Goal: Task Accomplishment & Management: Complete application form

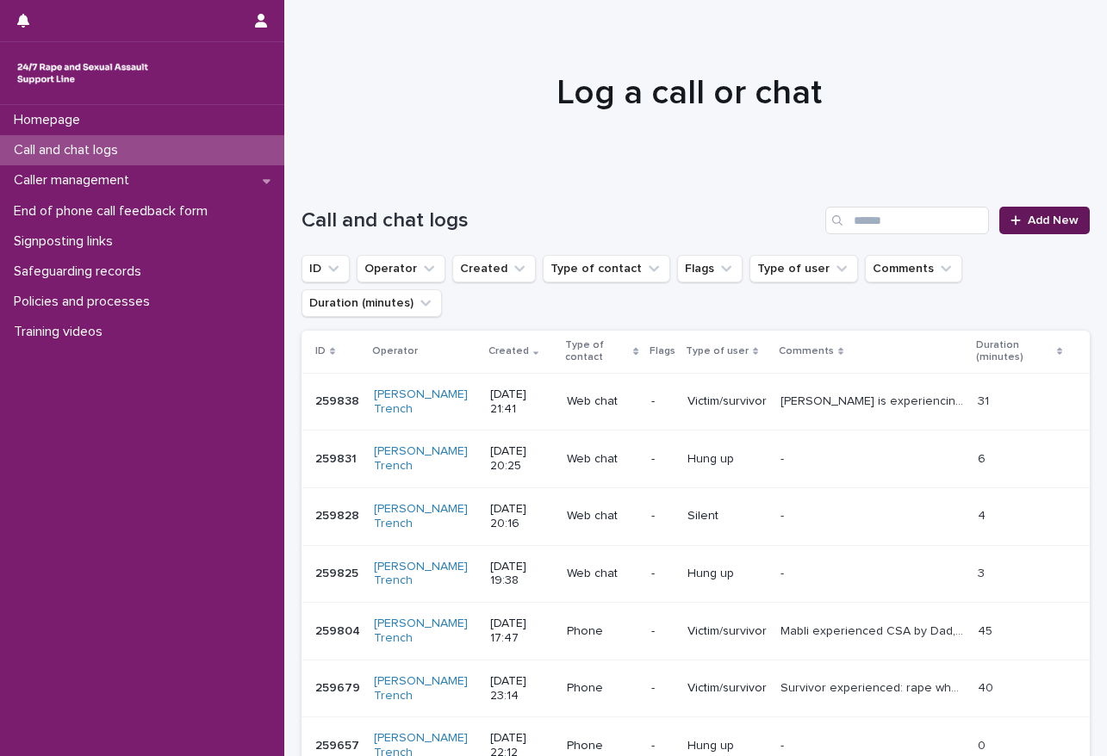
click at [1027, 217] on span "Add New" at bounding box center [1052, 220] width 51 height 12
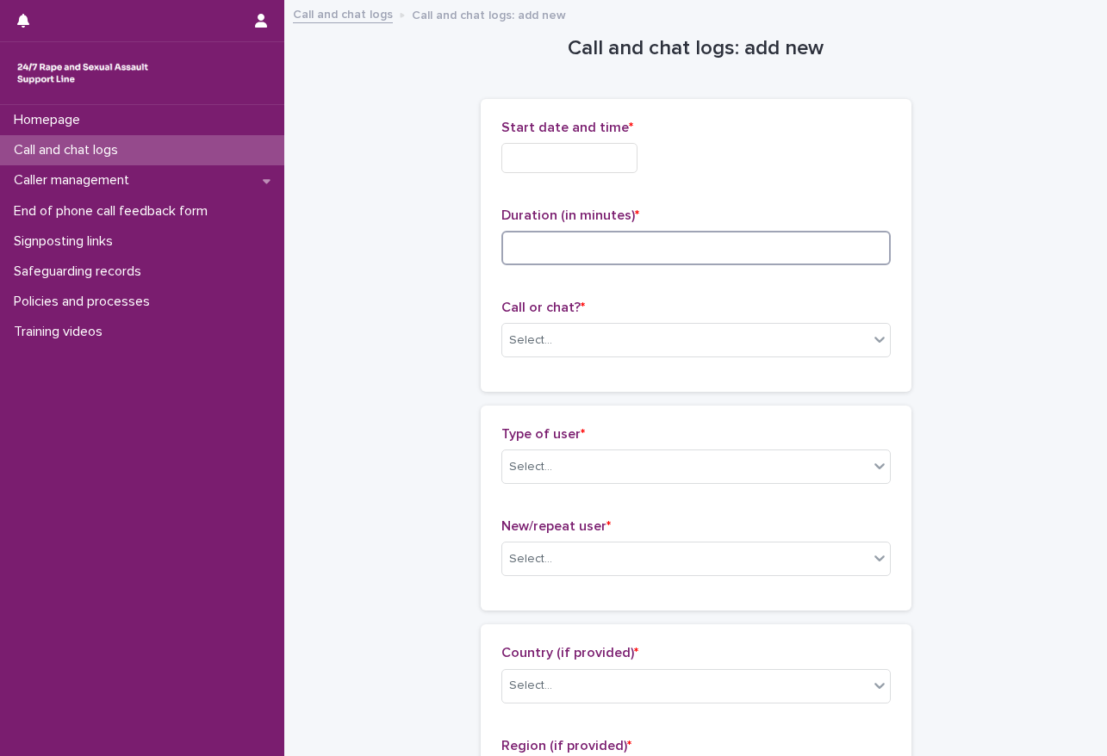
click at [598, 245] on input at bounding box center [695, 248] width 389 height 34
click at [548, 343] on div "Select..." at bounding box center [685, 340] width 366 height 28
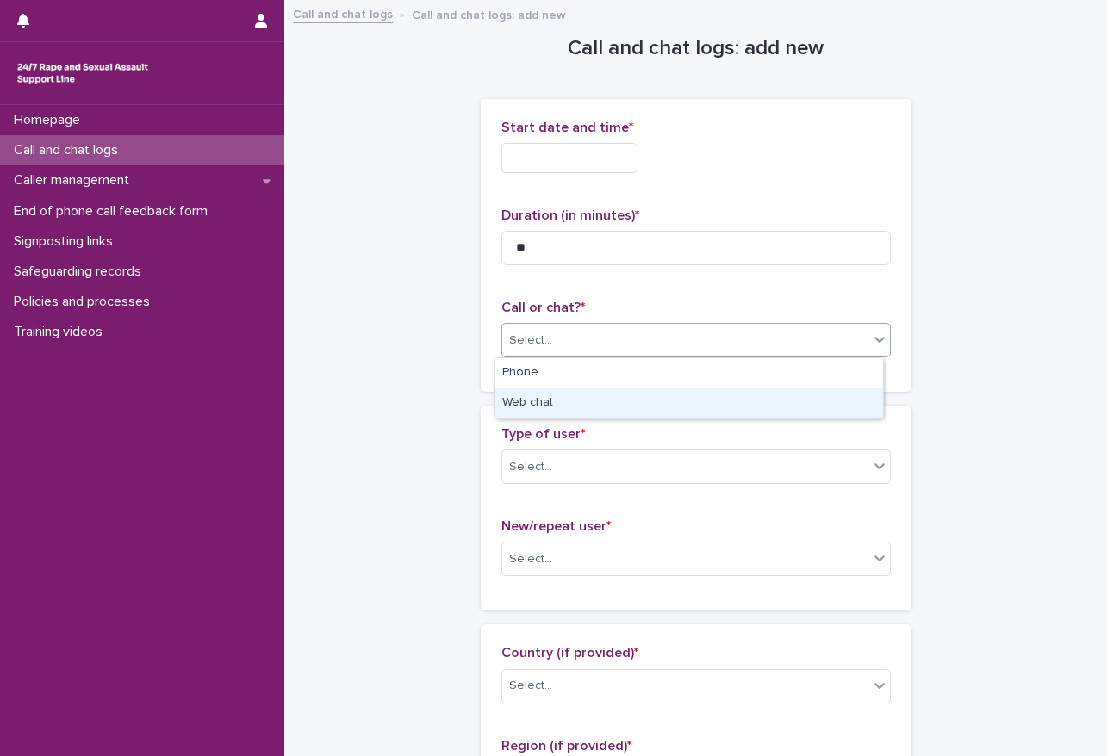
click at [544, 403] on div "Web chat" at bounding box center [689, 403] width 388 height 30
click at [537, 152] on input "text" at bounding box center [569, 158] width 136 height 30
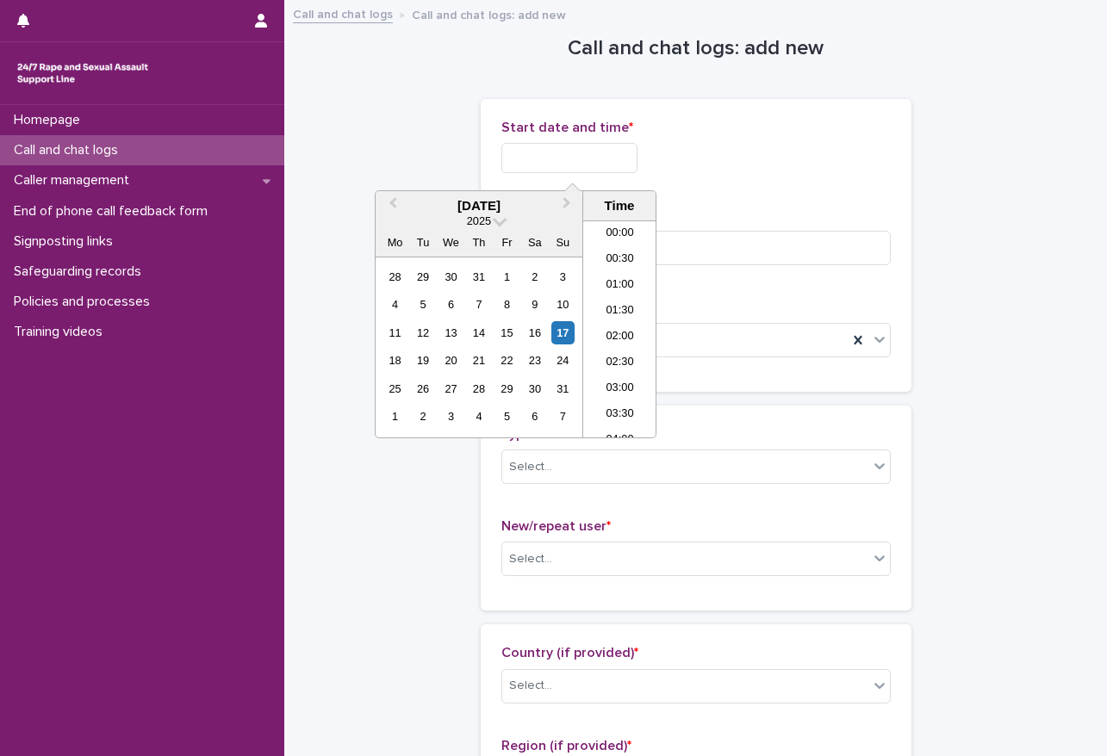
scroll to position [1024, 0]
click at [705, 256] on input "**" at bounding box center [695, 248] width 389 height 34
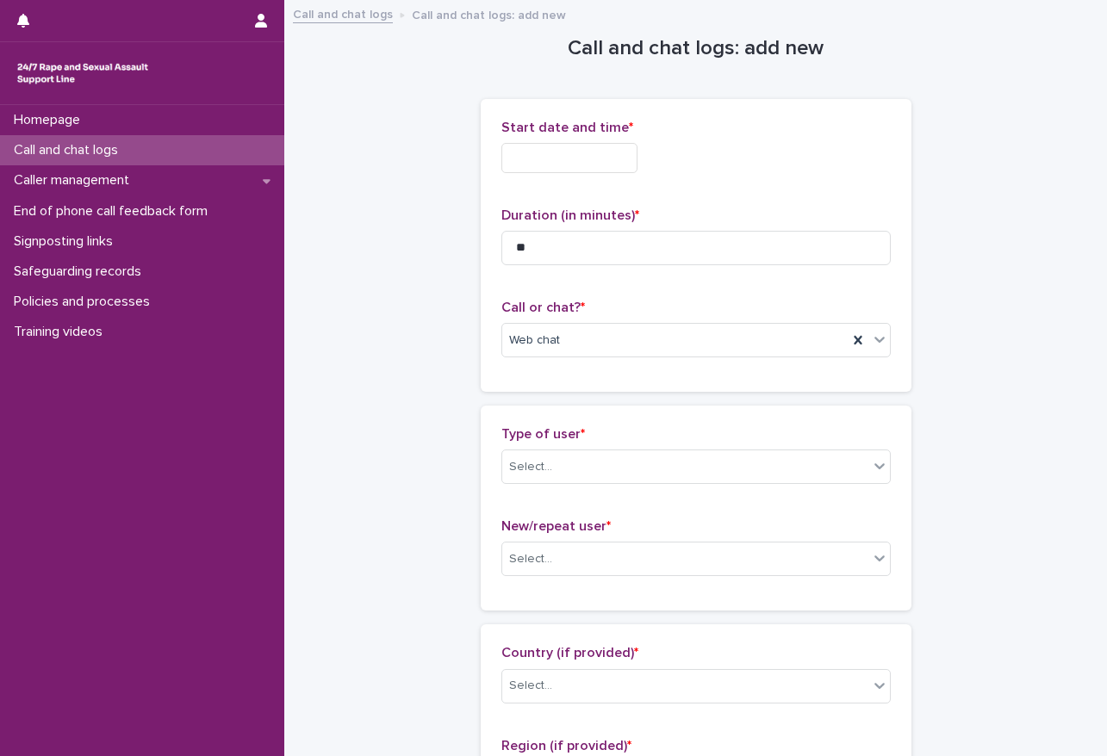
click at [506, 153] on input "text" at bounding box center [569, 158] width 136 height 30
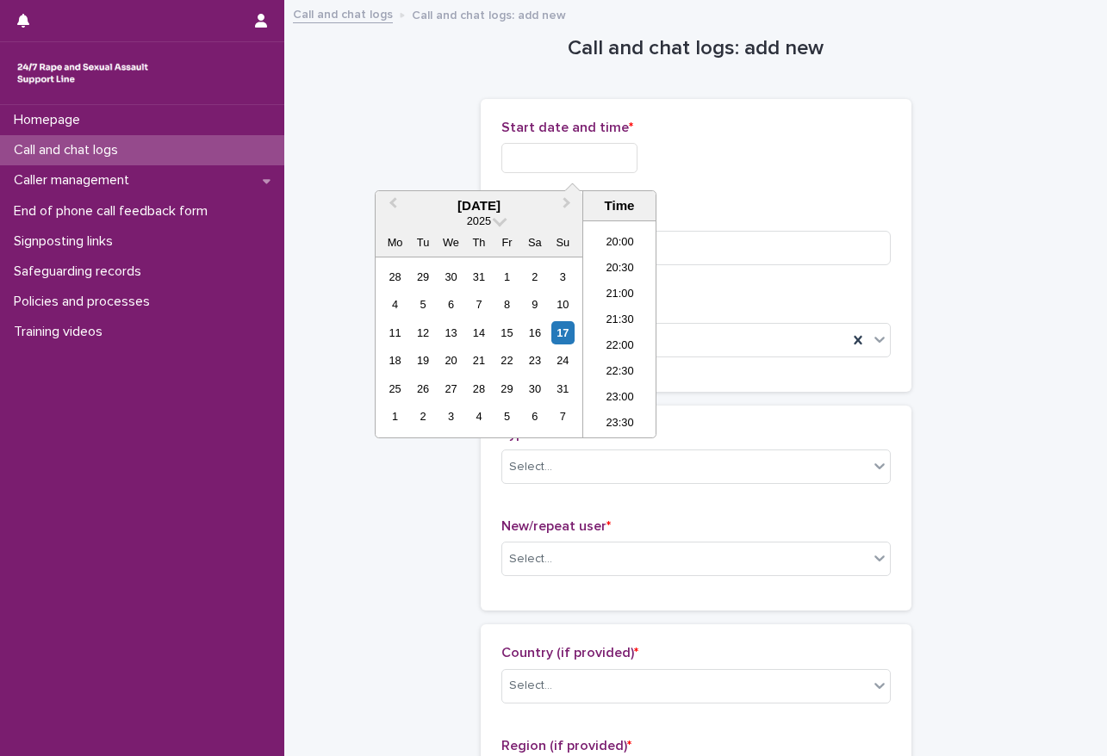
click at [729, 202] on div "Start date and time * Duration (in minutes) * ** Call or chat? * Web chat" at bounding box center [695, 245] width 389 height 251
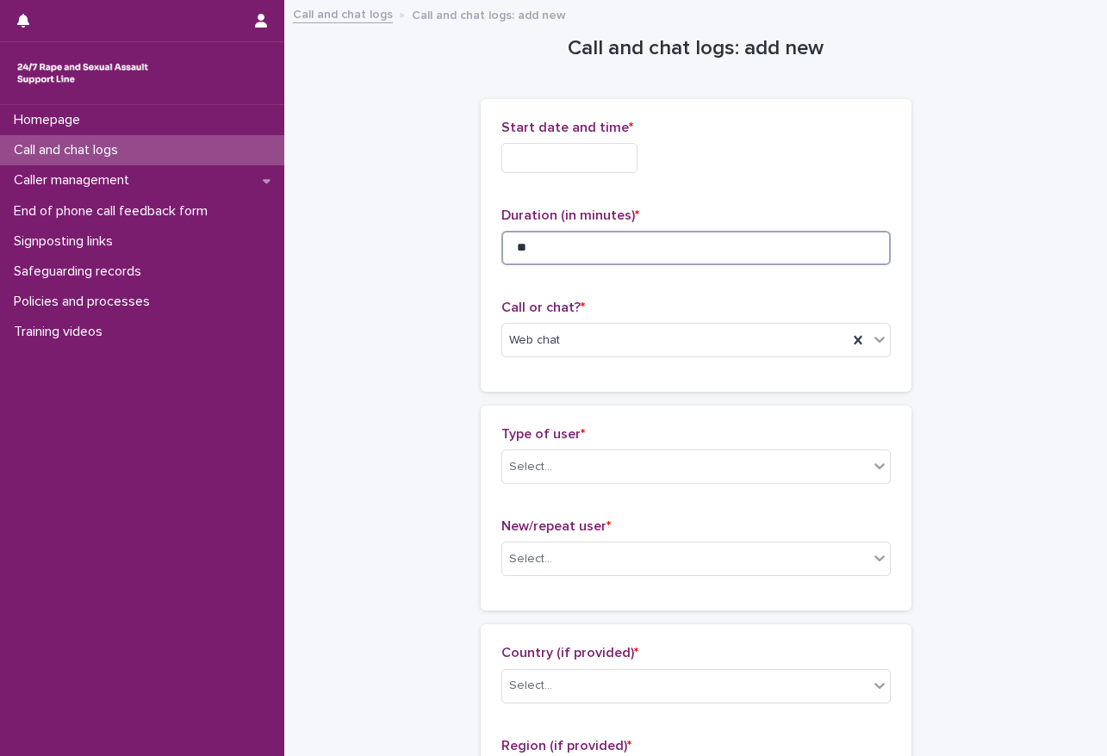
click at [624, 250] on input "**" at bounding box center [695, 248] width 389 height 34
type input "**"
click at [611, 143] on input "text" at bounding box center [569, 158] width 136 height 30
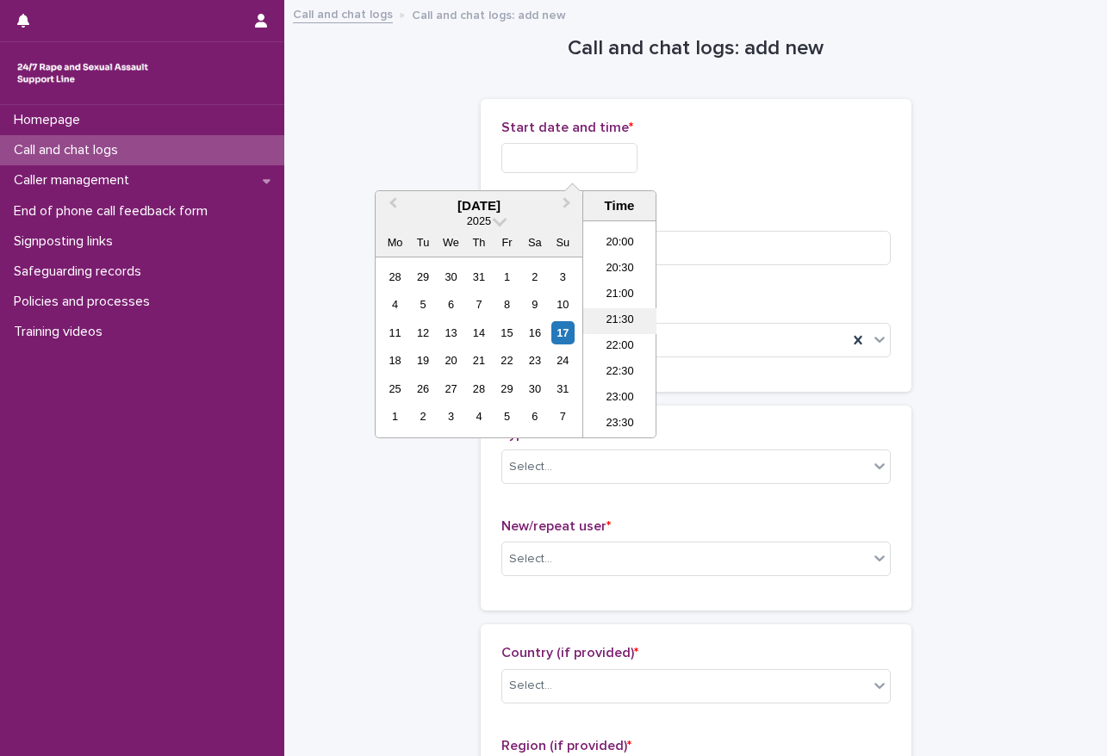
click at [619, 310] on li "21:30" at bounding box center [619, 321] width 73 height 26
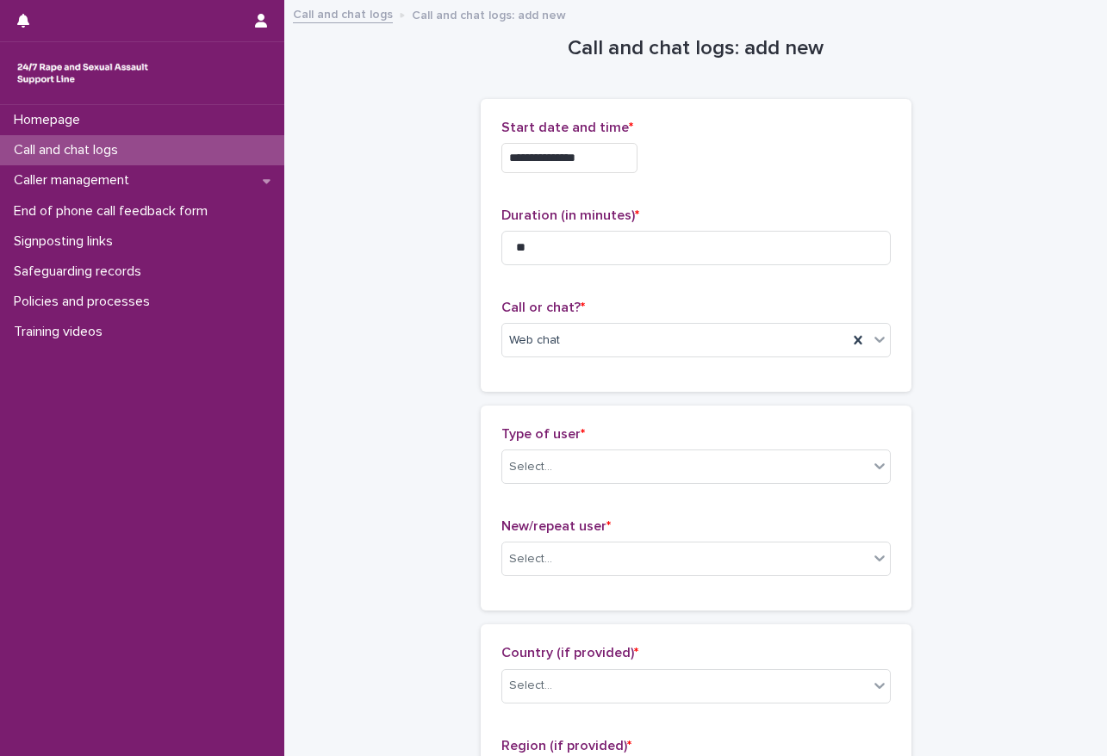
click at [632, 148] on input "**********" at bounding box center [569, 158] width 136 height 30
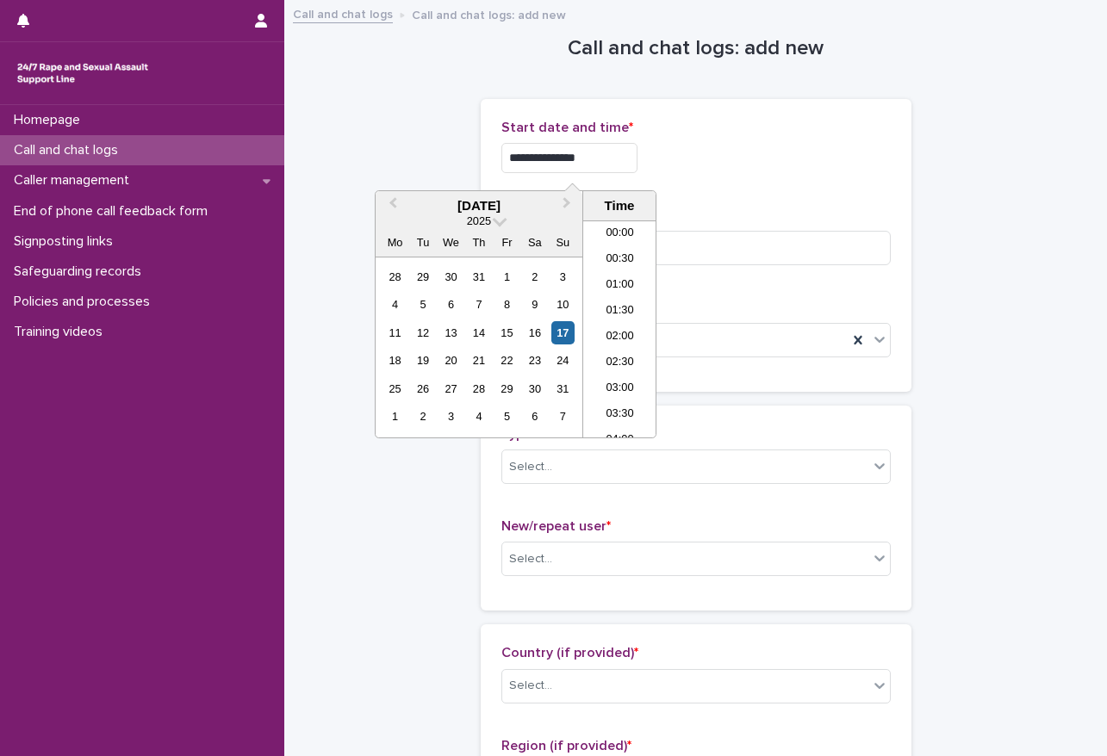
scroll to position [1016, 0]
type input "**********"
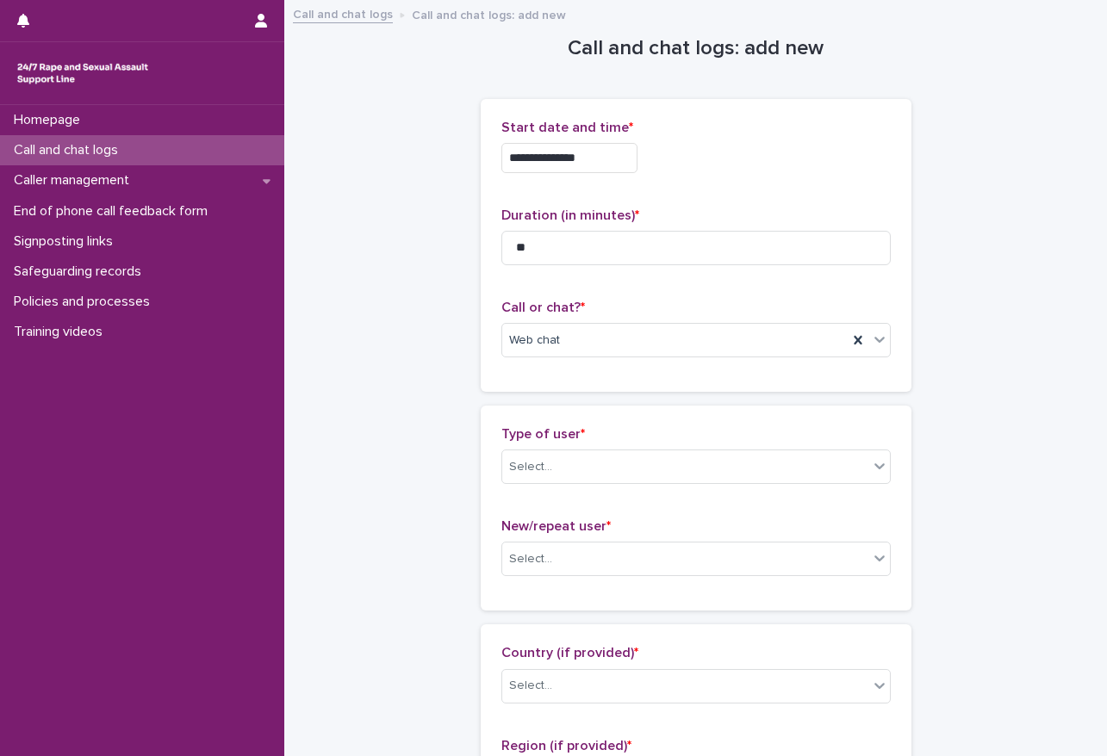
click at [638, 465] on div "Select..." at bounding box center [685, 467] width 366 height 28
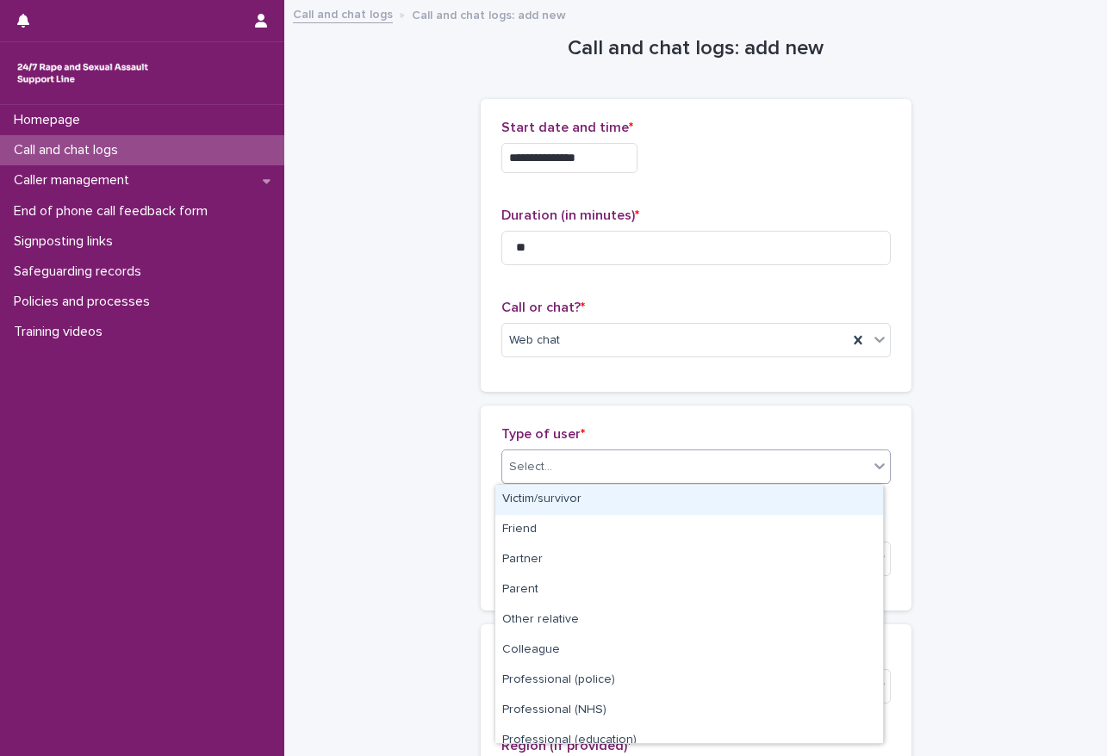
click at [507, 495] on div "Victim/survivor" at bounding box center [689, 500] width 388 height 30
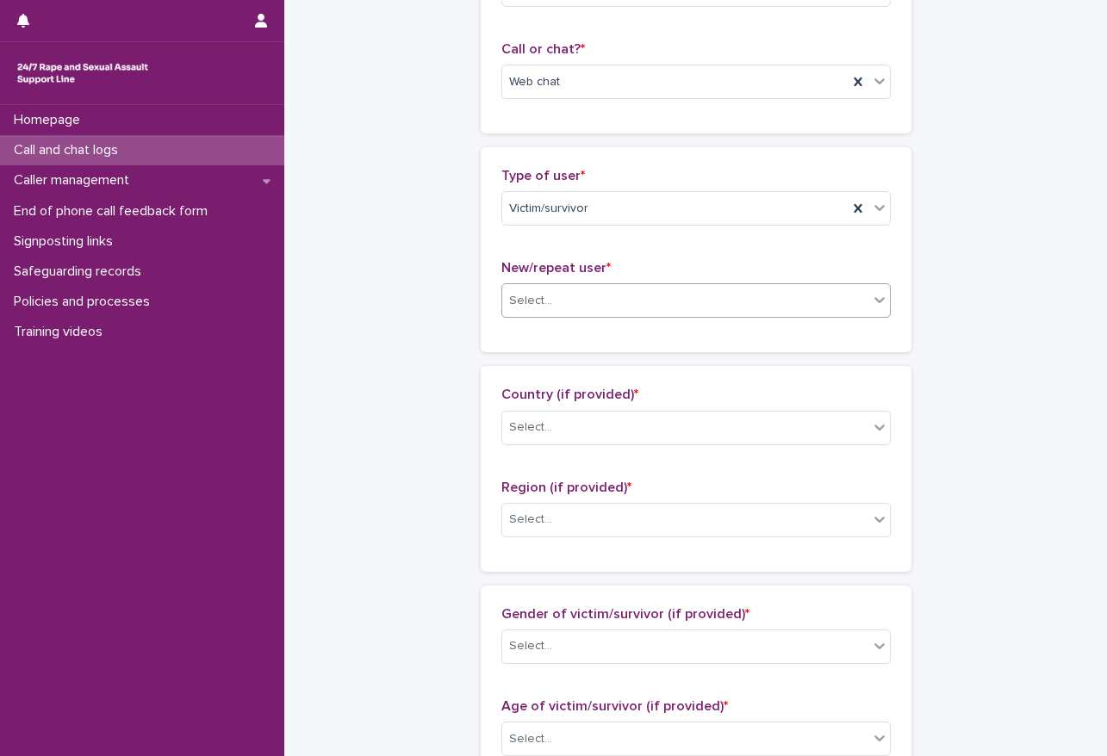
click at [600, 293] on div "Select..." at bounding box center [685, 301] width 366 height 28
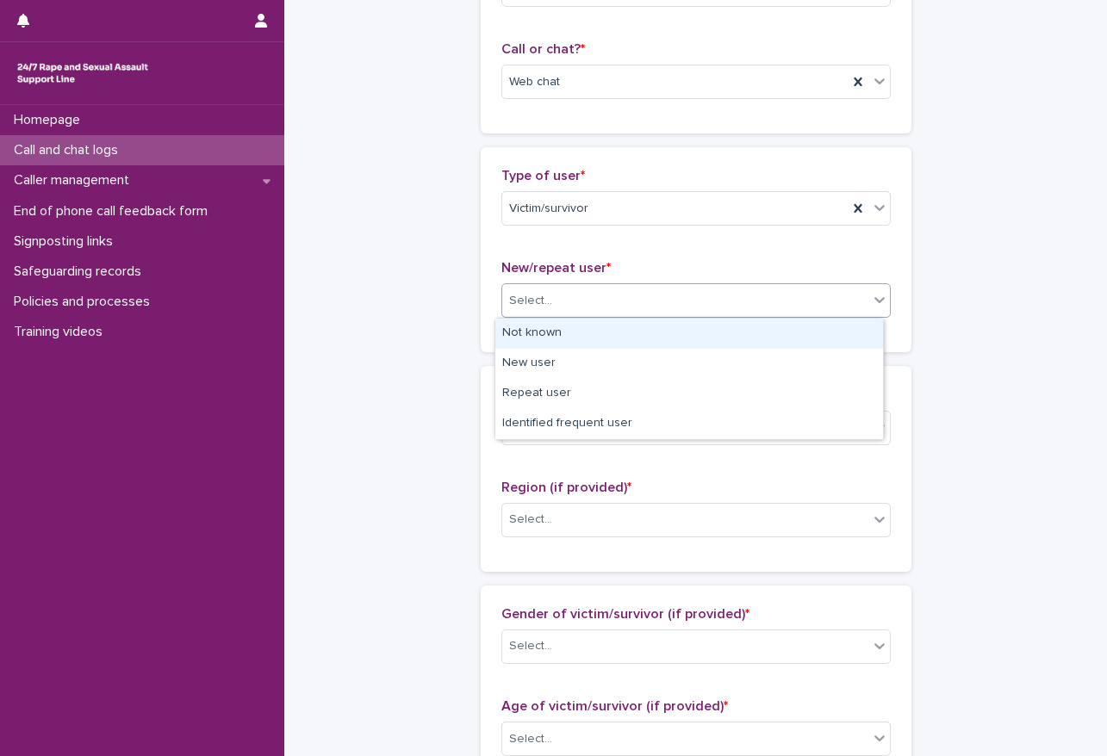
click at [551, 329] on div "Not known" at bounding box center [689, 334] width 388 height 30
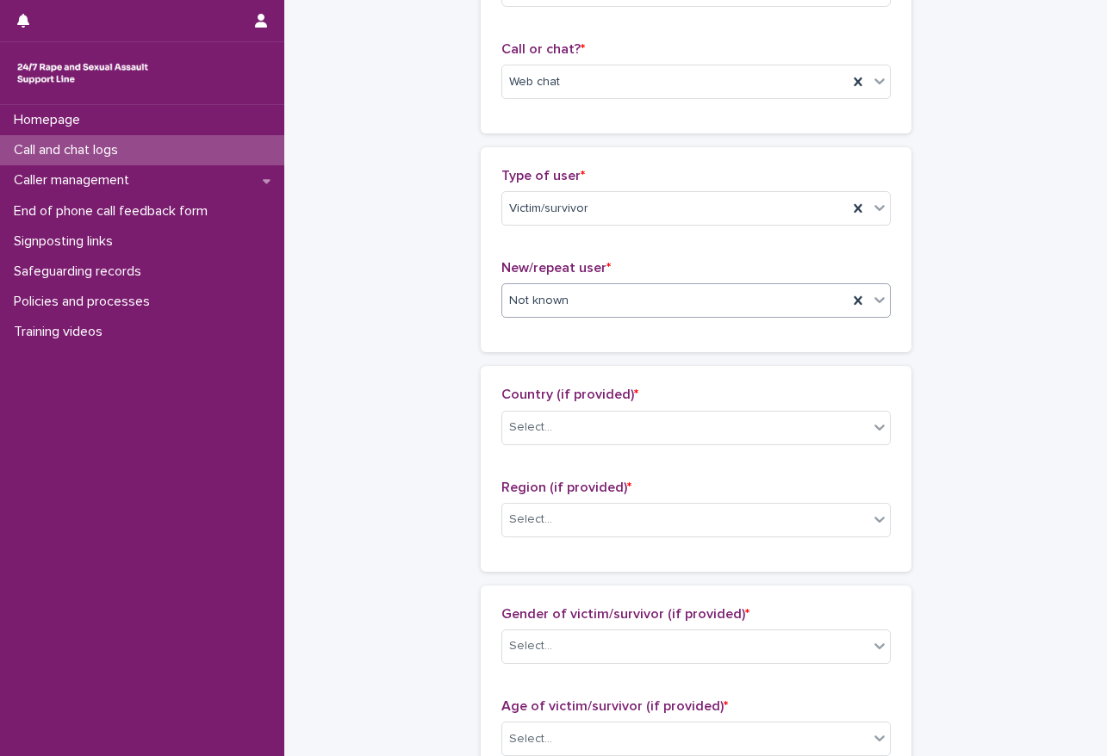
scroll to position [345, 0]
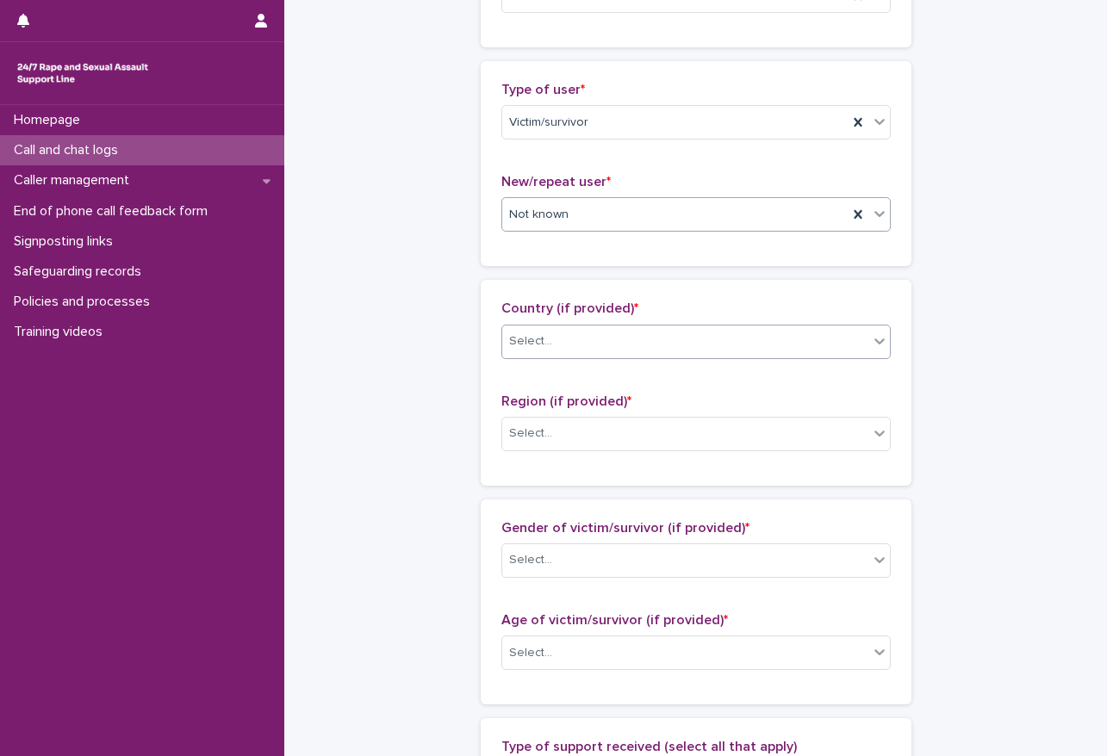
click at [585, 332] on div "Select..." at bounding box center [685, 341] width 366 height 28
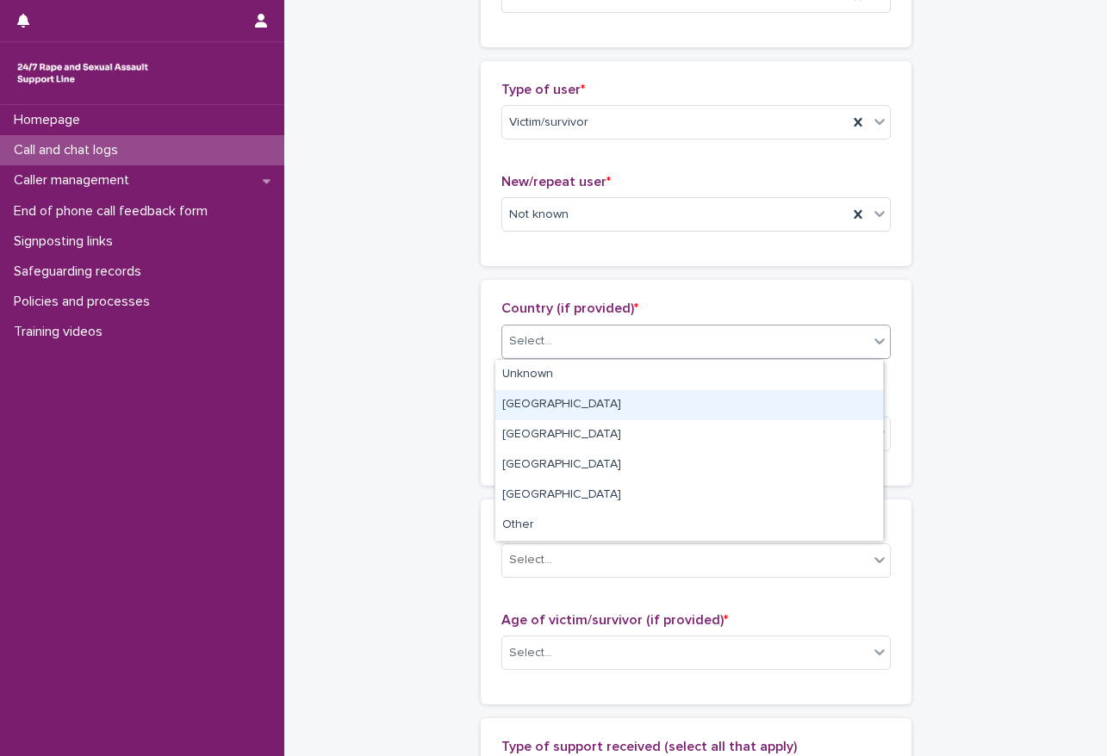
click at [543, 408] on div "[GEOGRAPHIC_DATA]" at bounding box center [689, 405] width 388 height 30
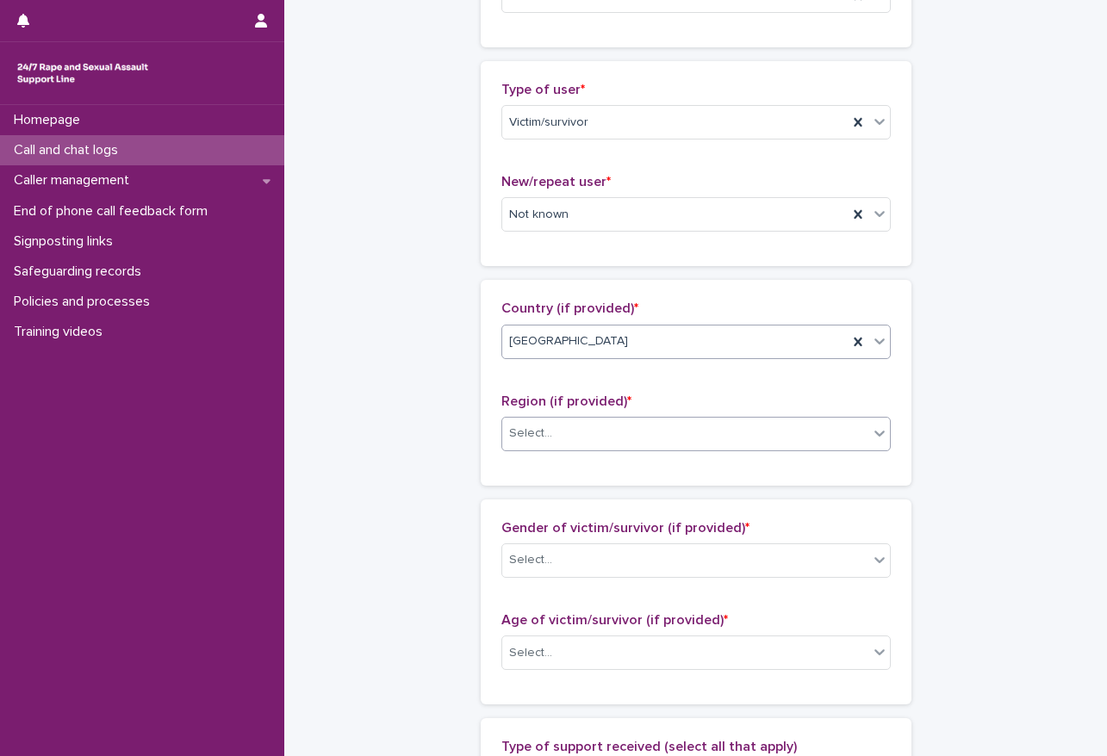
click at [587, 440] on div "Select..." at bounding box center [685, 433] width 366 height 28
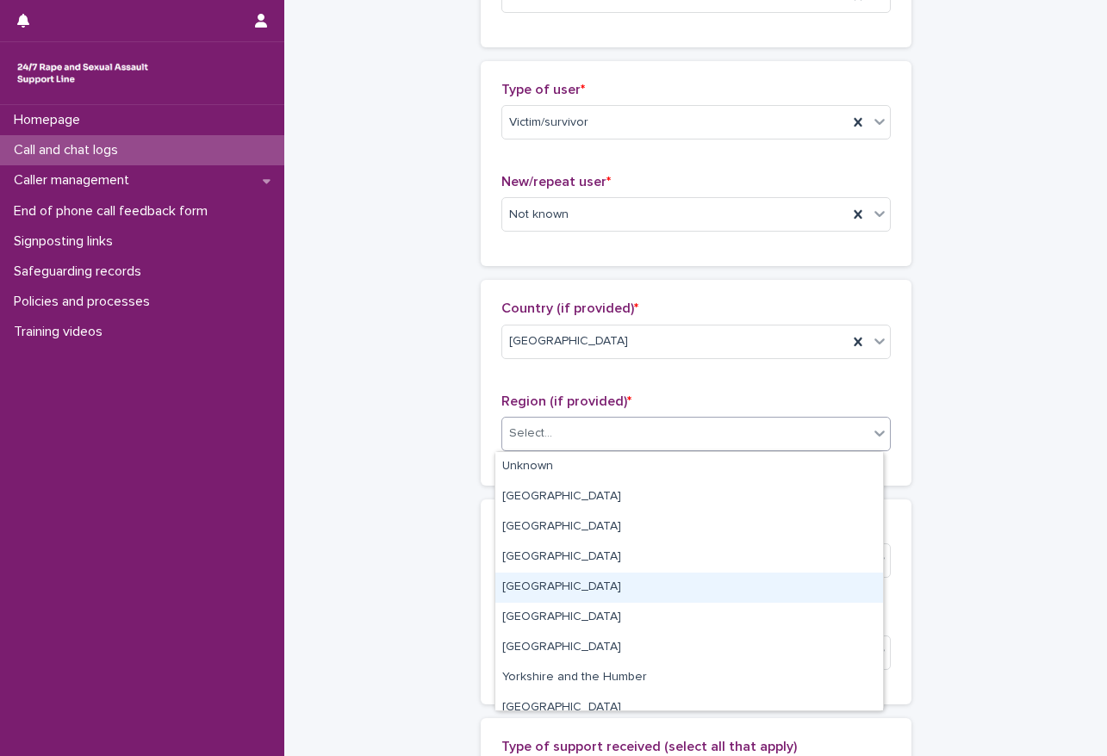
click at [593, 581] on div "[GEOGRAPHIC_DATA]" at bounding box center [689, 588] width 388 height 30
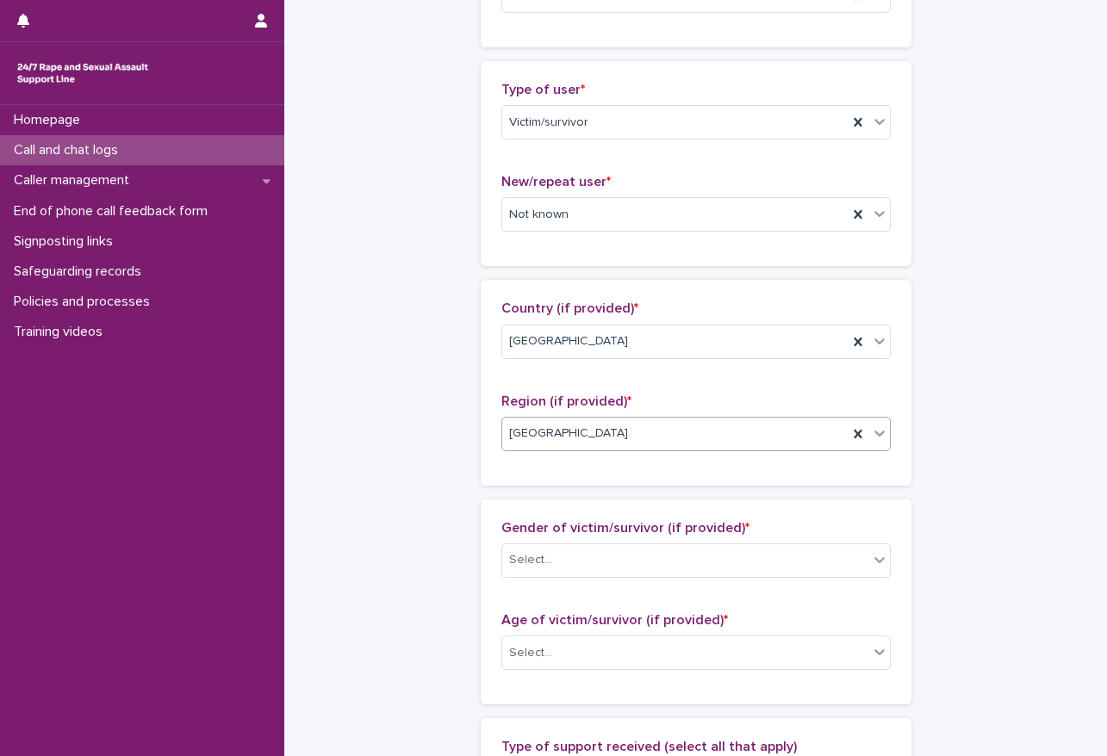
click at [958, 364] on div "**********" at bounding box center [695, 589] width 788 height 1865
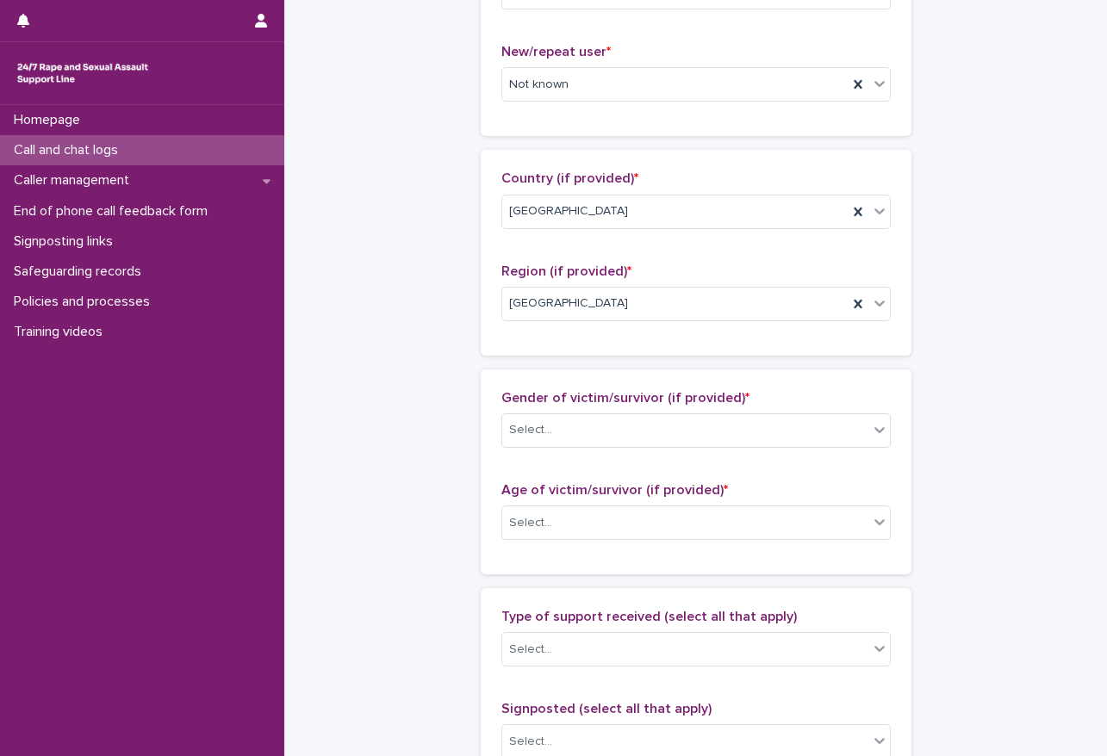
scroll to position [517, 0]
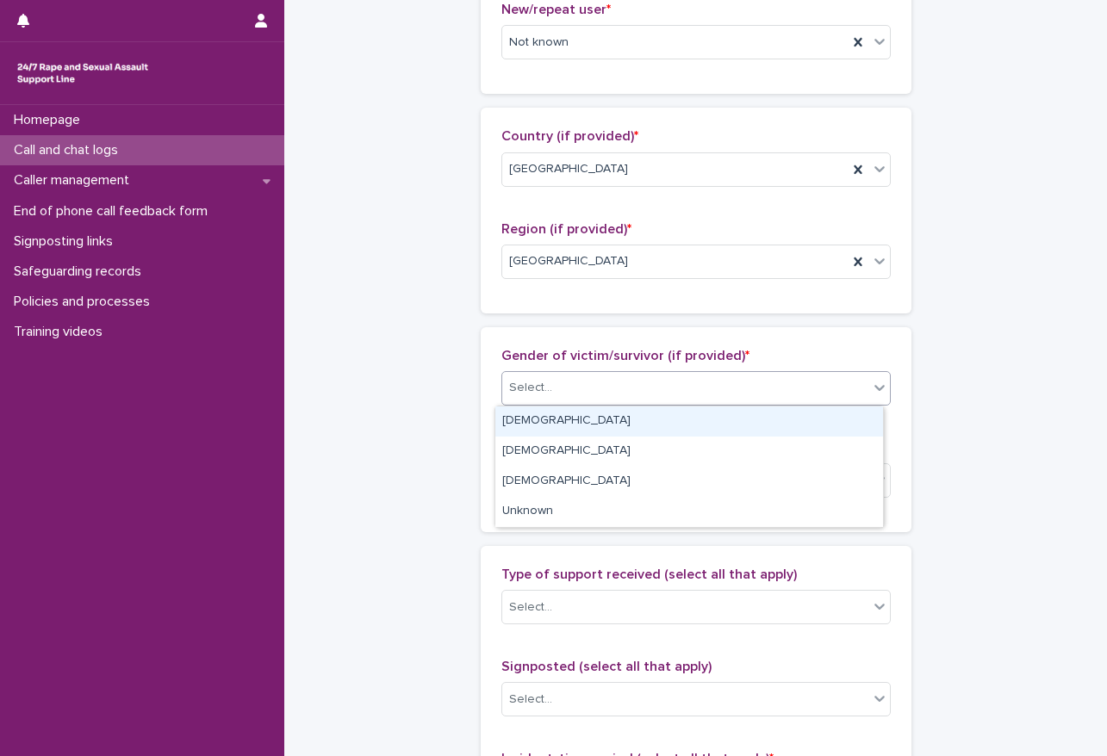
click at [671, 390] on div "Select..." at bounding box center [685, 388] width 366 height 28
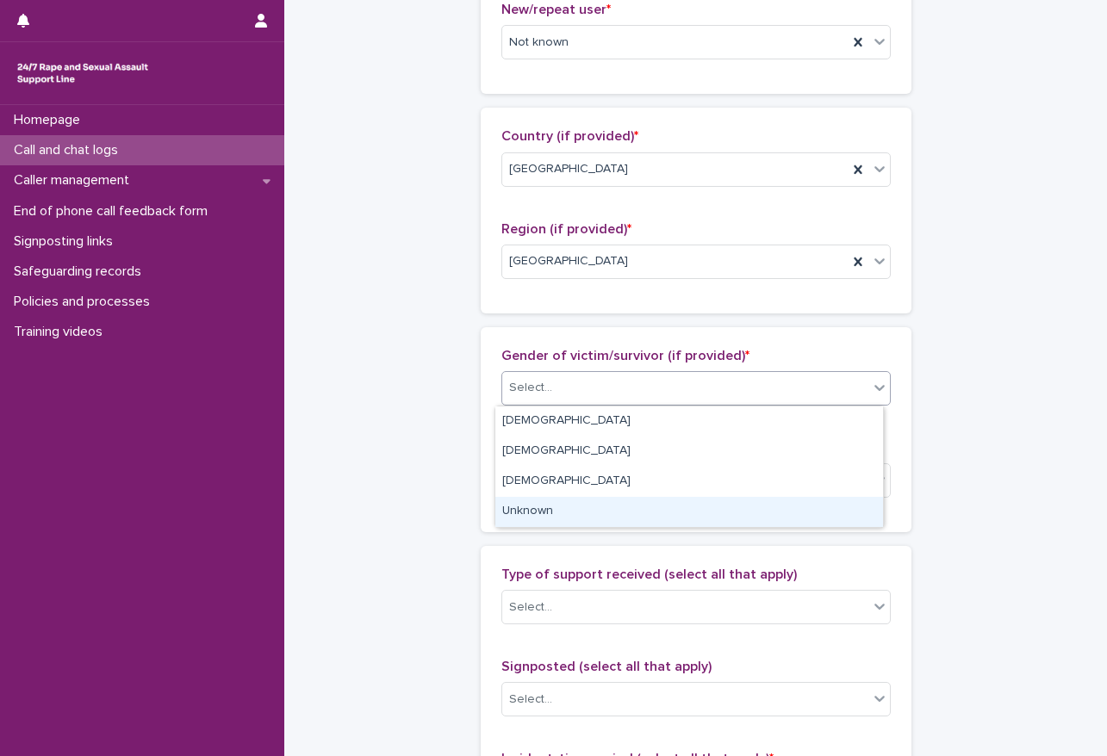
click at [565, 511] on div "Unknown" at bounding box center [689, 512] width 388 height 30
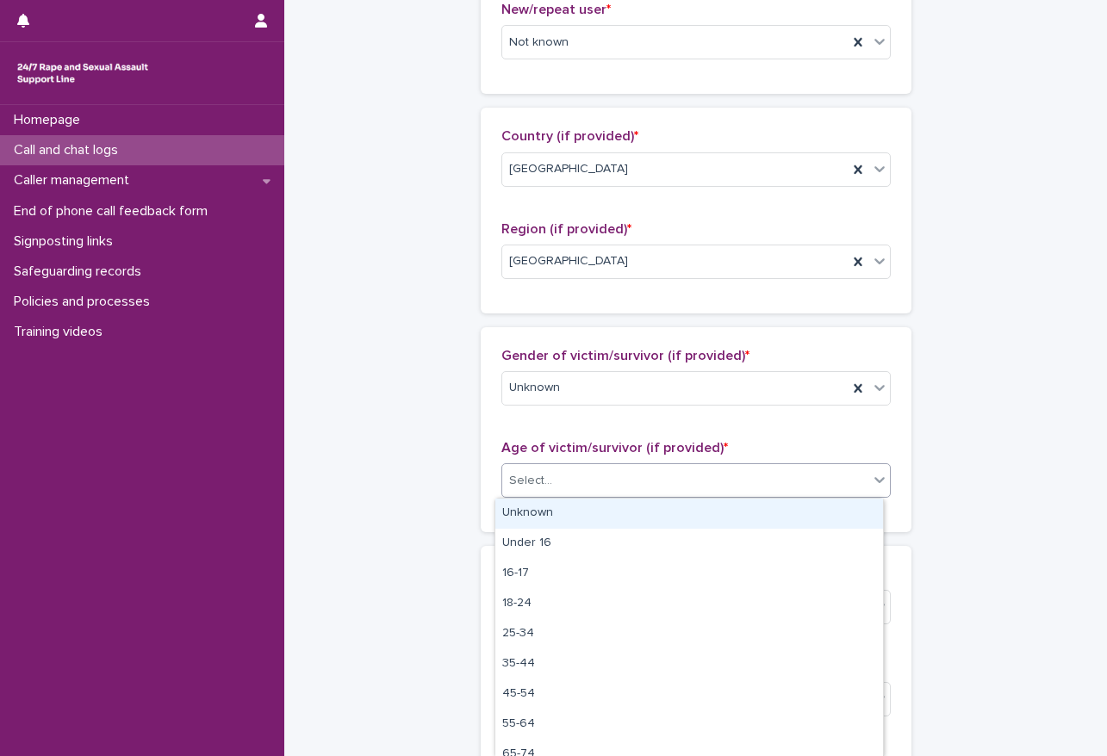
click at [567, 493] on div "Select..." at bounding box center [685, 481] width 366 height 28
click at [574, 512] on div "Unknown" at bounding box center [689, 514] width 388 height 30
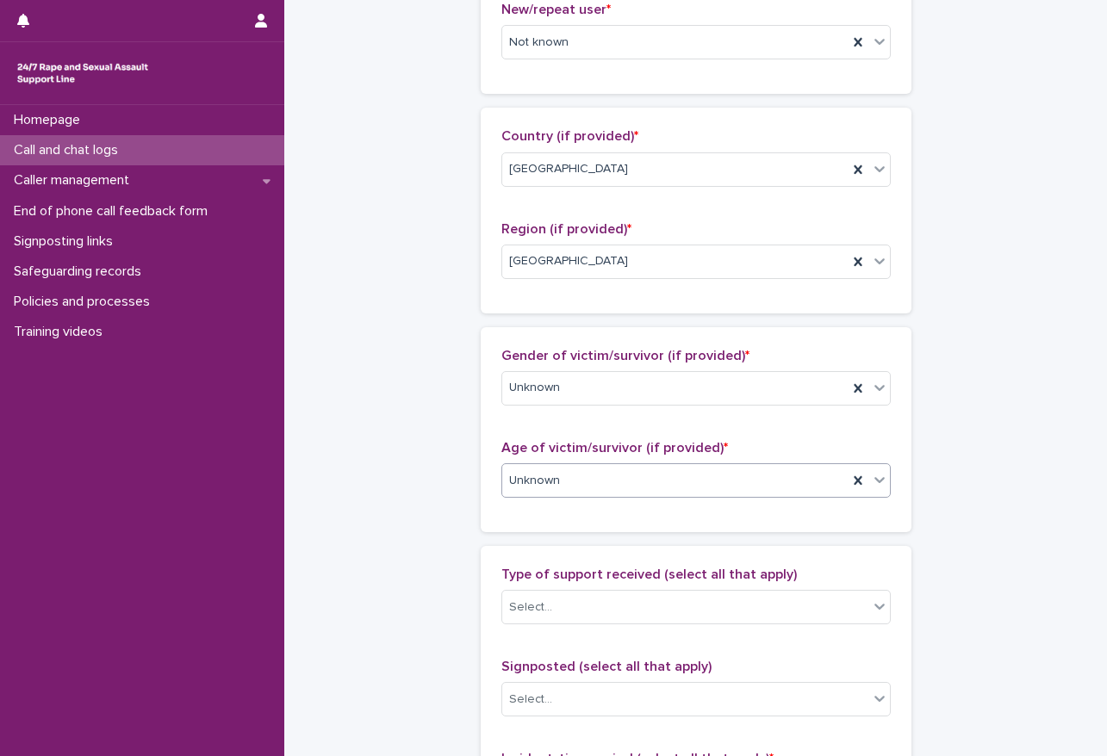
click at [400, 439] on div "**********" at bounding box center [695, 417] width 788 height 1865
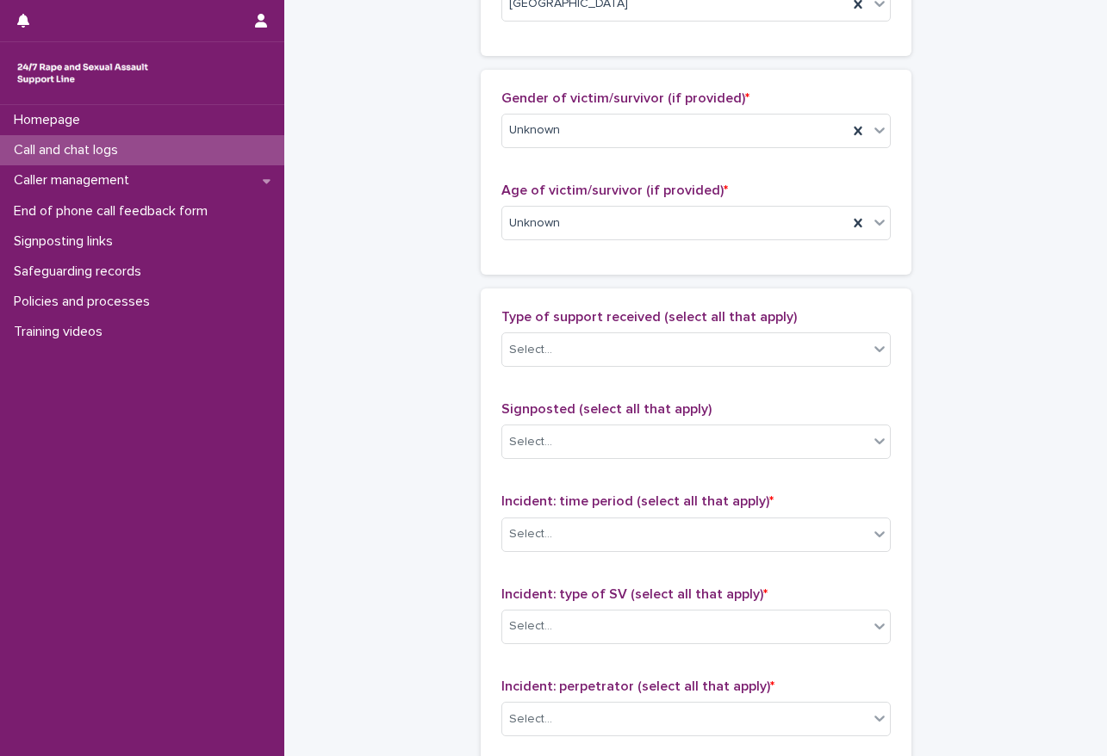
scroll to position [775, 0]
click at [576, 345] on div "Select..." at bounding box center [685, 349] width 366 height 28
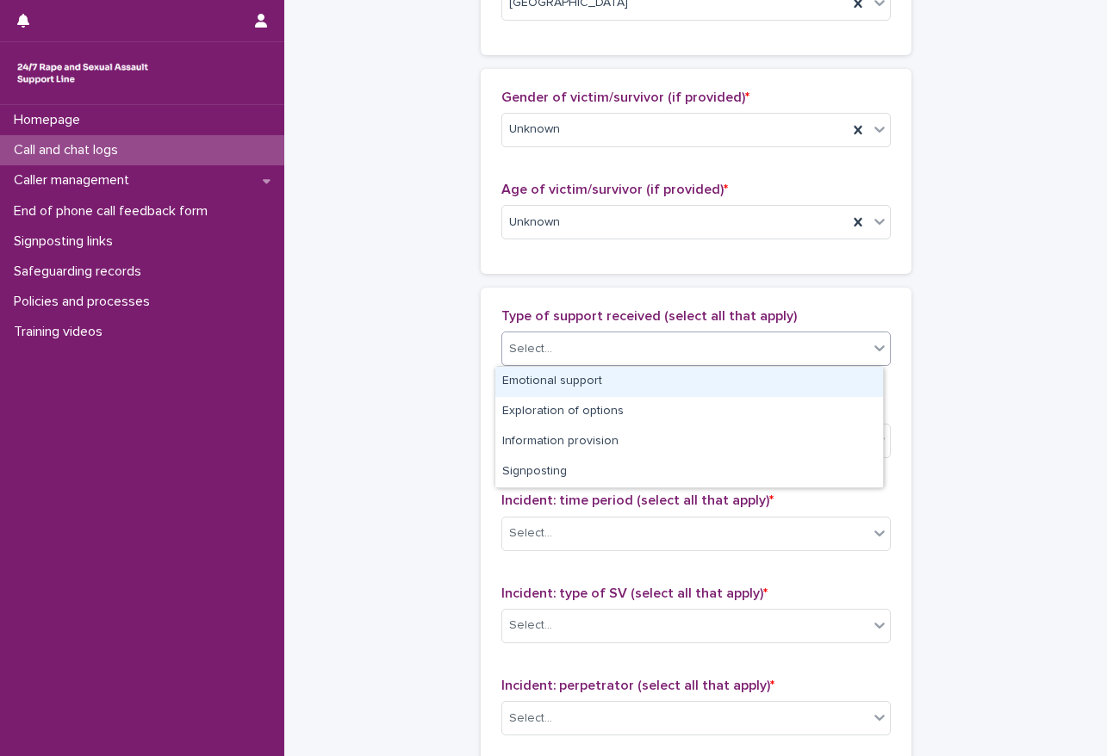
click at [580, 376] on div "Emotional support" at bounding box center [689, 382] width 388 height 30
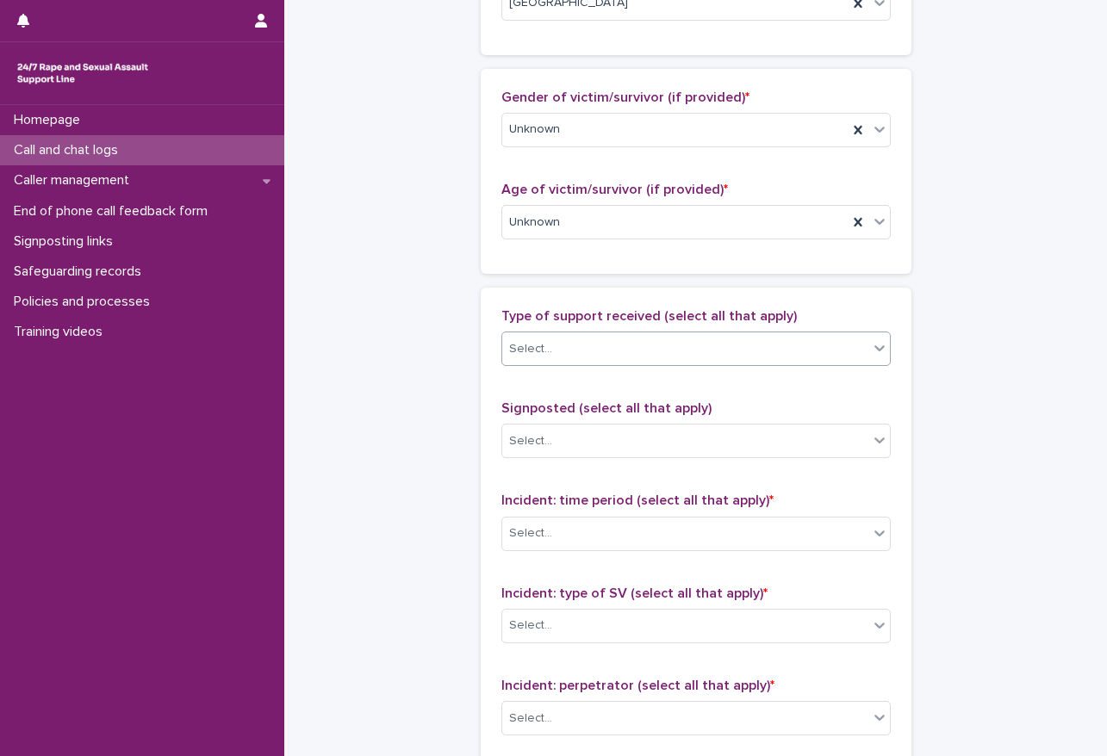
click at [707, 340] on div "Select..." at bounding box center [685, 349] width 366 height 28
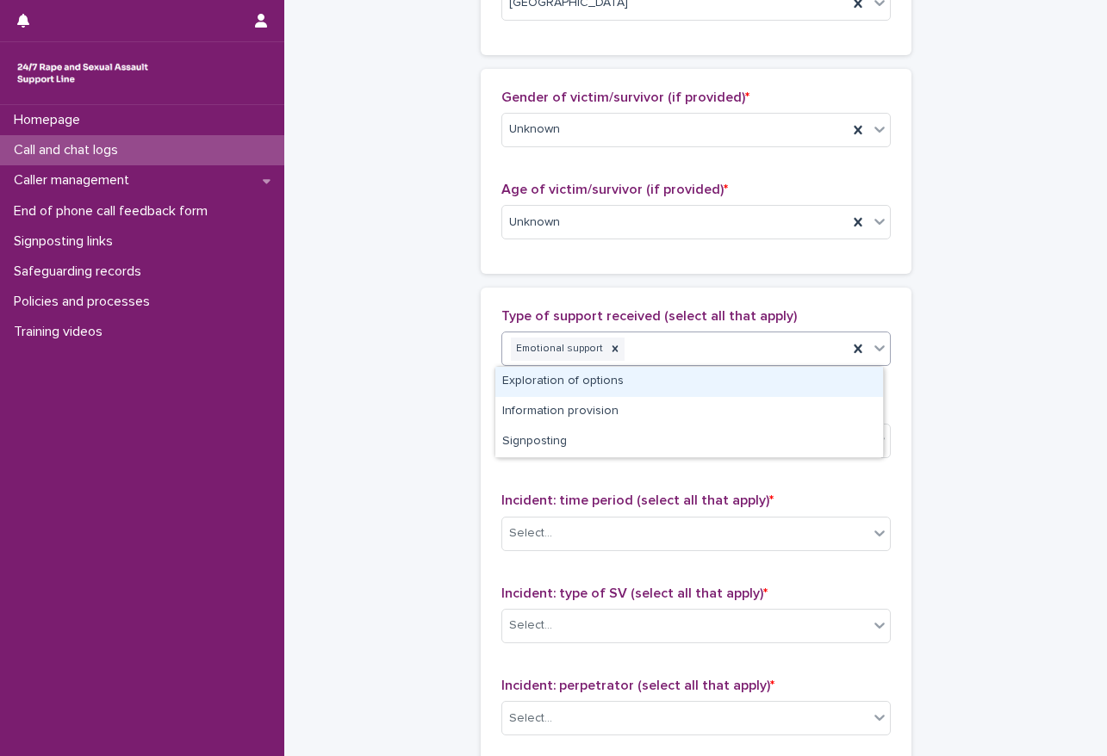
click at [570, 378] on div "Exploration of options" at bounding box center [689, 382] width 388 height 30
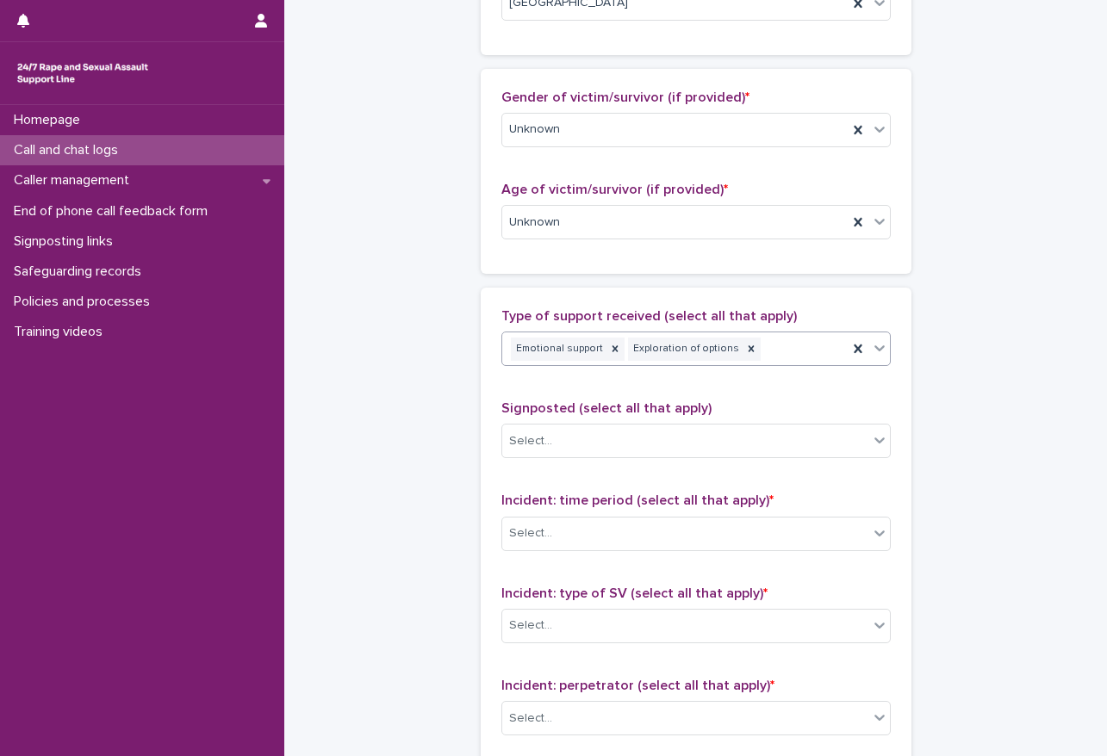
click at [773, 350] on div "Emotional support Exploration of options" at bounding box center [674, 349] width 345 height 30
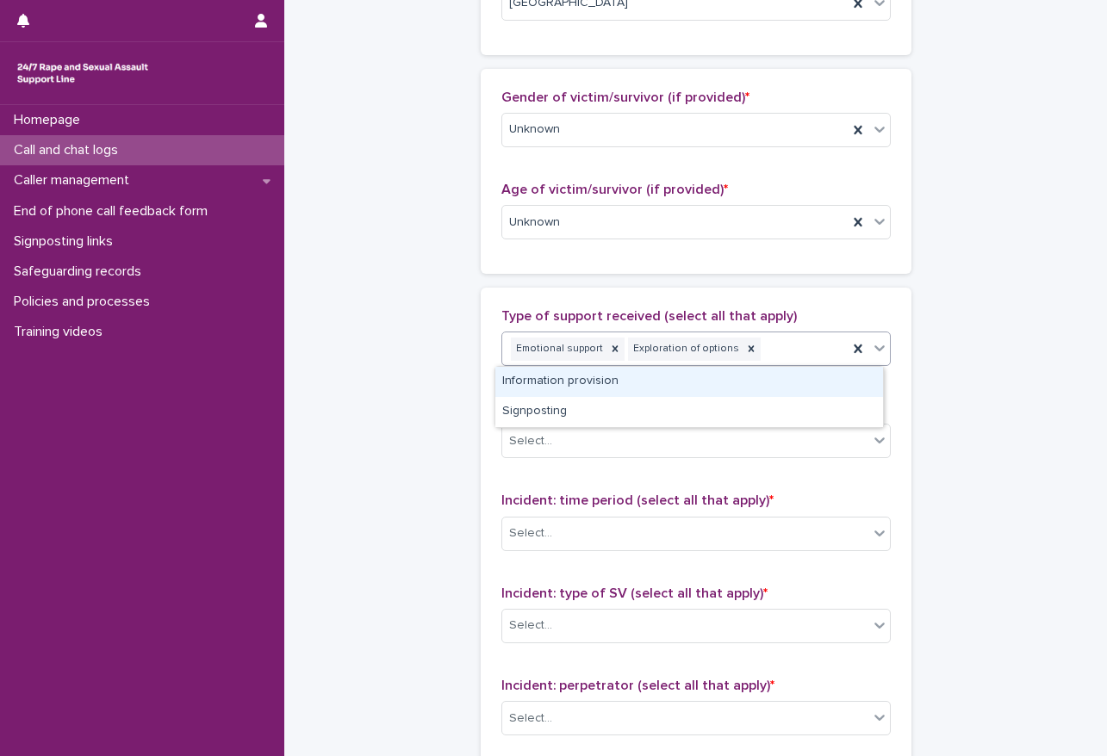
click at [587, 373] on div "Information provision" at bounding box center [689, 382] width 388 height 30
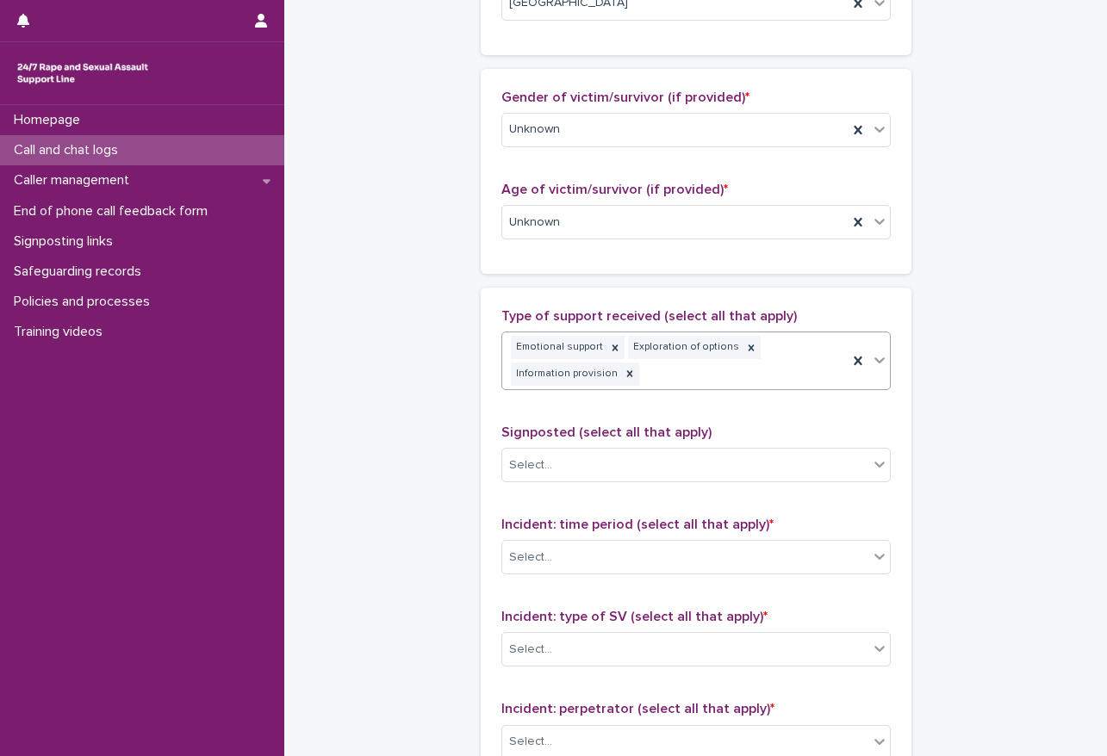
scroll to position [787, 0]
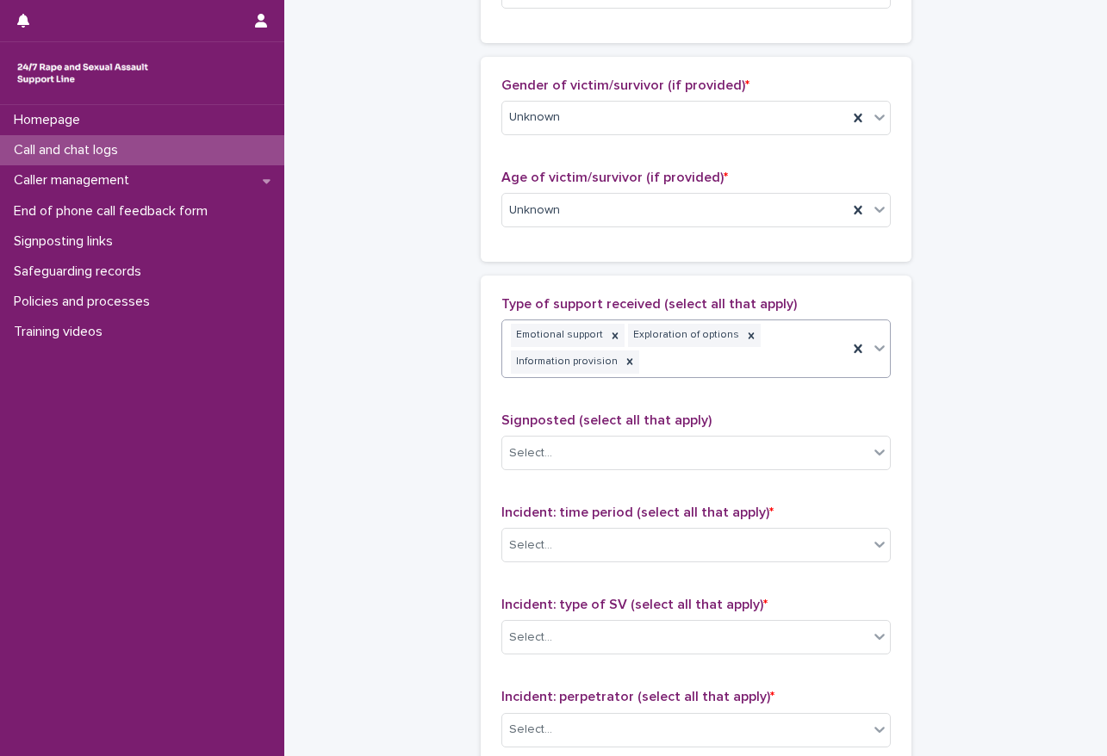
click at [737, 369] on div "Emotional support Exploration of options Information provision" at bounding box center [674, 348] width 345 height 57
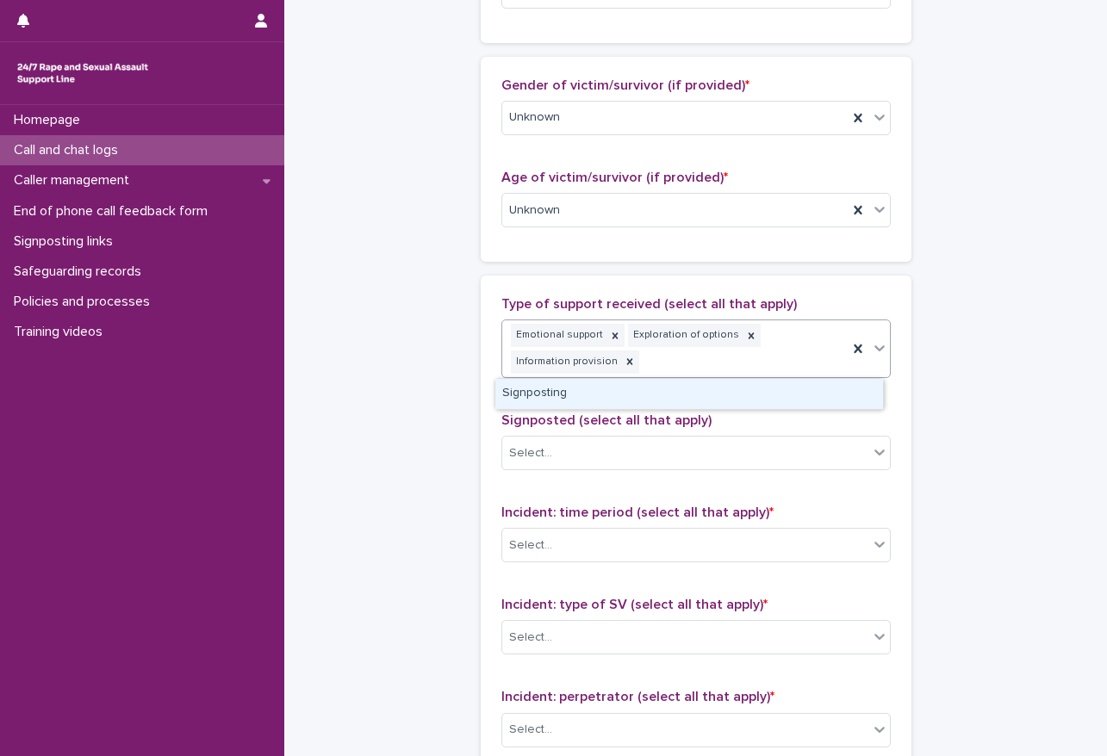
click at [590, 391] on div "Signposting" at bounding box center [689, 394] width 388 height 30
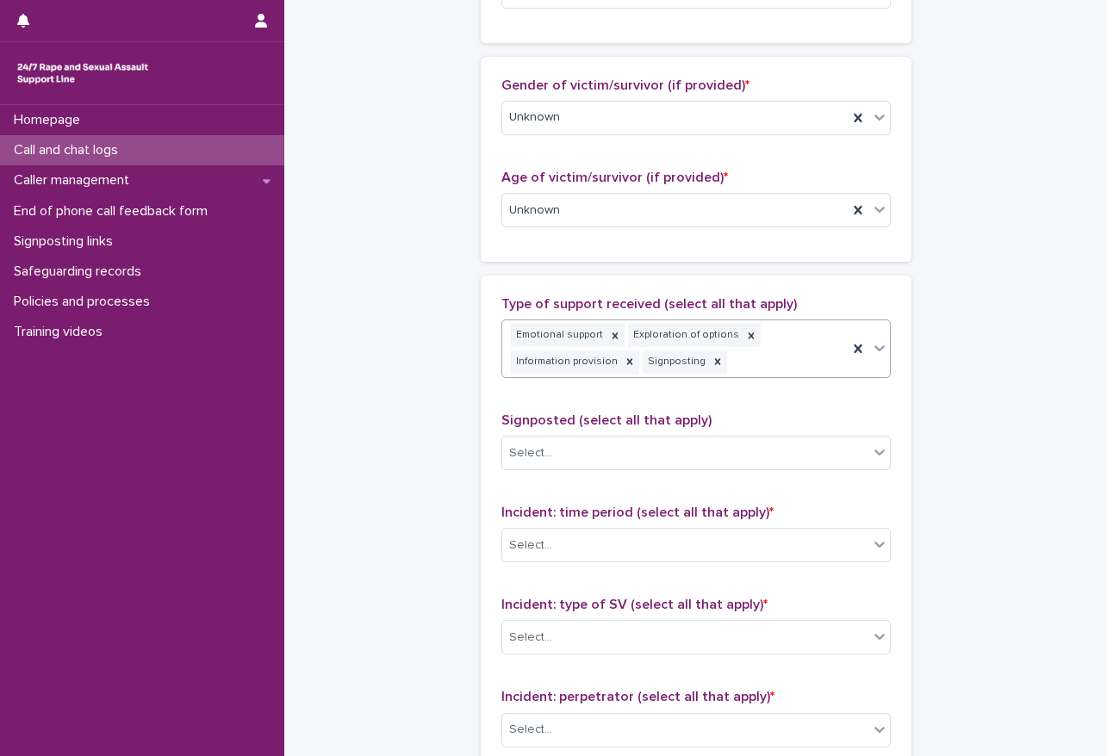
click at [340, 363] on div "**********" at bounding box center [695, 159] width 788 height 1888
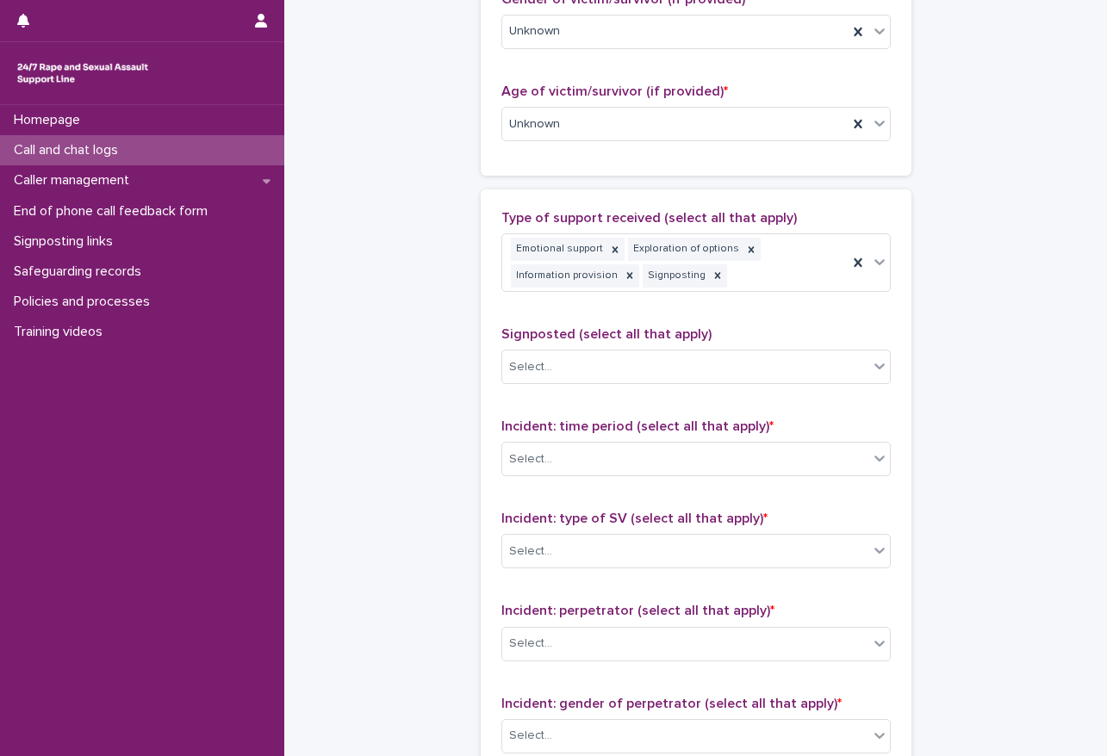
scroll to position [959, 0]
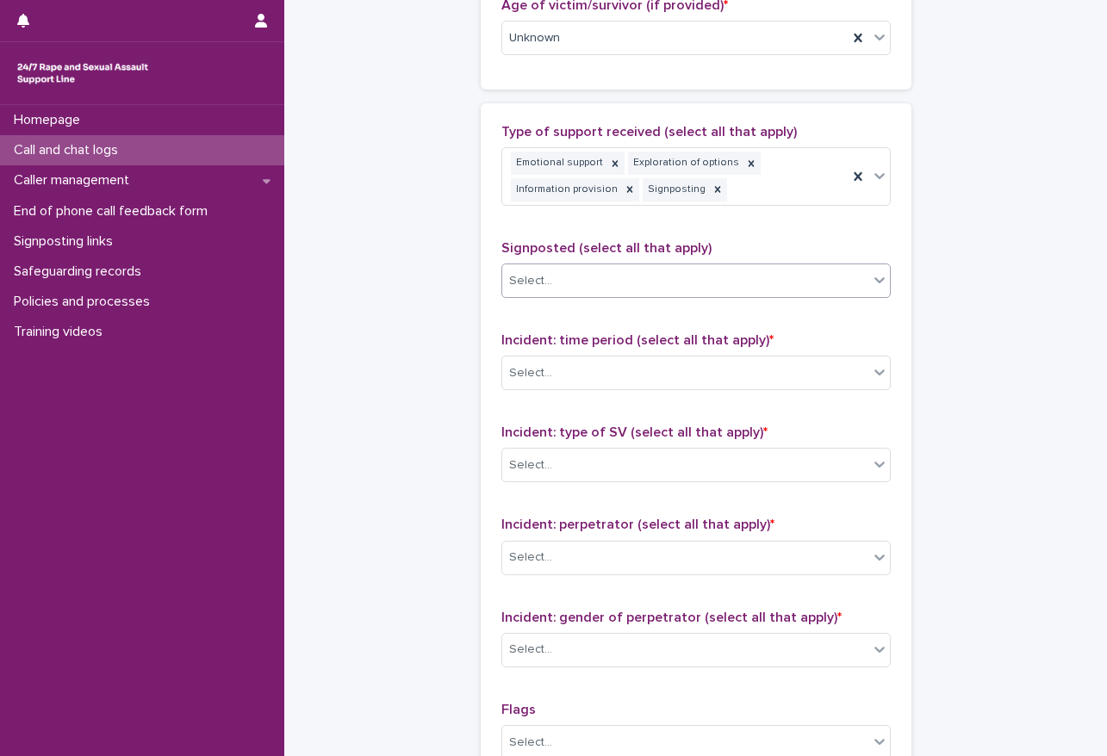
click at [580, 282] on div "Select..." at bounding box center [685, 281] width 366 height 28
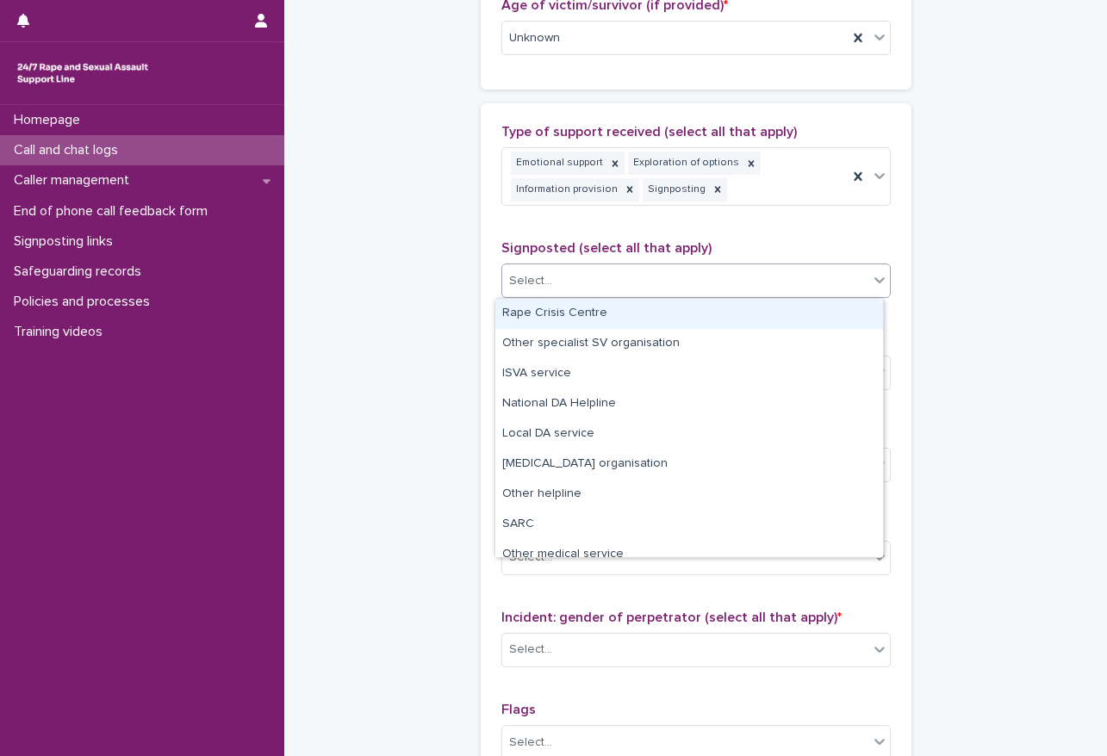
click at [578, 313] on div "Rape Crisis Centre" at bounding box center [689, 314] width 388 height 30
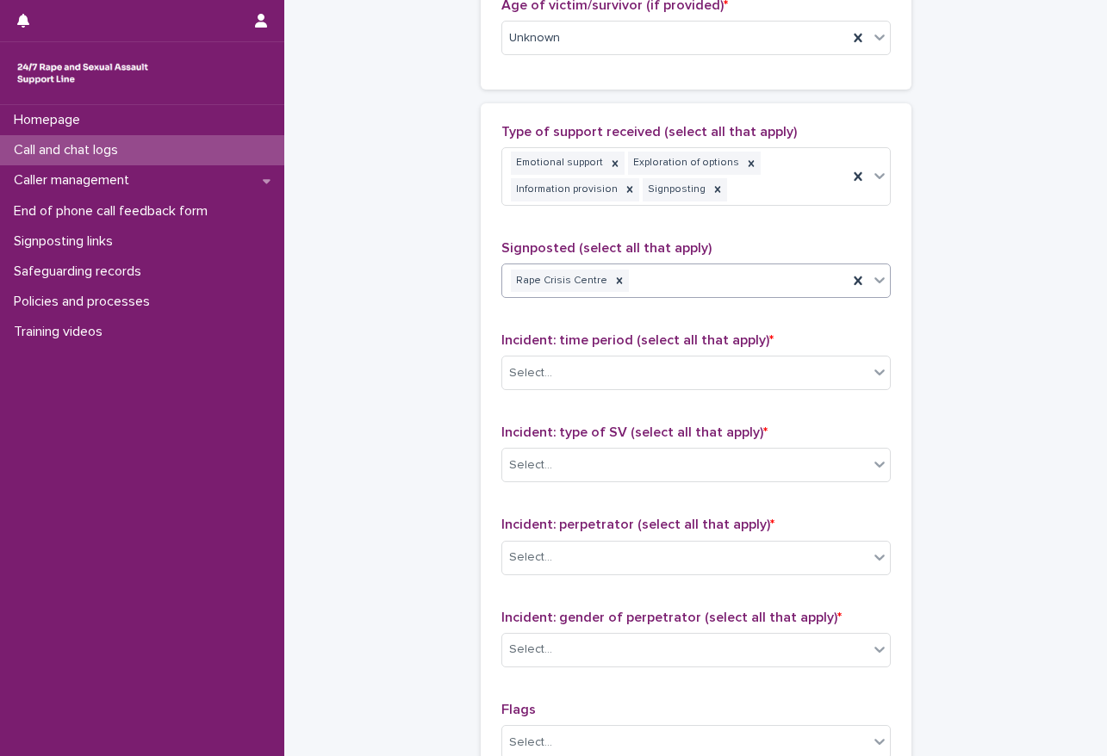
click at [699, 289] on div "Rape Crisis Centre" at bounding box center [674, 281] width 345 height 30
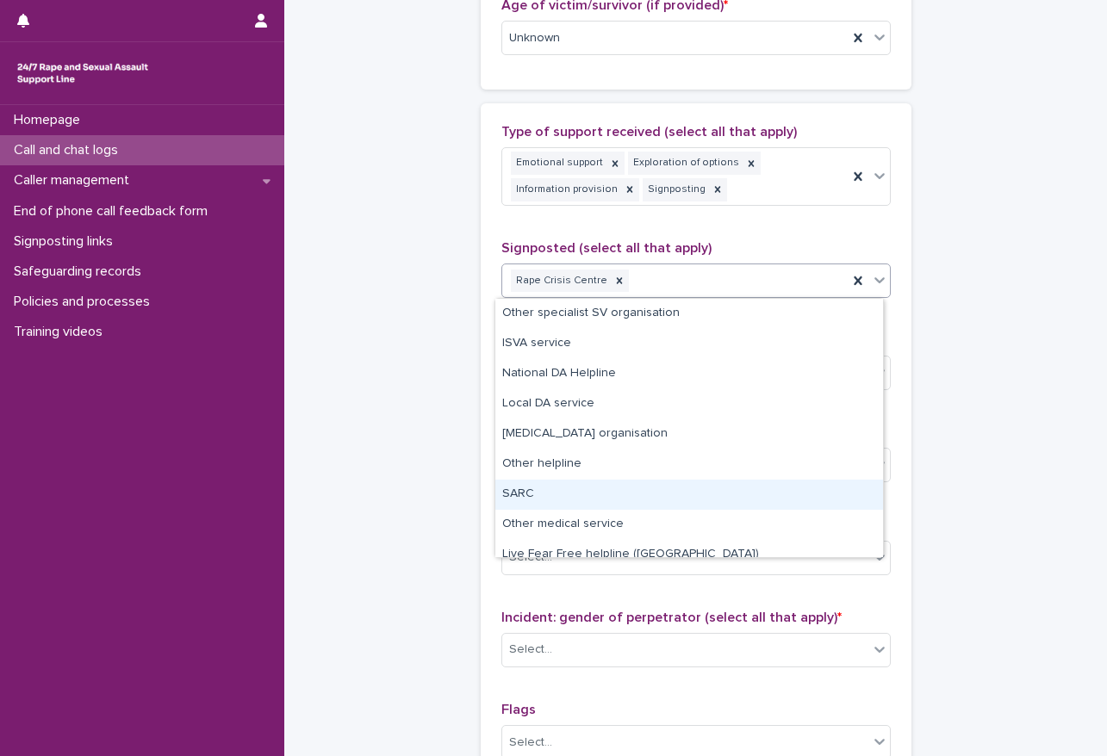
click at [580, 489] on div "SARC" at bounding box center [689, 495] width 388 height 30
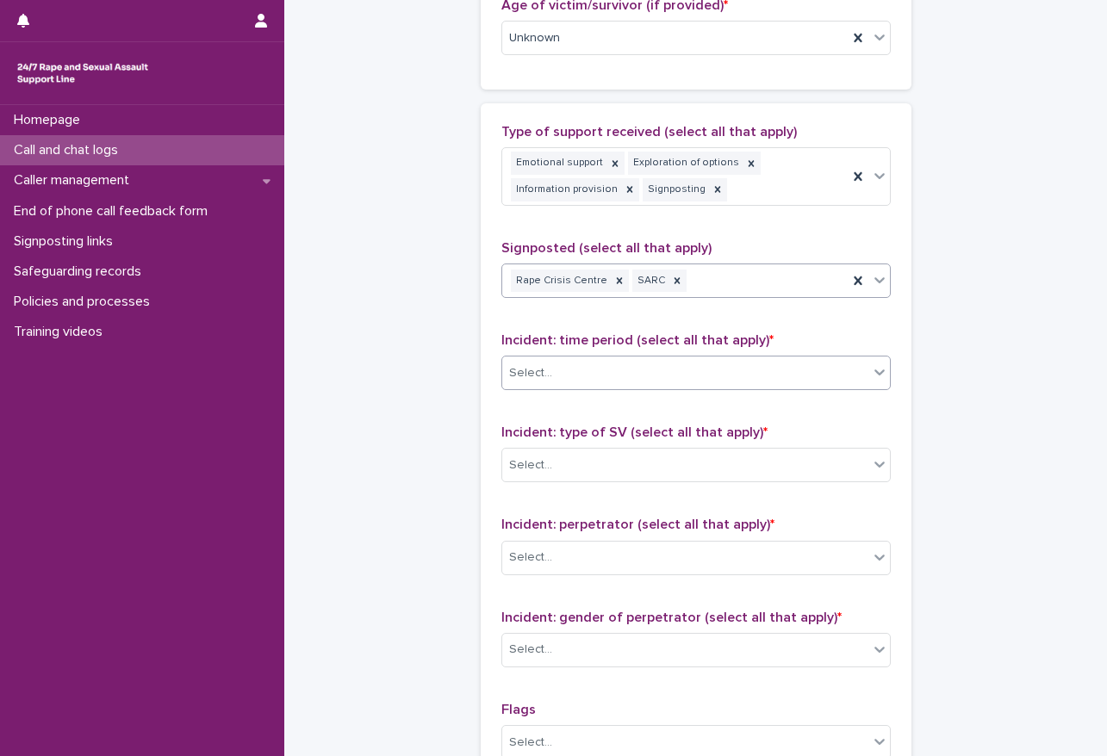
click at [608, 371] on div "Select..." at bounding box center [685, 373] width 366 height 28
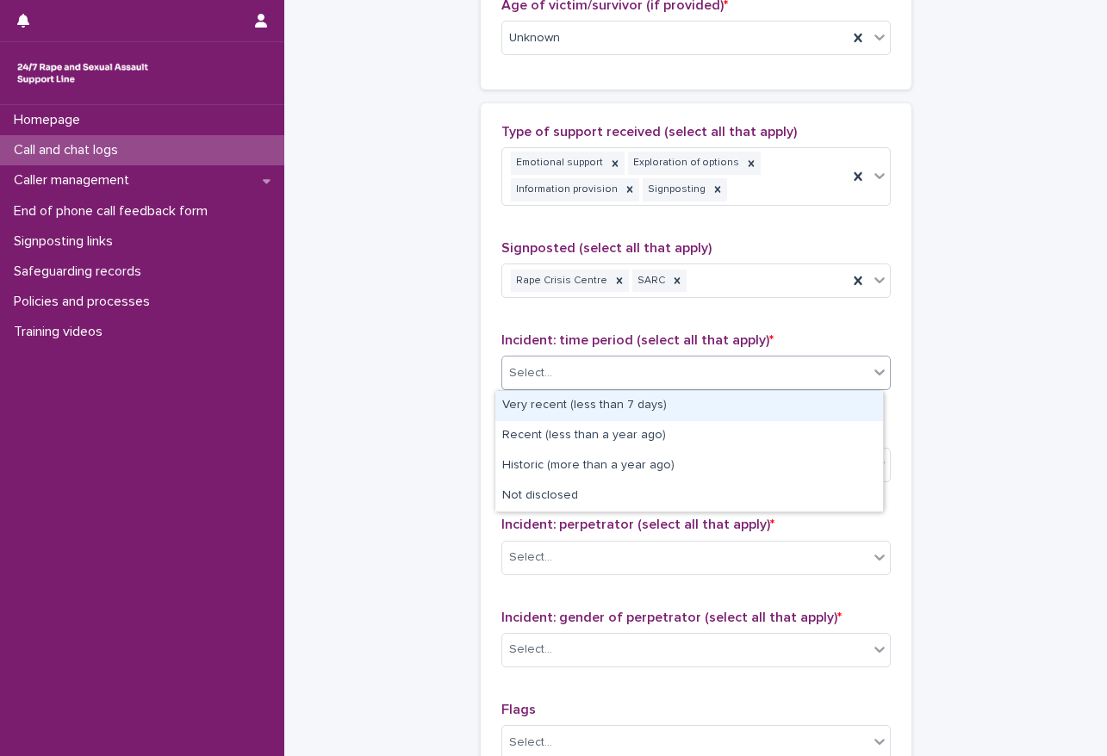
click at [612, 406] on div "Very recent (less than 7 days)" at bounding box center [689, 406] width 388 height 30
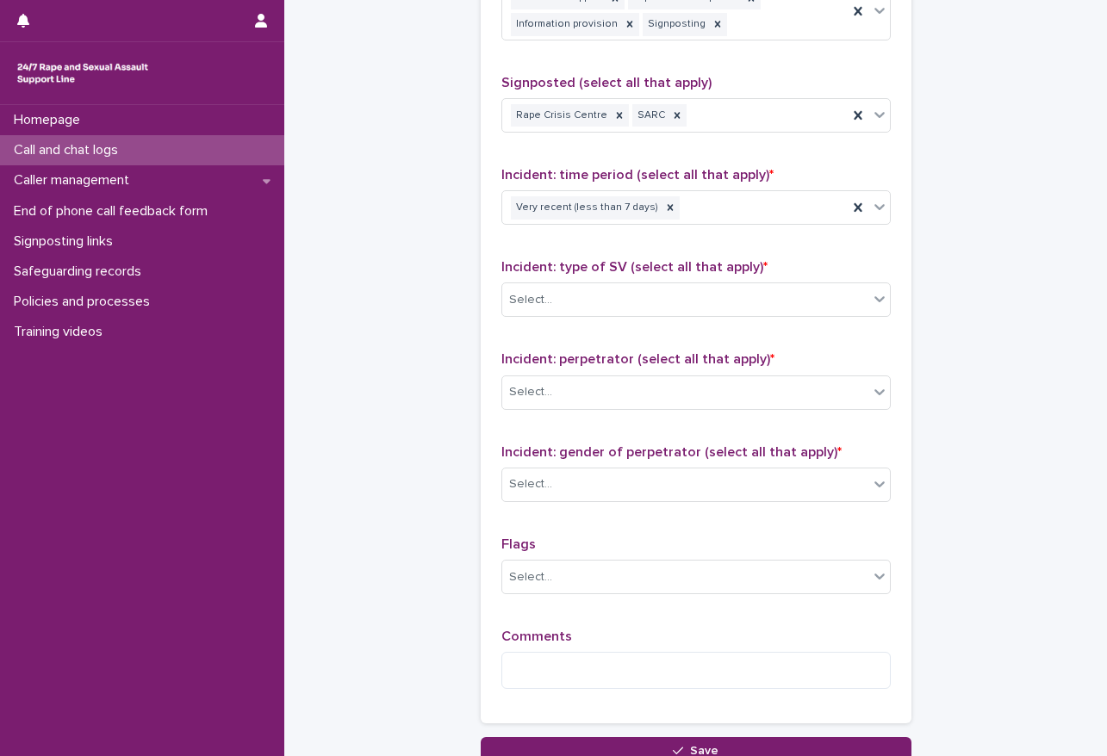
scroll to position [1132, 0]
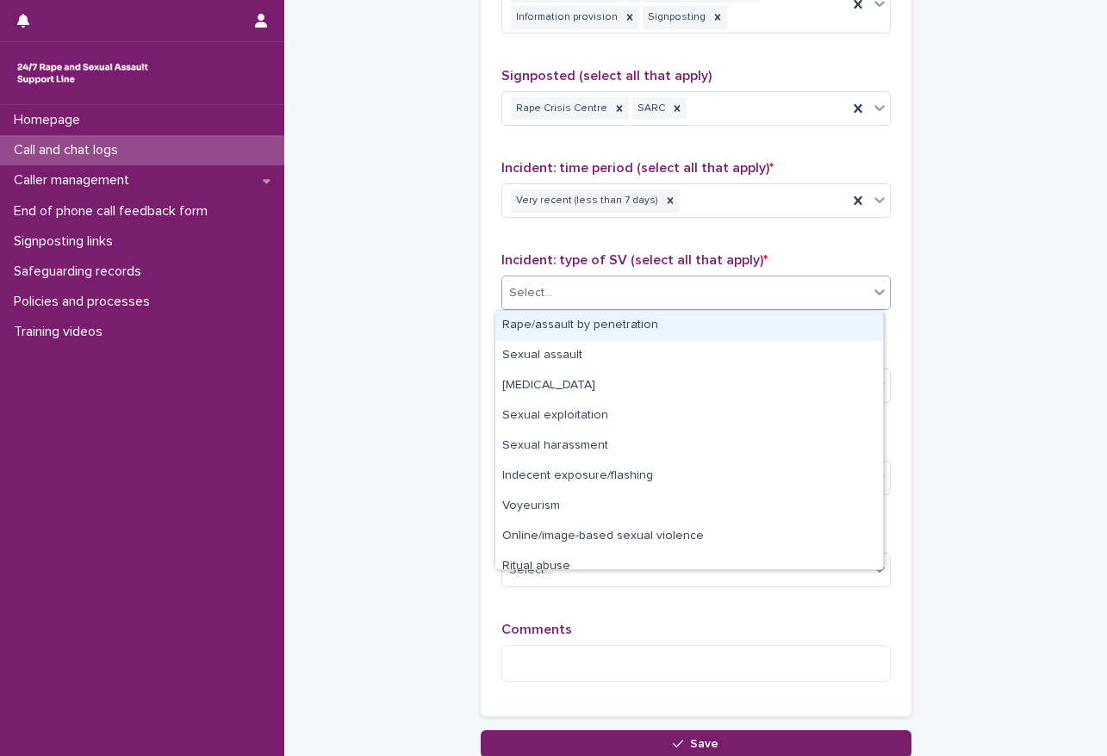
click at [612, 298] on div "Select..." at bounding box center [685, 293] width 366 height 28
click at [525, 328] on div "Rape/assault by penetration" at bounding box center [689, 326] width 388 height 30
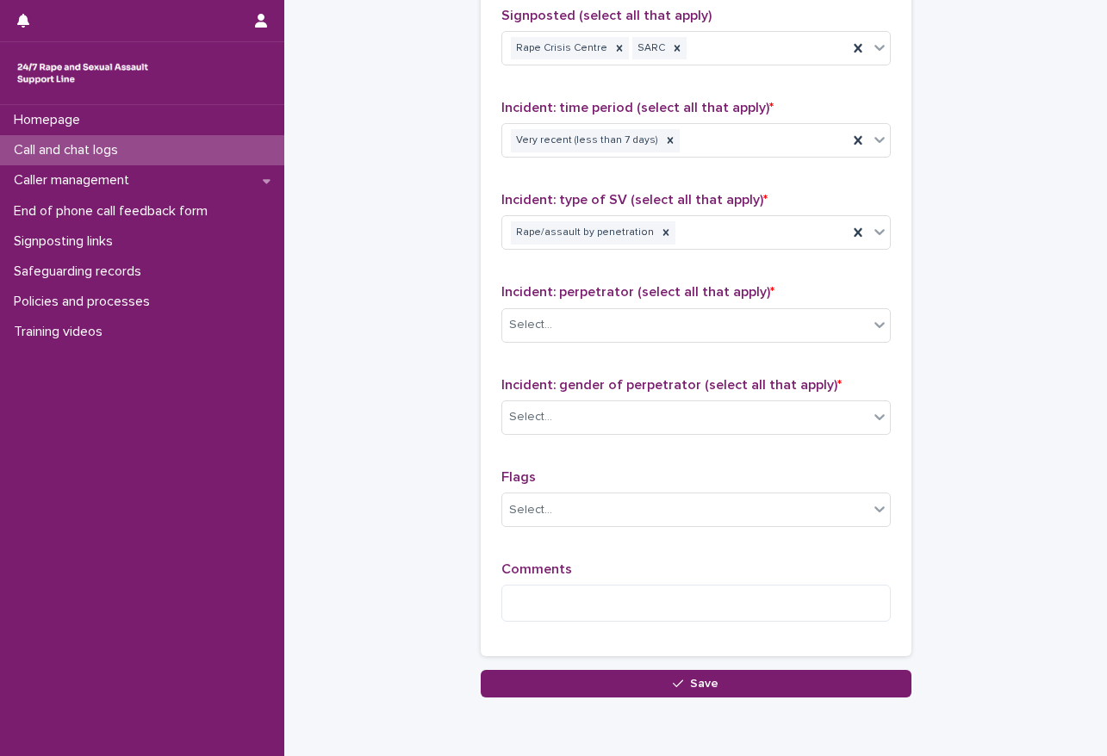
scroll to position [1218, 0]
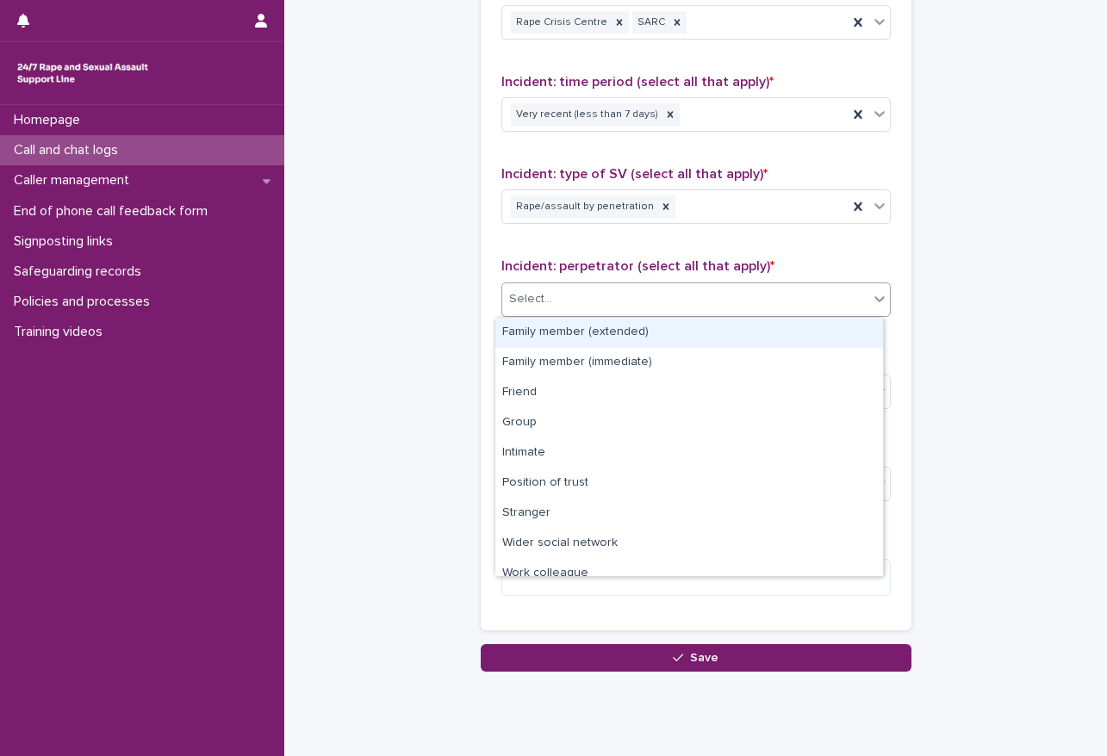
click at [533, 309] on div "Select..." at bounding box center [685, 299] width 366 height 28
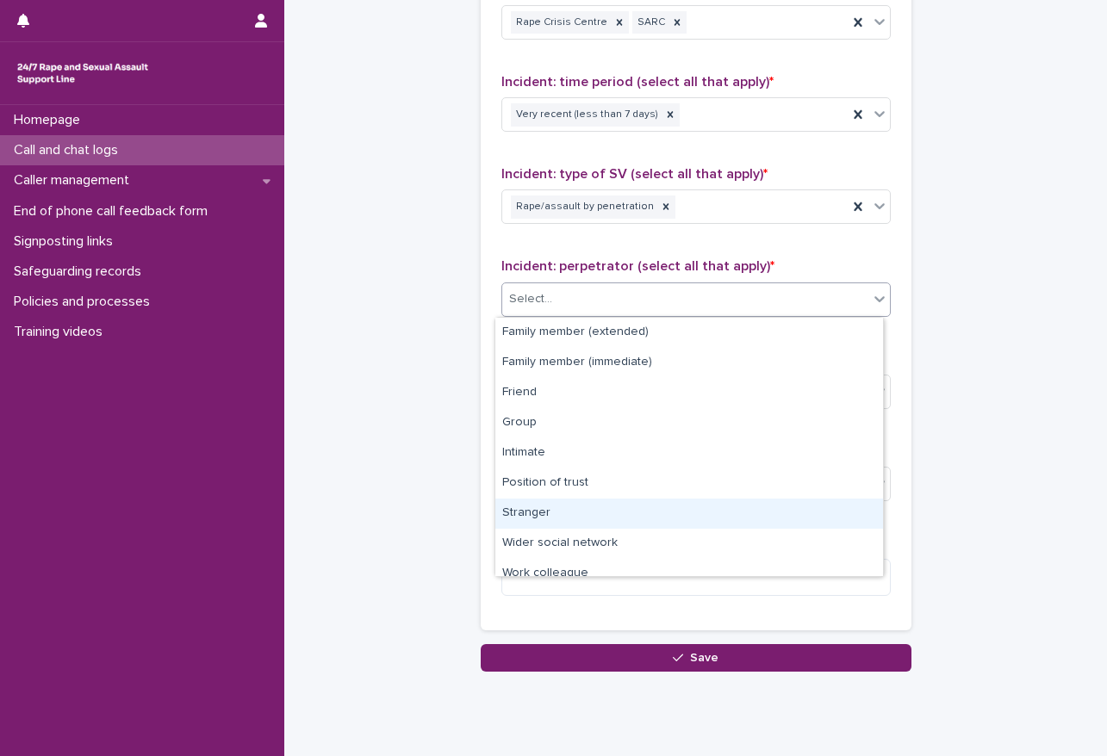
click at [558, 524] on div "Stranger" at bounding box center [689, 514] width 388 height 30
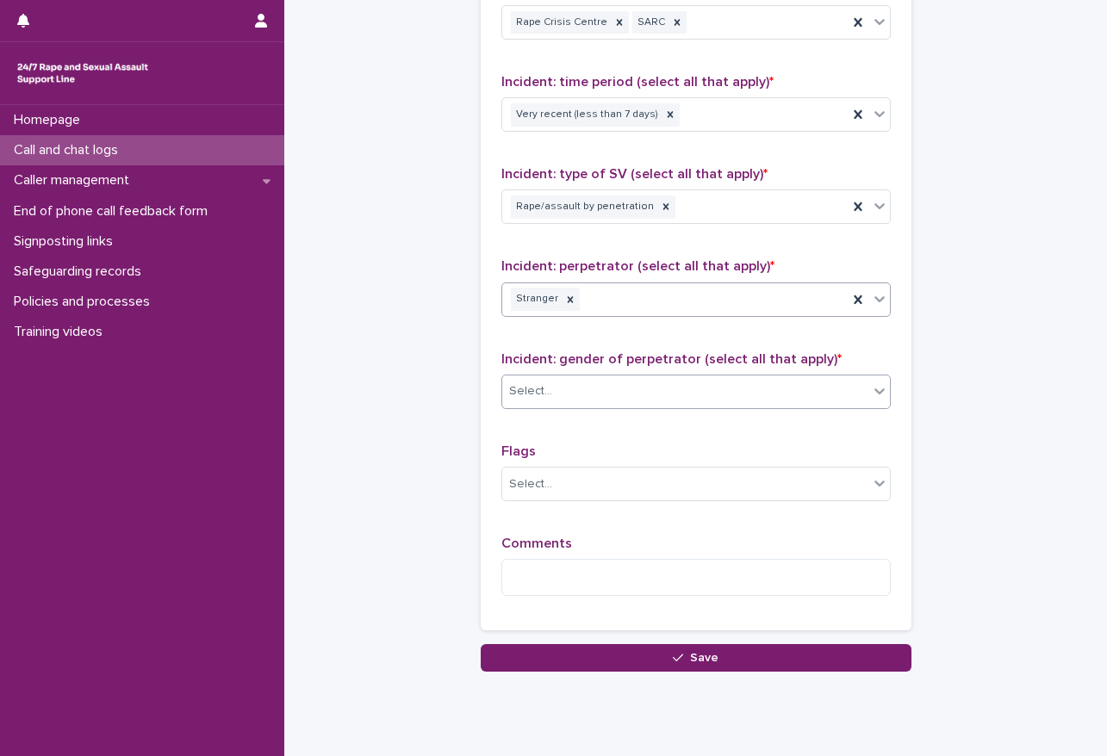
click at [644, 404] on div "Select..." at bounding box center [685, 391] width 366 height 28
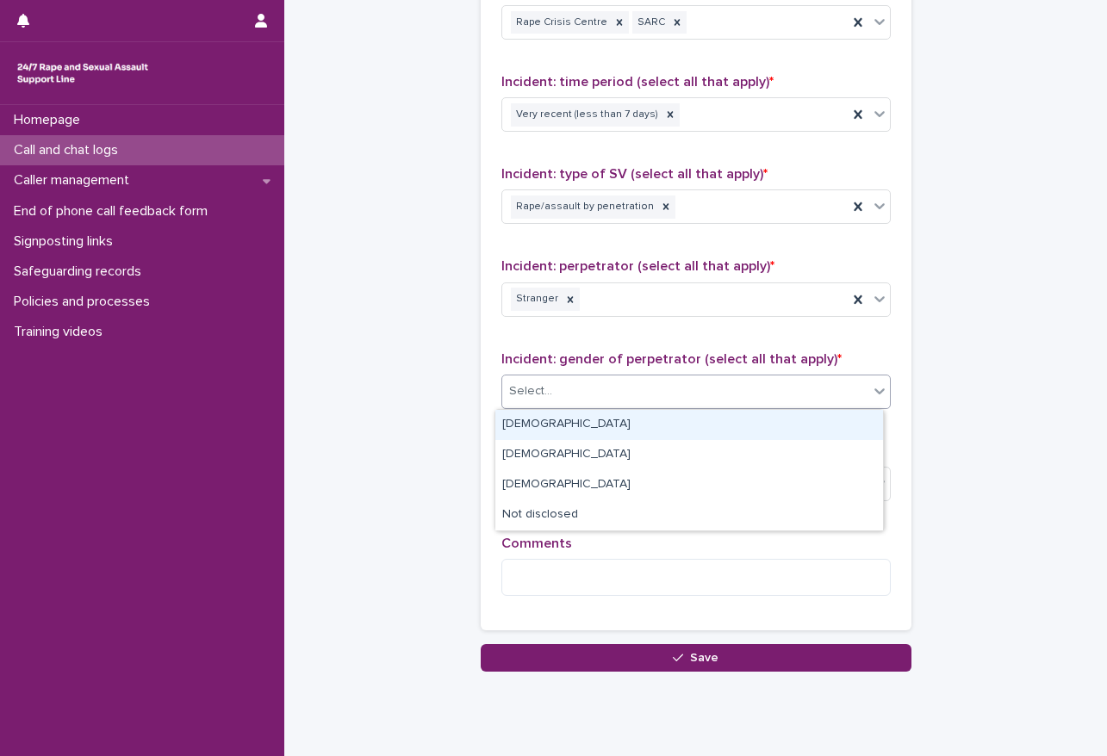
click at [568, 426] on div "[DEMOGRAPHIC_DATA]" at bounding box center [689, 425] width 388 height 30
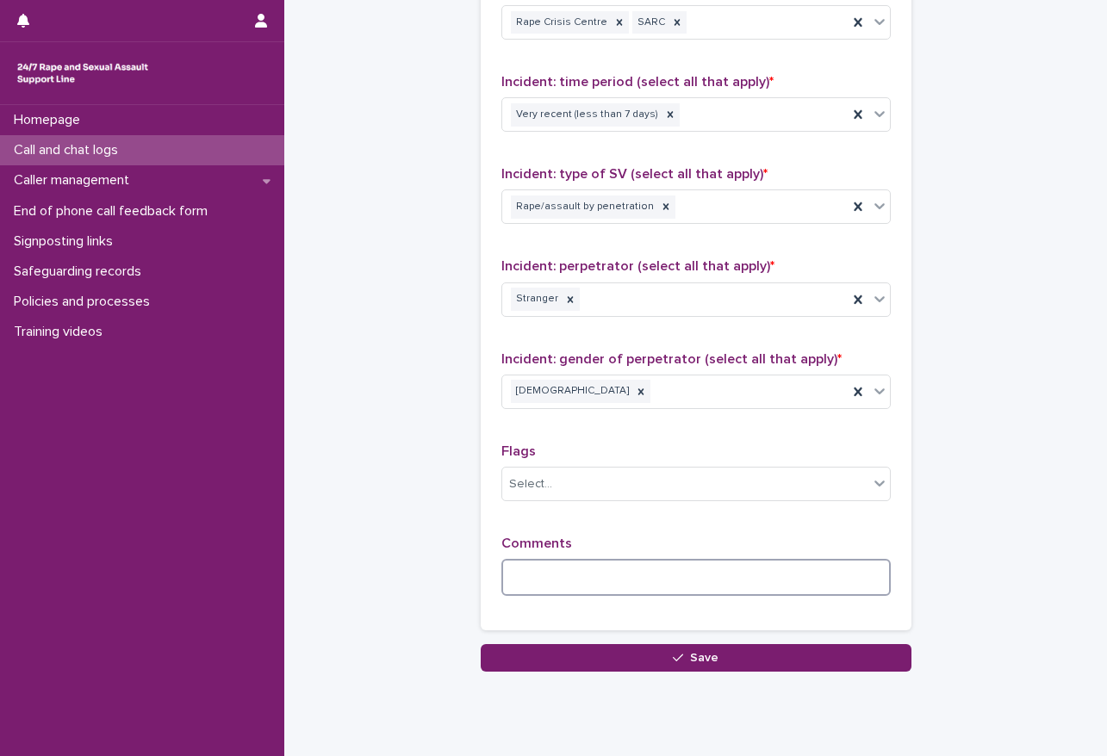
click at [518, 580] on textarea at bounding box center [695, 577] width 389 height 37
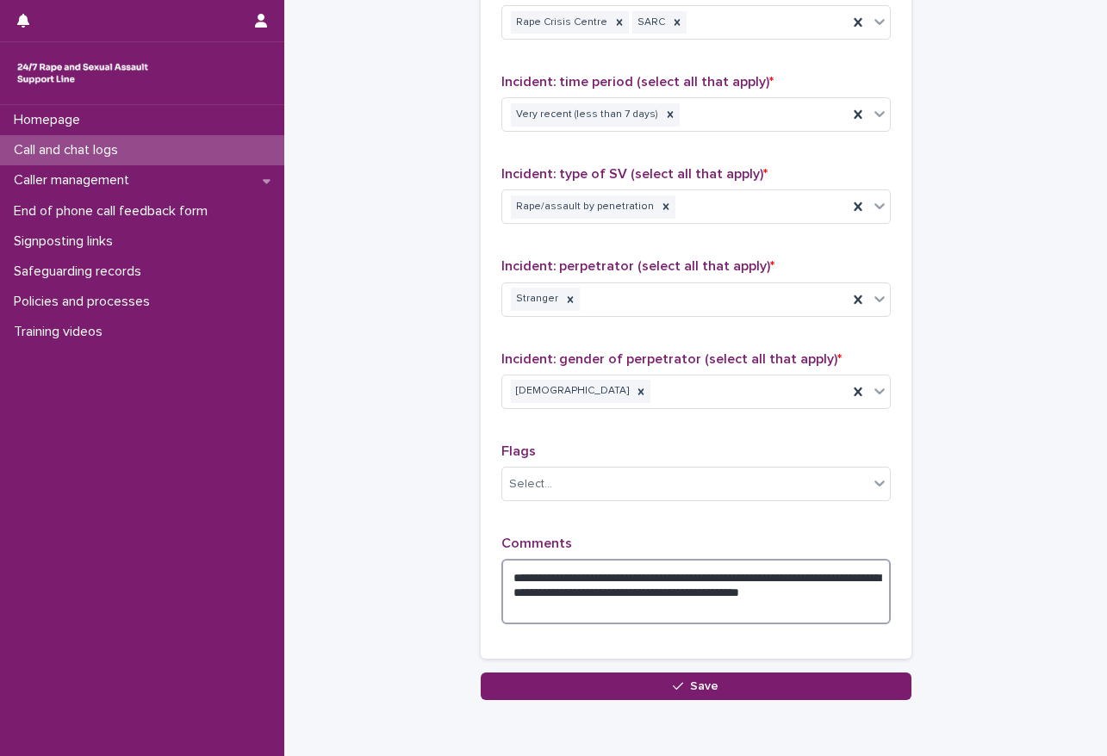
click at [511, 610] on textarea "**********" at bounding box center [695, 591] width 389 height 65
click at [599, 611] on textarea "**********" at bounding box center [695, 591] width 389 height 65
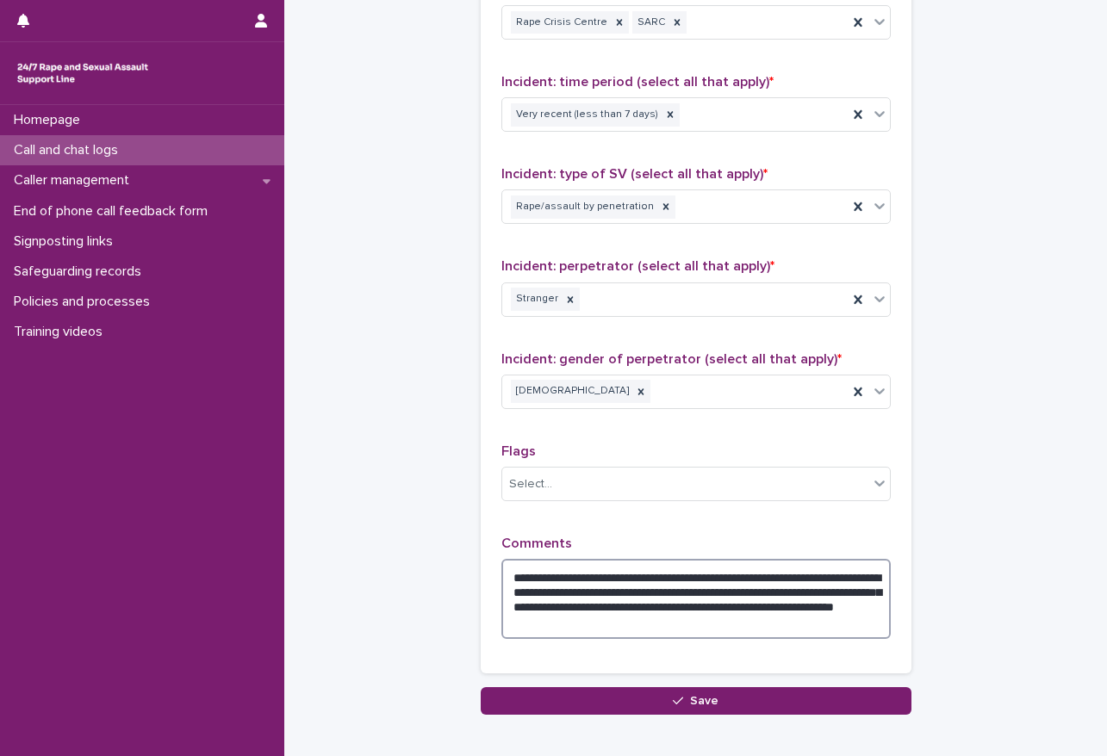
click at [751, 609] on textarea "**********" at bounding box center [695, 599] width 389 height 80
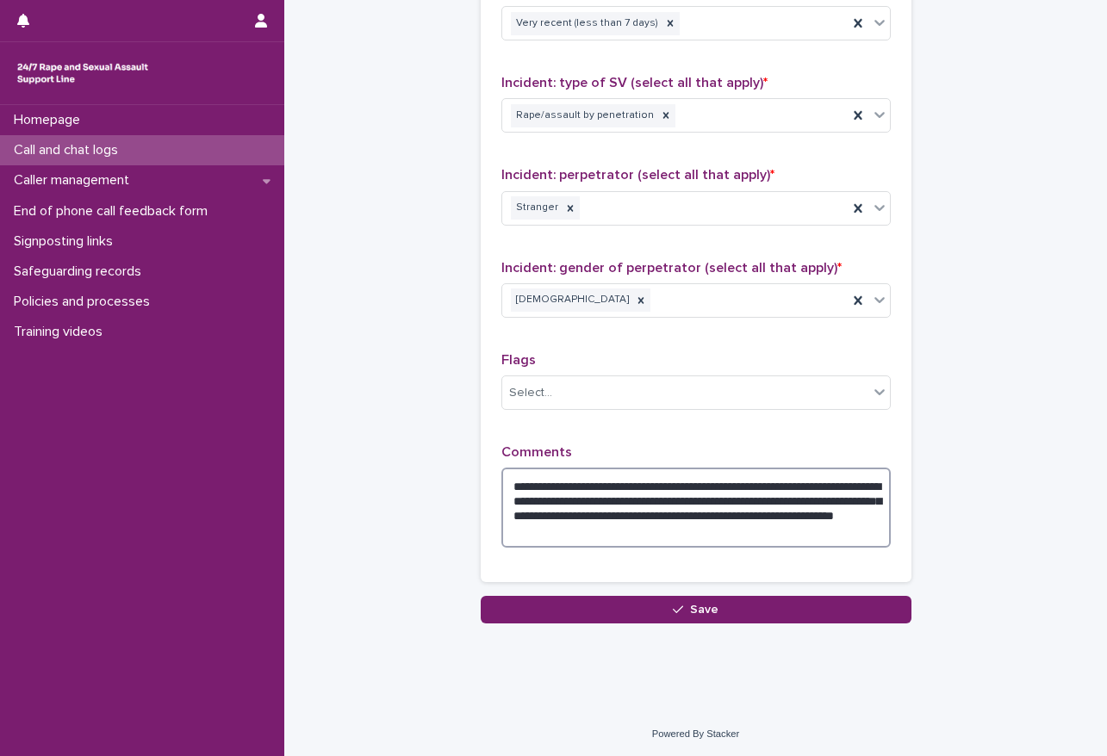
scroll to position [1312, 0]
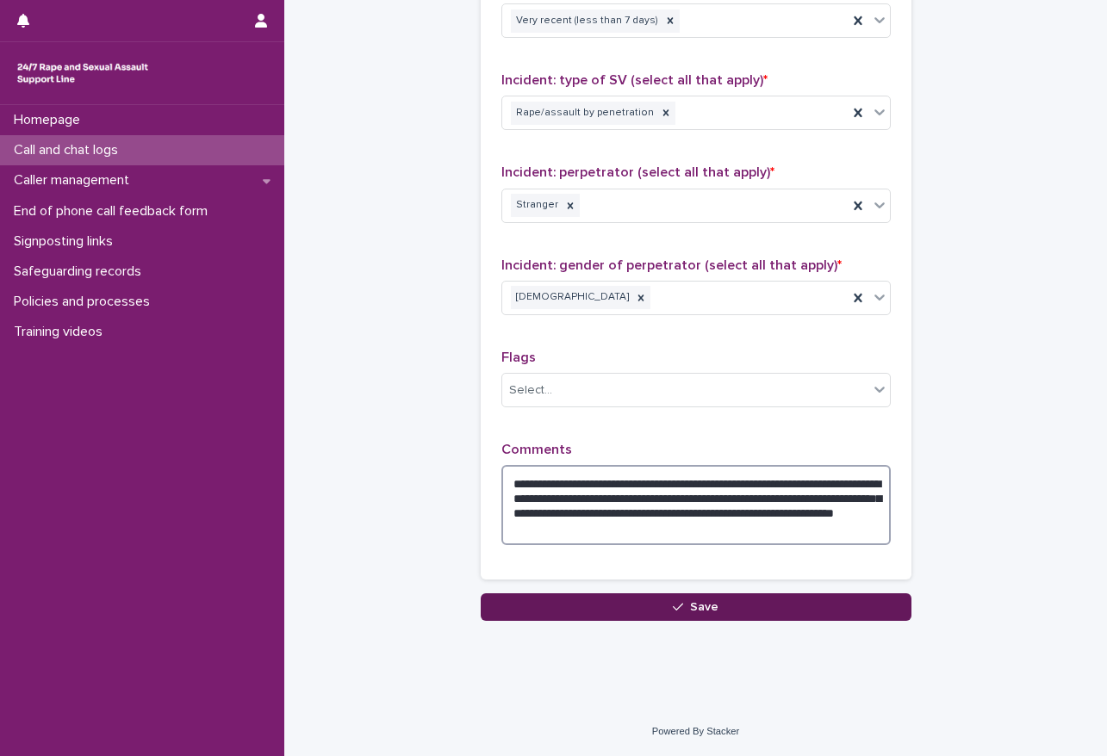
type textarea "**********"
click at [658, 610] on button "Save" at bounding box center [696, 607] width 431 height 28
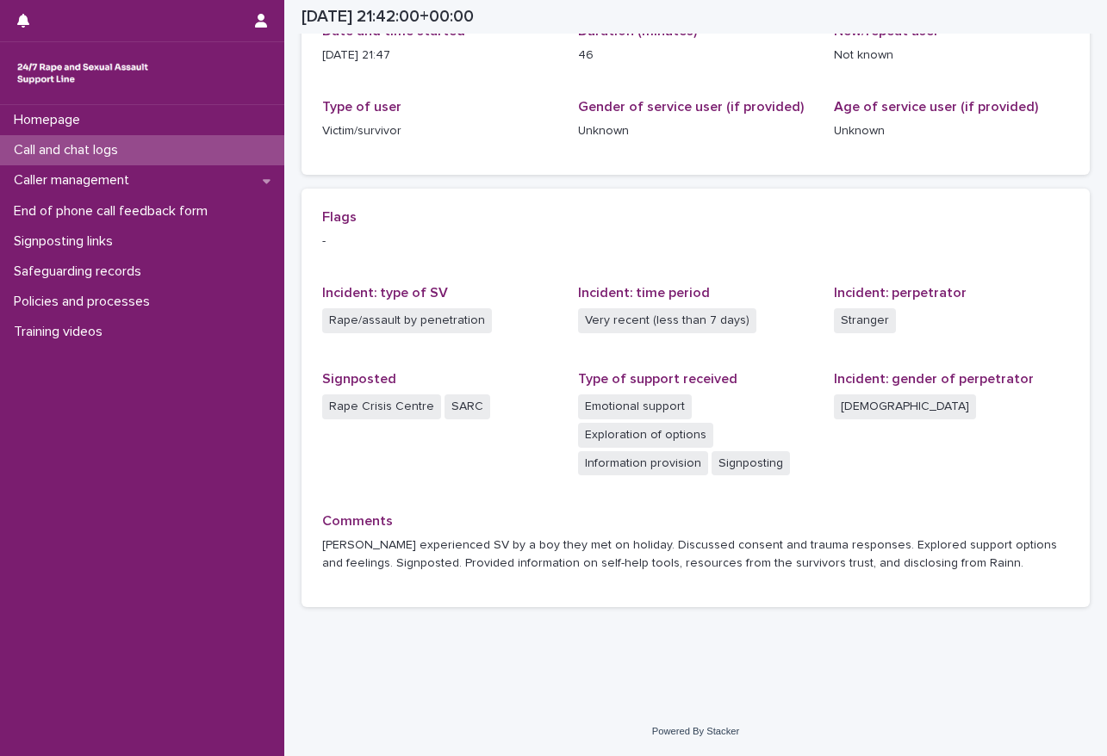
scroll to position [233, 0]
click at [81, 152] on p "Call and chat logs" at bounding box center [69, 150] width 125 height 16
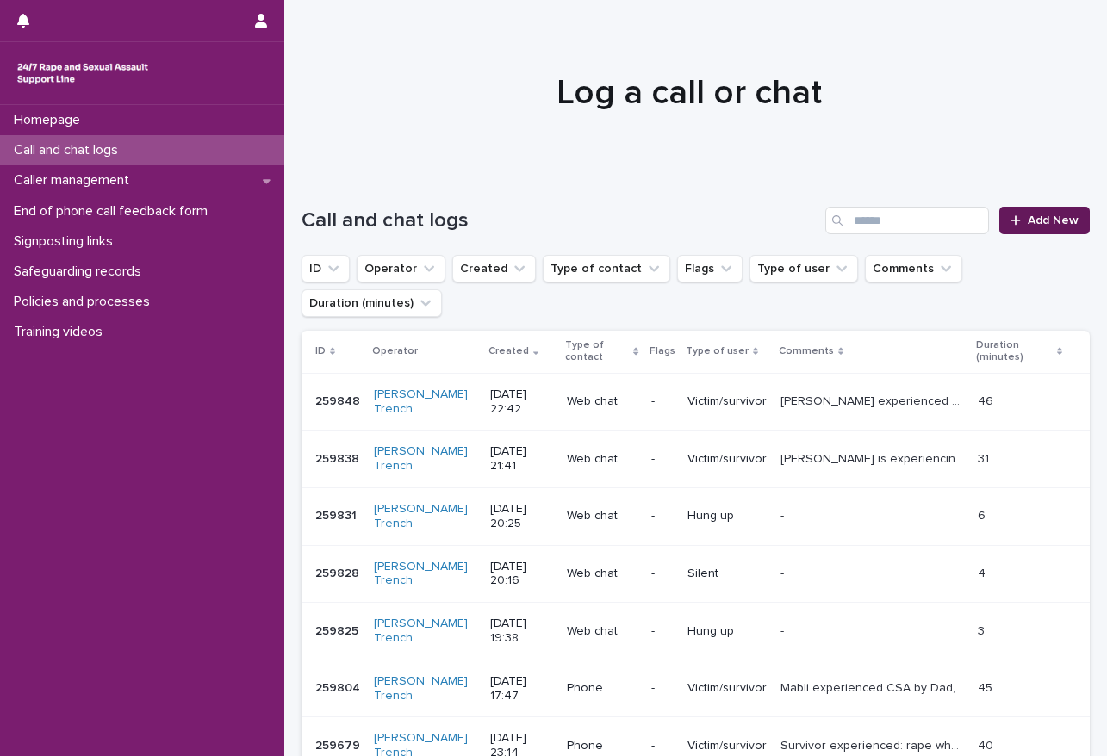
click at [1030, 220] on span "Add New" at bounding box center [1052, 220] width 51 height 12
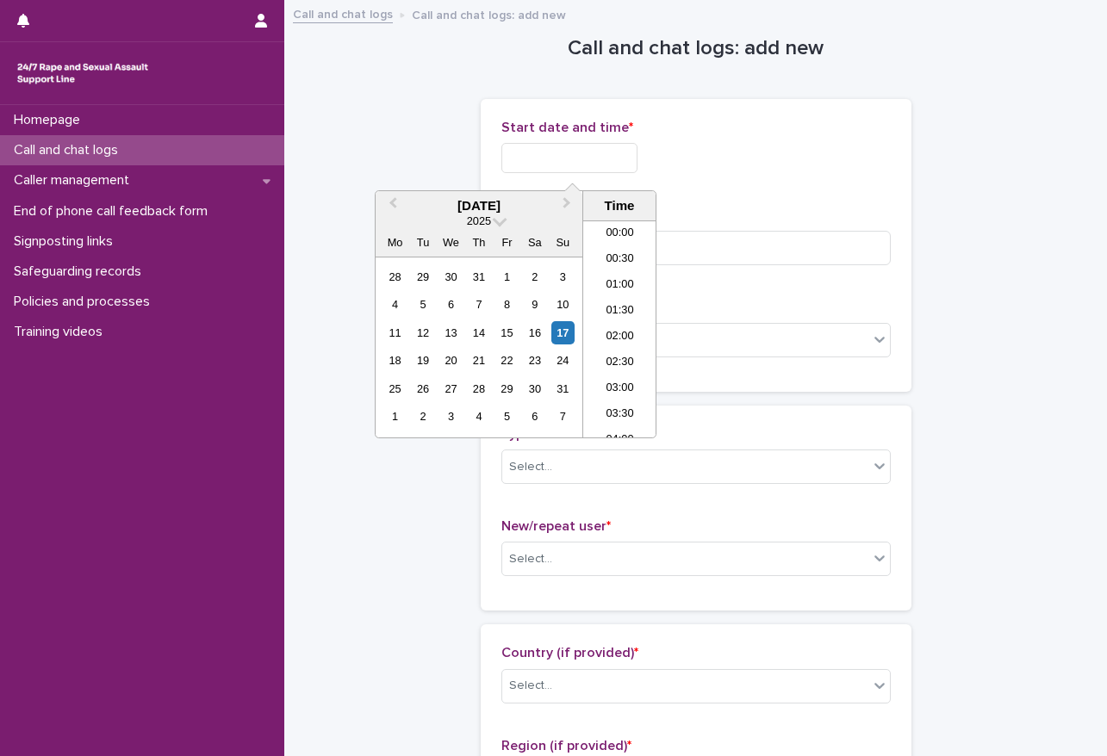
click at [565, 160] on input "text" at bounding box center [569, 158] width 136 height 30
click at [630, 394] on li "23:00" at bounding box center [619, 399] width 73 height 26
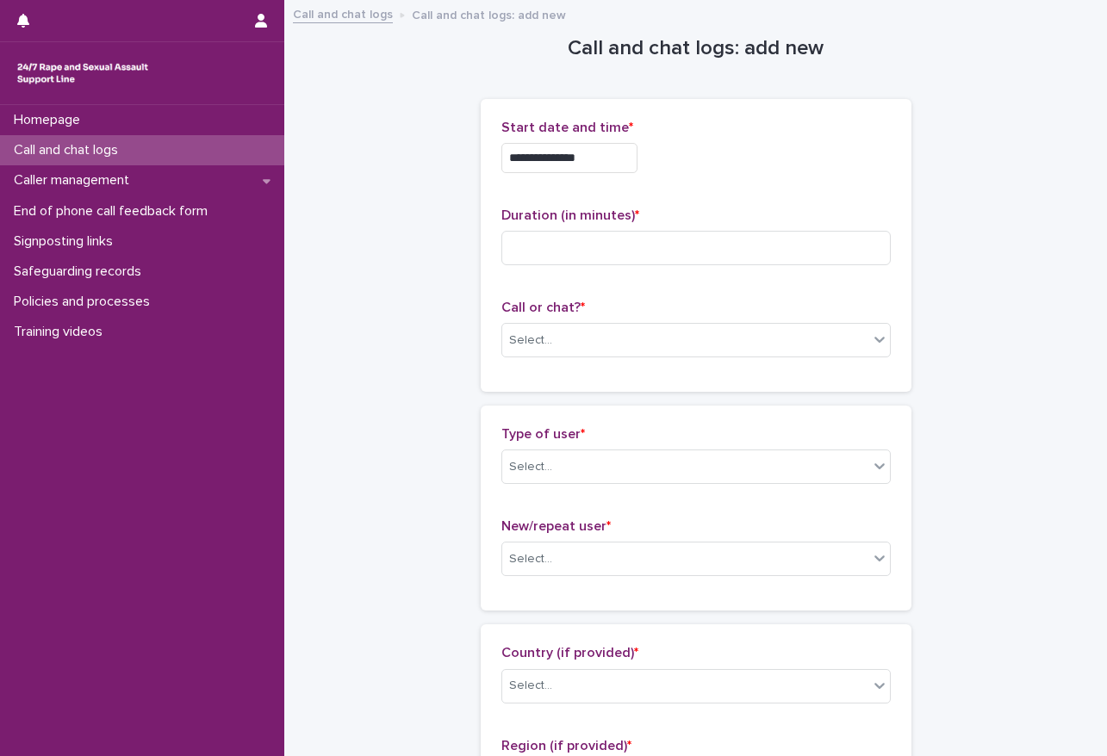
click at [582, 155] on input "**********" at bounding box center [569, 158] width 136 height 30
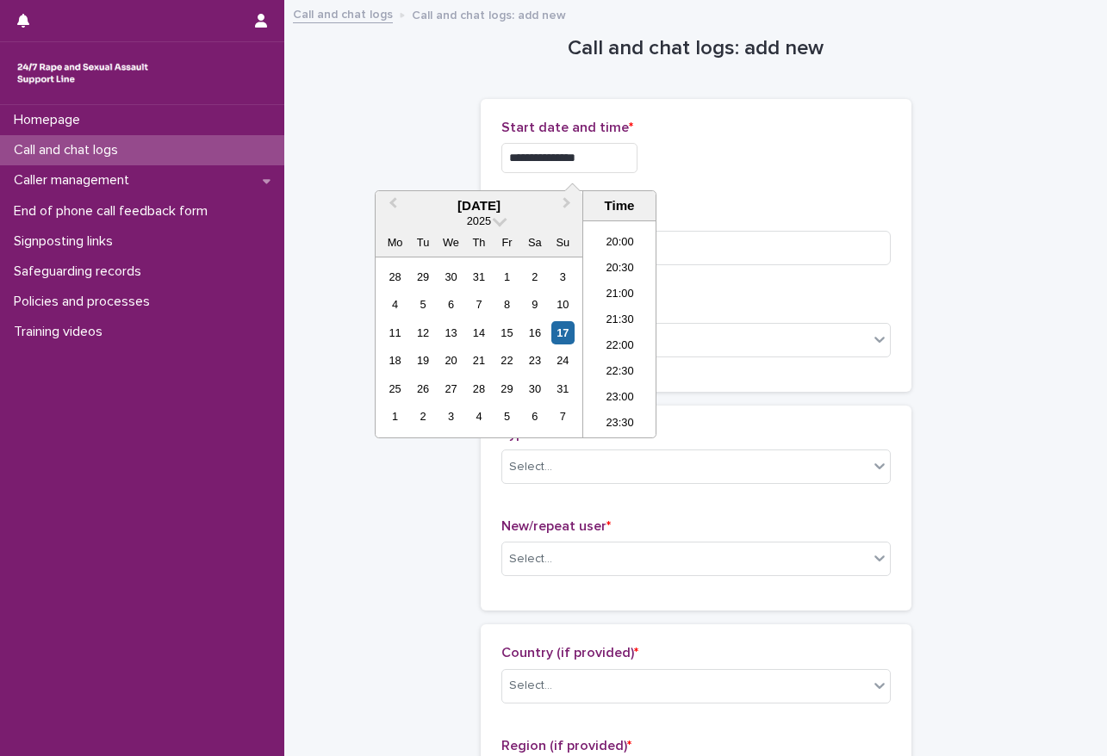
type input "**********"
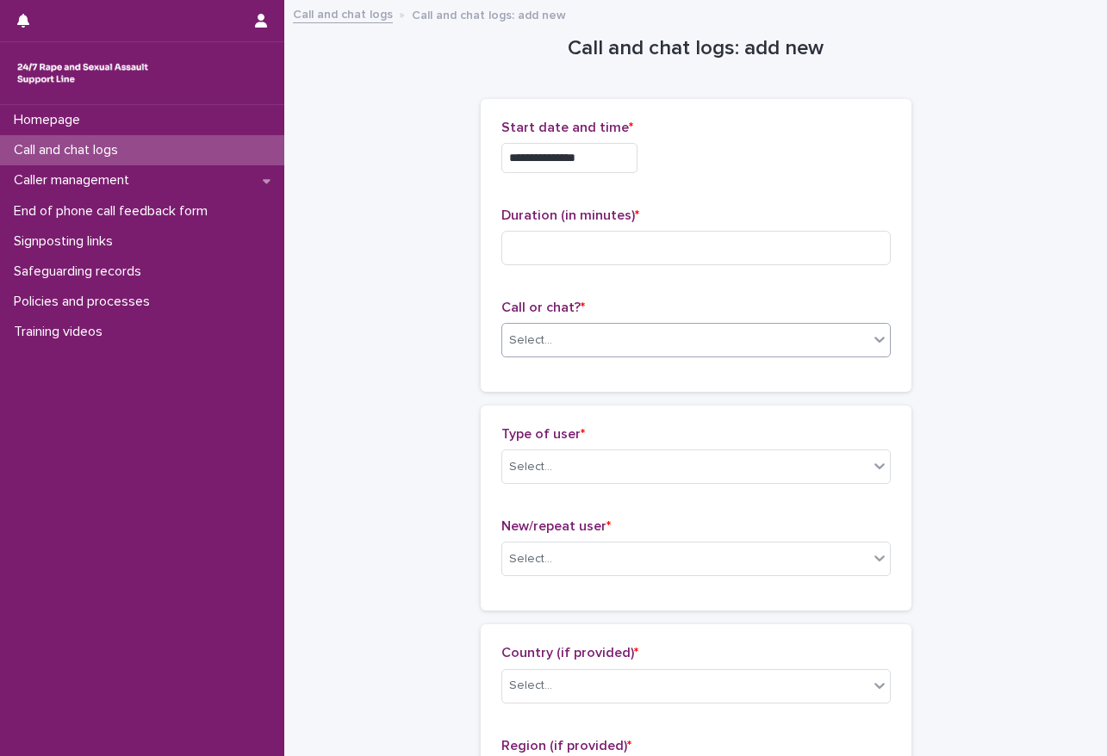
click at [587, 346] on div "Select..." at bounding box center [685, 340] width 366 height 28
click at [546, 397] on div "Web chat" at bounding box center [689, 403] width 388 height 30
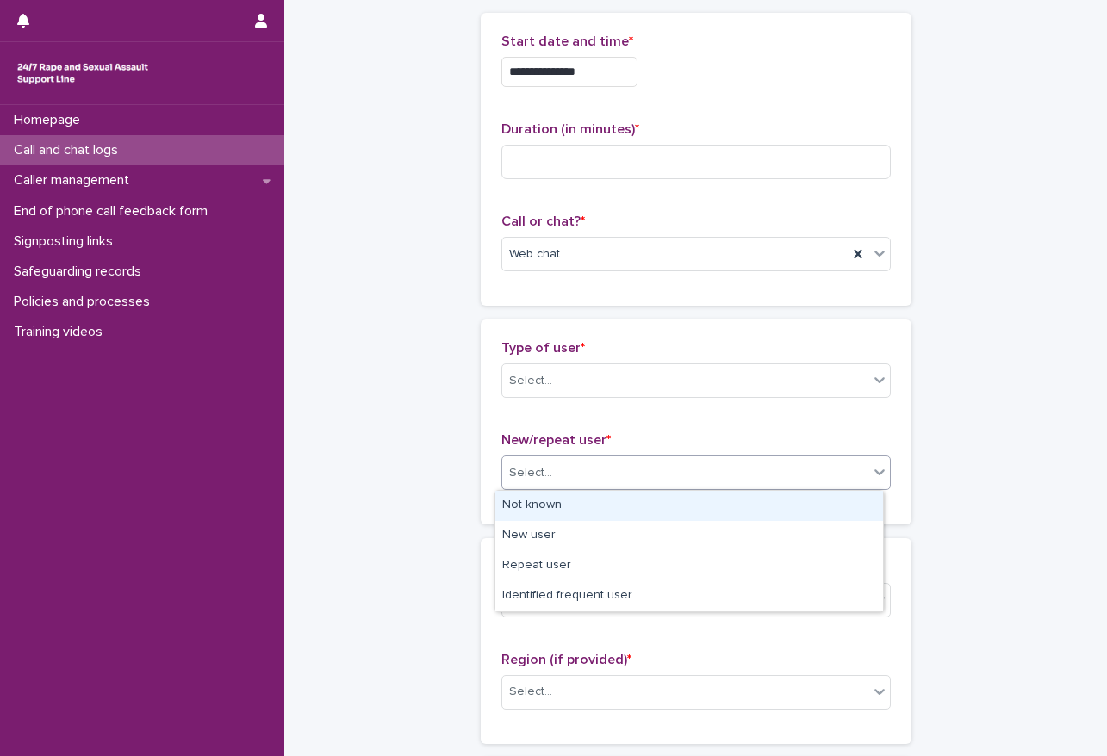
click at [606, 473] on div "Select..." at bounding box center [685, 473] width 366 height 28
click at [527, 492] on div "Not known" at bounding box center [689, 506] width 388 height 30
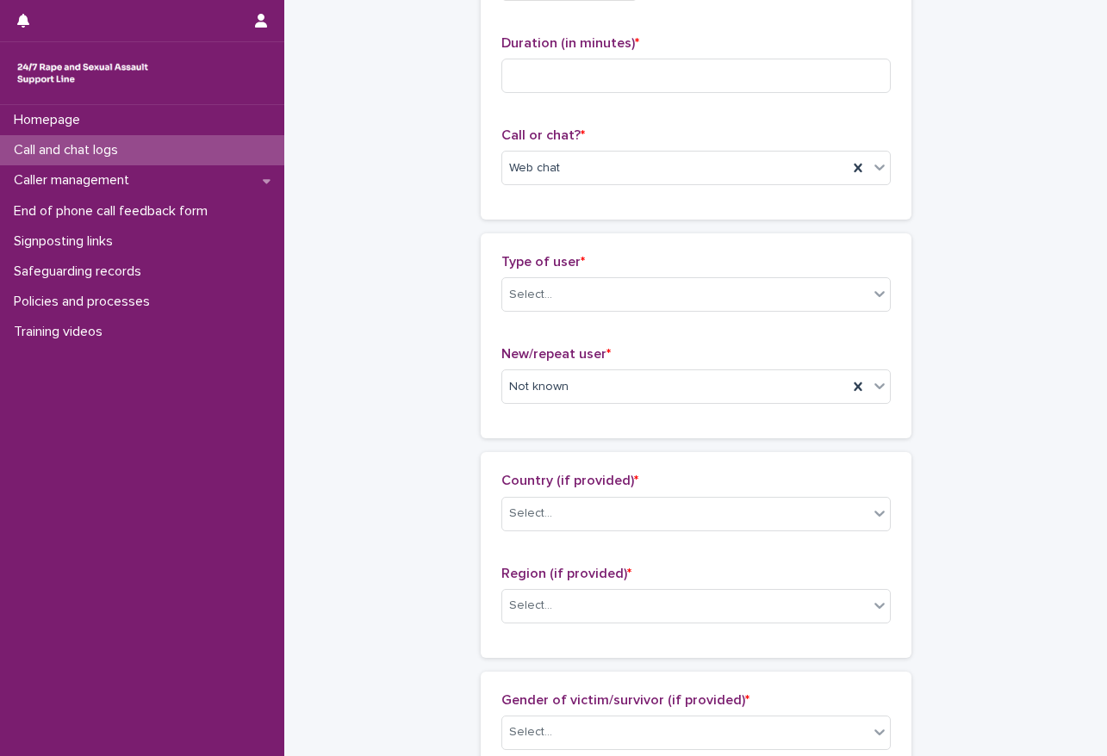
scroll to position [258, 0]
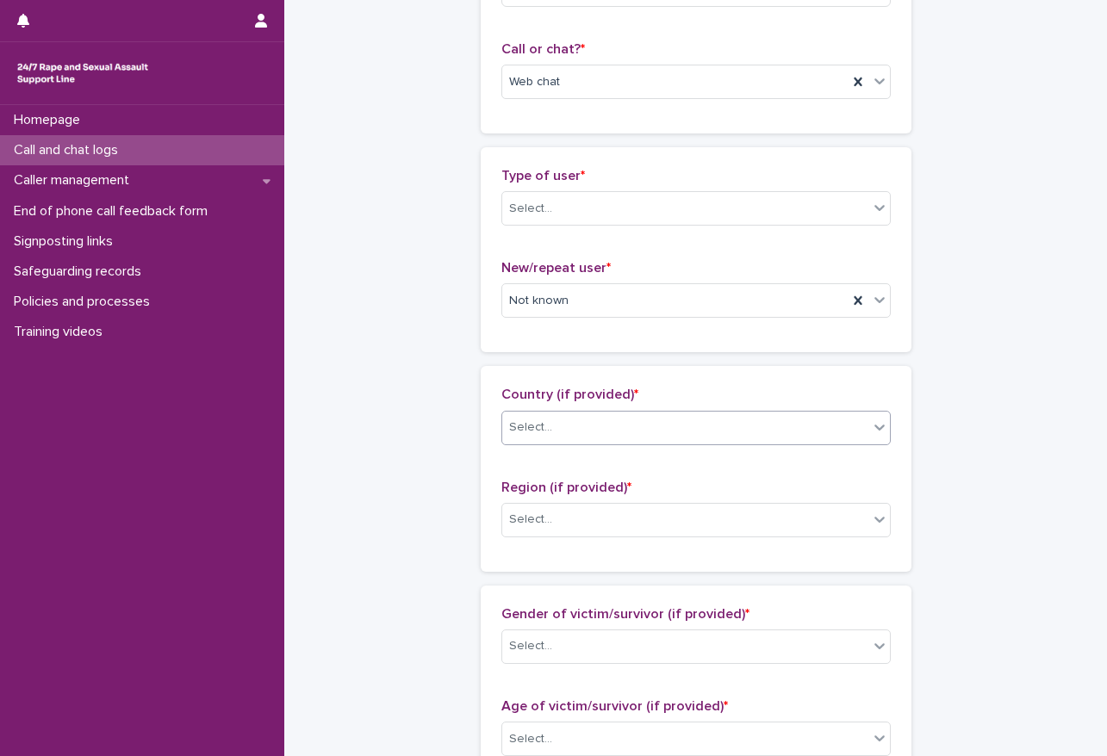
drag, startPoint x: 540, startPoint y: 404, endPoint x: 550, endPoint y: 414, distance: 14.6
click at [540, 404] on div "Country (if provided) * Select..." at bounding box center [695, 422] width 389 height 71
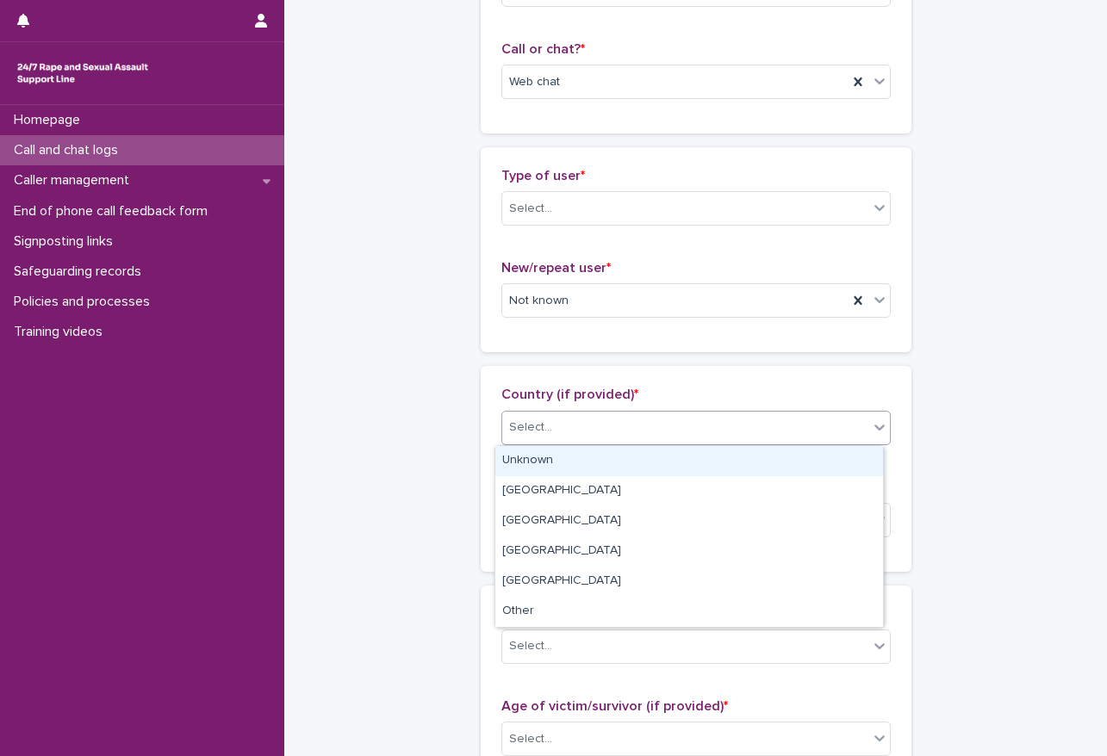
click at [550, 414] on div "Select..." at bounding box center [685, 427] width 366 height 28
click at [556, 468] on div "Unknown" at bounding box center [689, 461] width 388 height 30
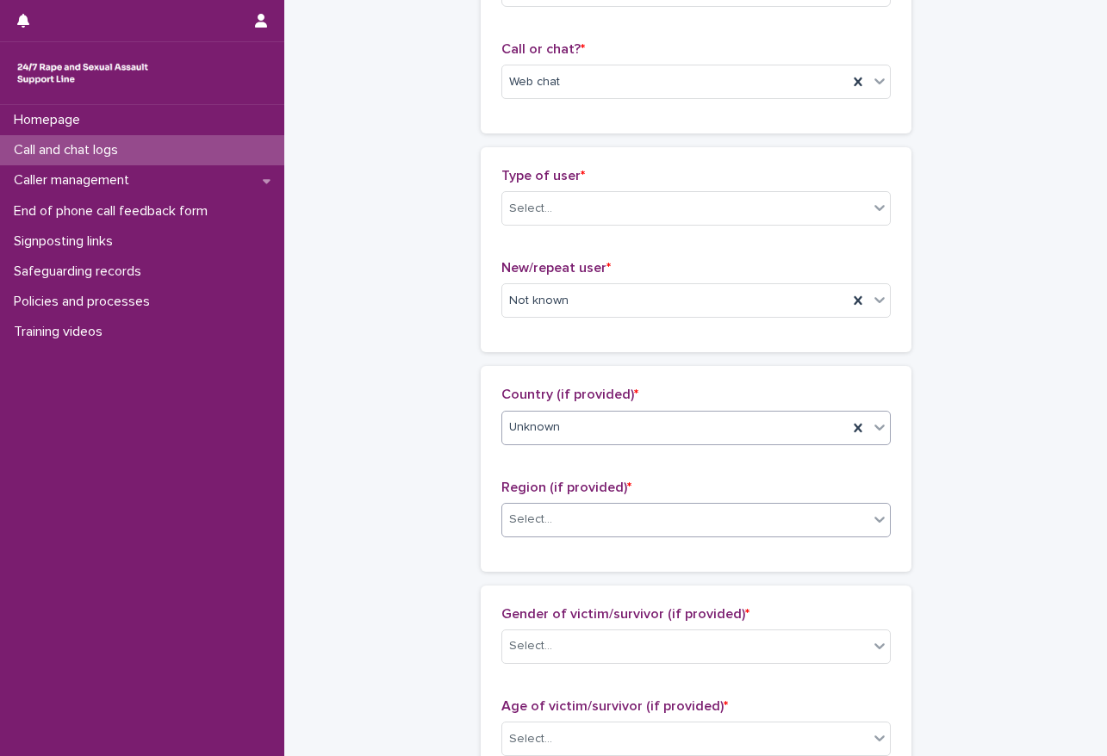
click at [563, 515] on div "Select..." at bounding box center [685, 520] width 366 height 28
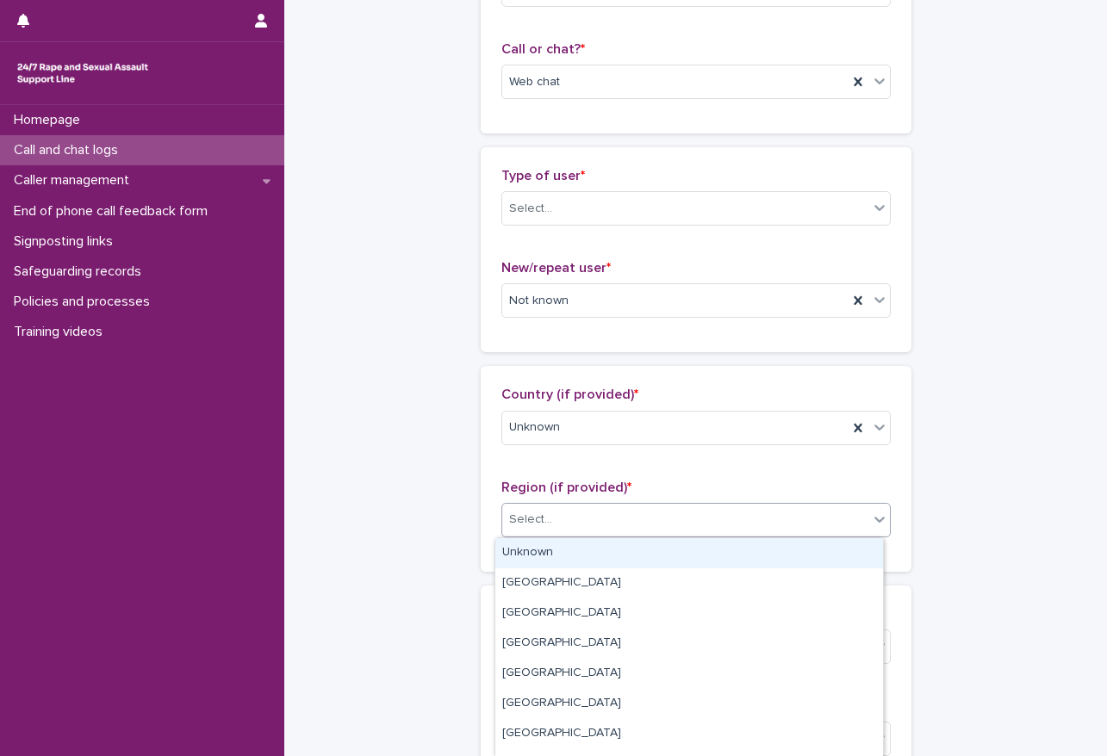
click at [554, 542] on div "Unknown" at bounding box center [689, 553] width 388 height 30
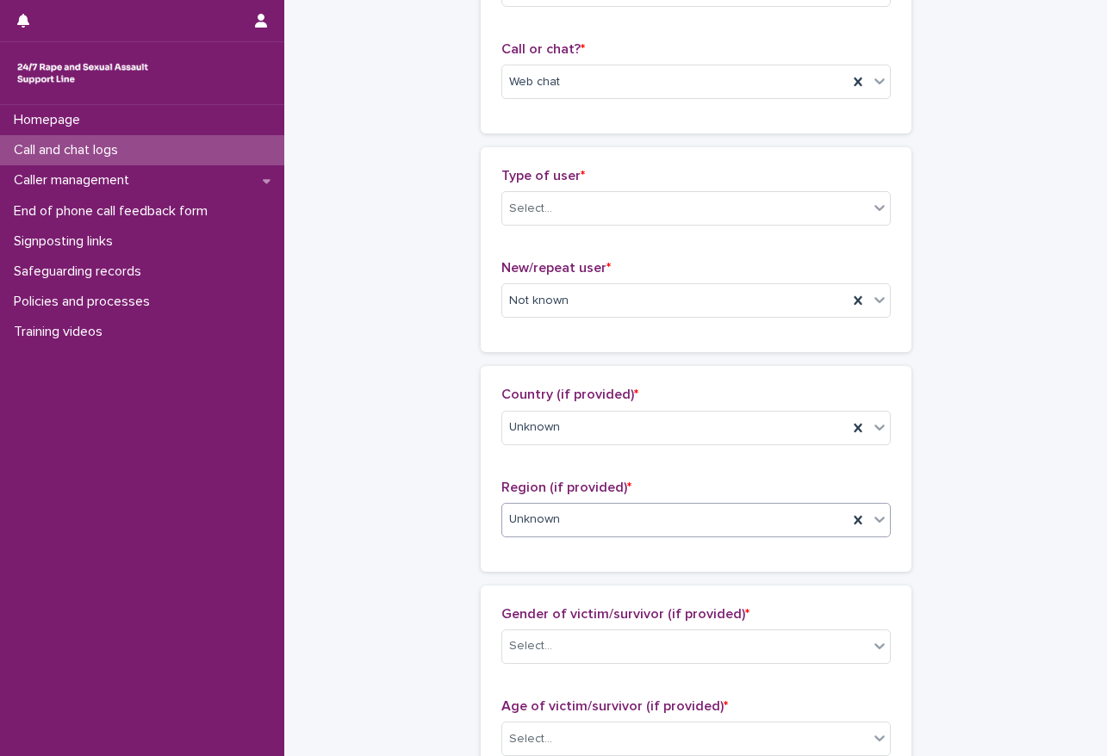
click at [328, 349] on div "**********" at bounding box center [695, 675] width 788 height 1865
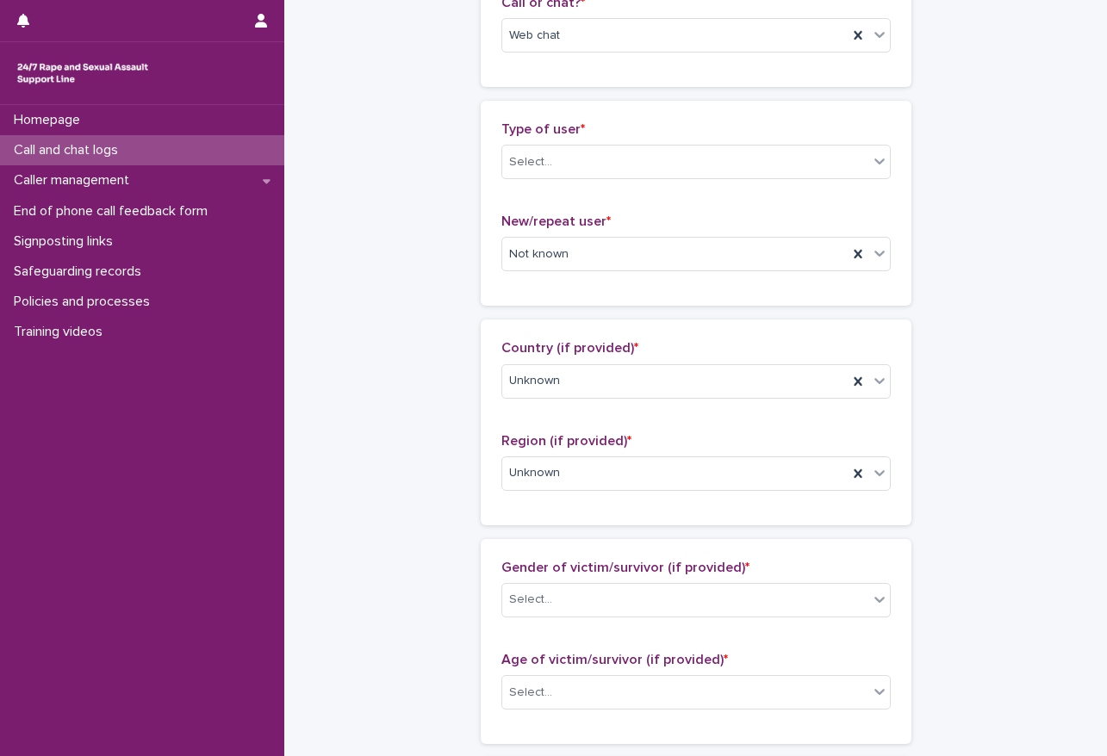
scroll to position [431, 0]
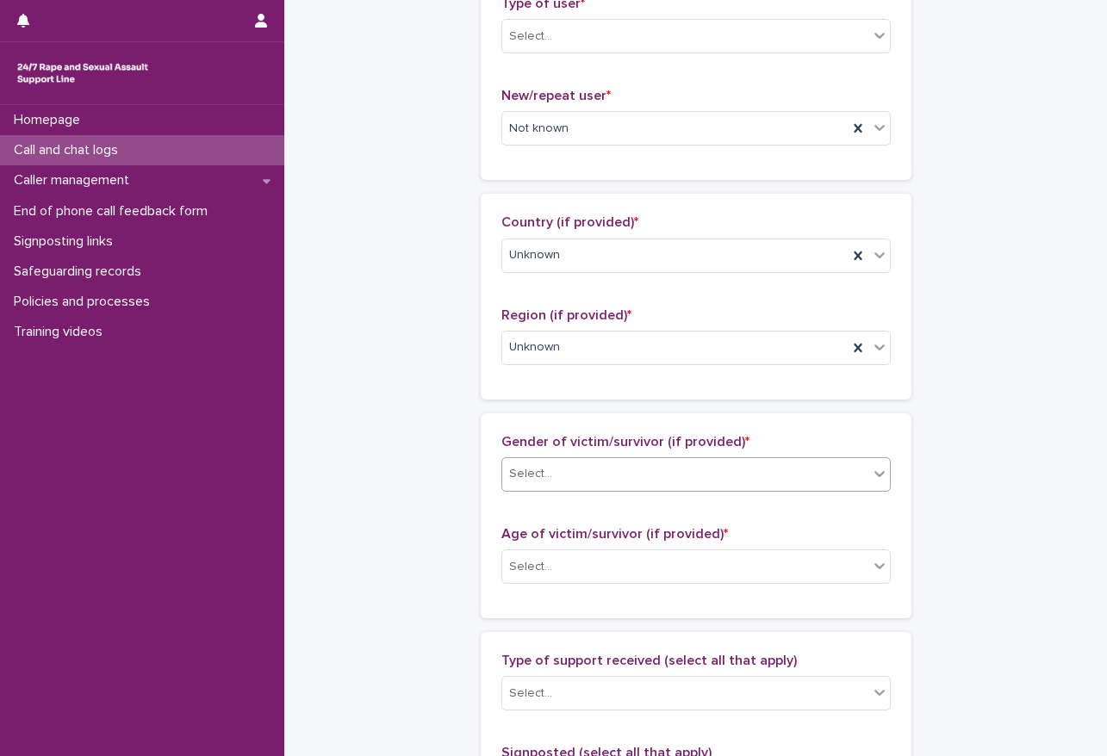
click at [537, 471] on div "Select..." at bounding box center [530, 474] width 43 height 18
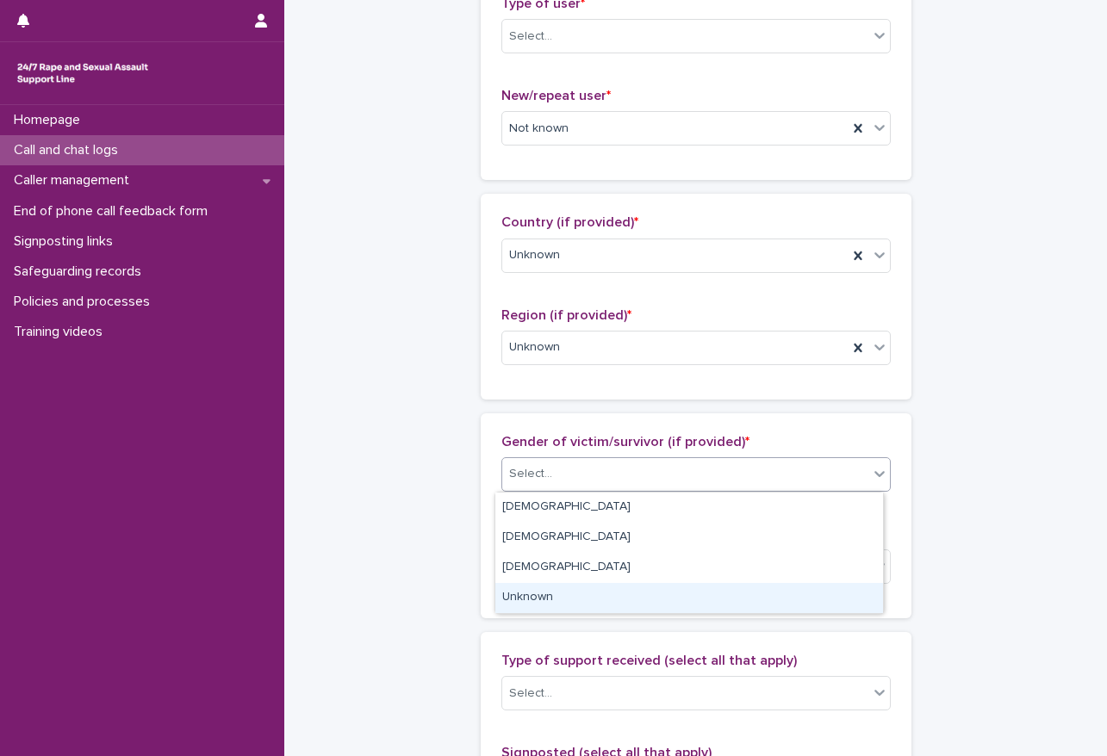
click at [549, 590] on div "Unknown" at bounding box center [689, 598] width 388 height 30
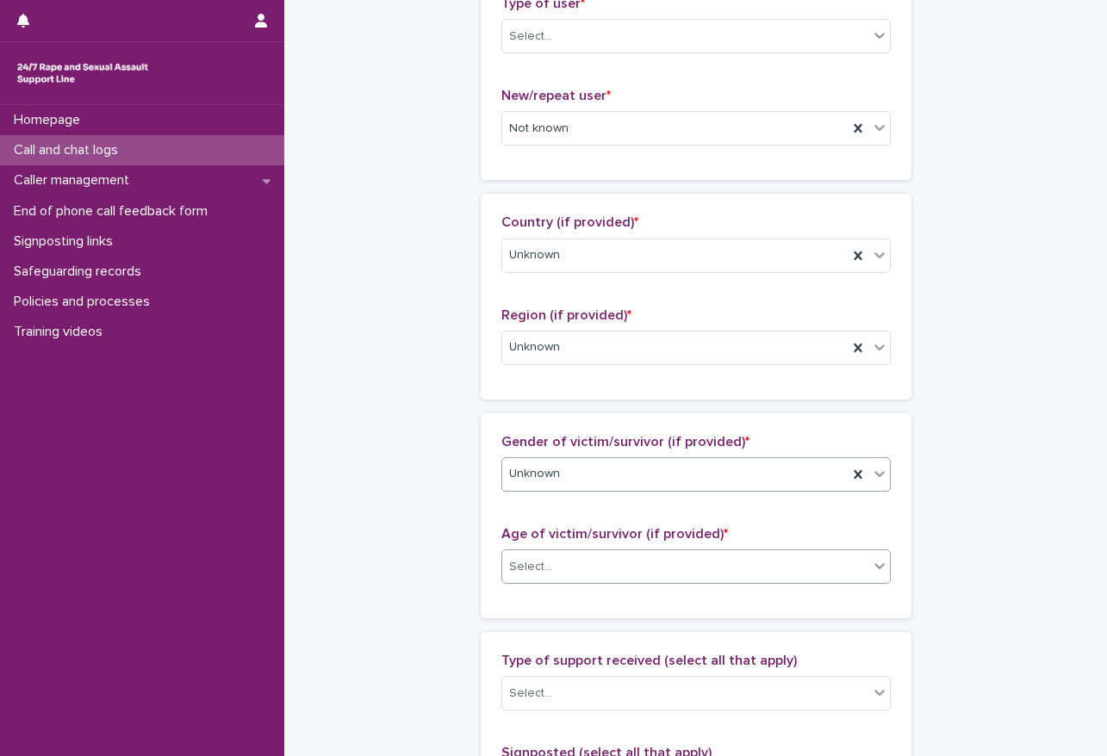
click at [577, 575] on div "Select..." at bounding box center [685, 567] width 366 height 28
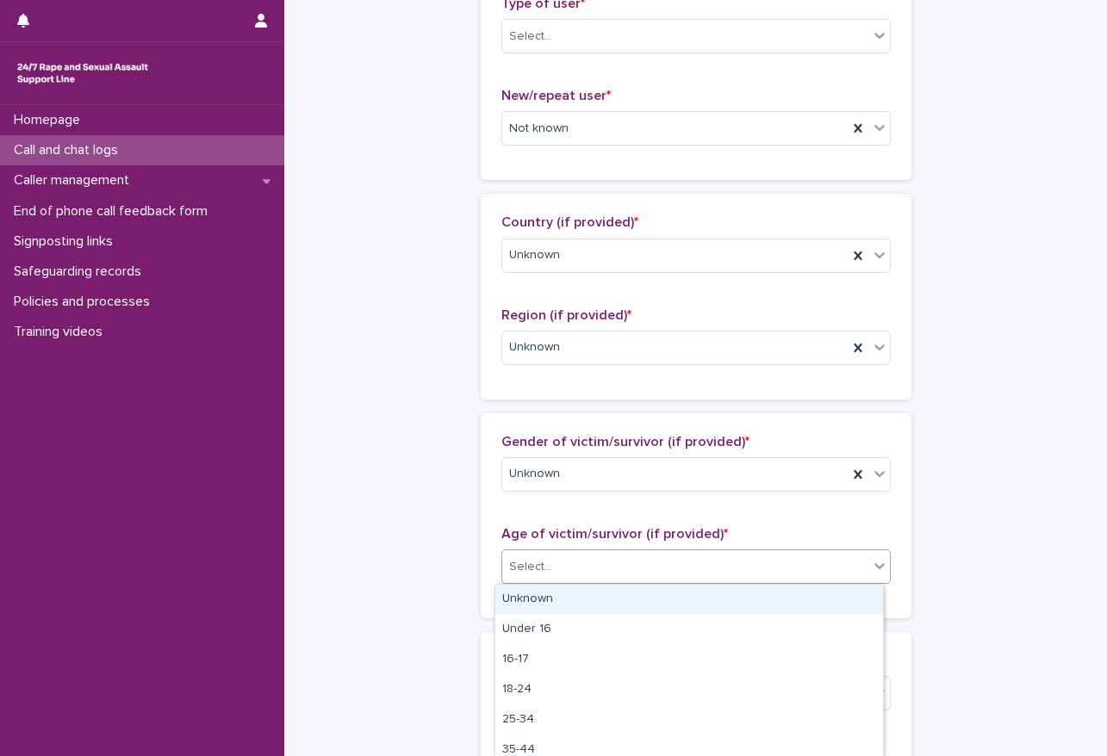
click at [558, 594] on div "Unknown" at bounding box center [689, 600] width 388 height 30
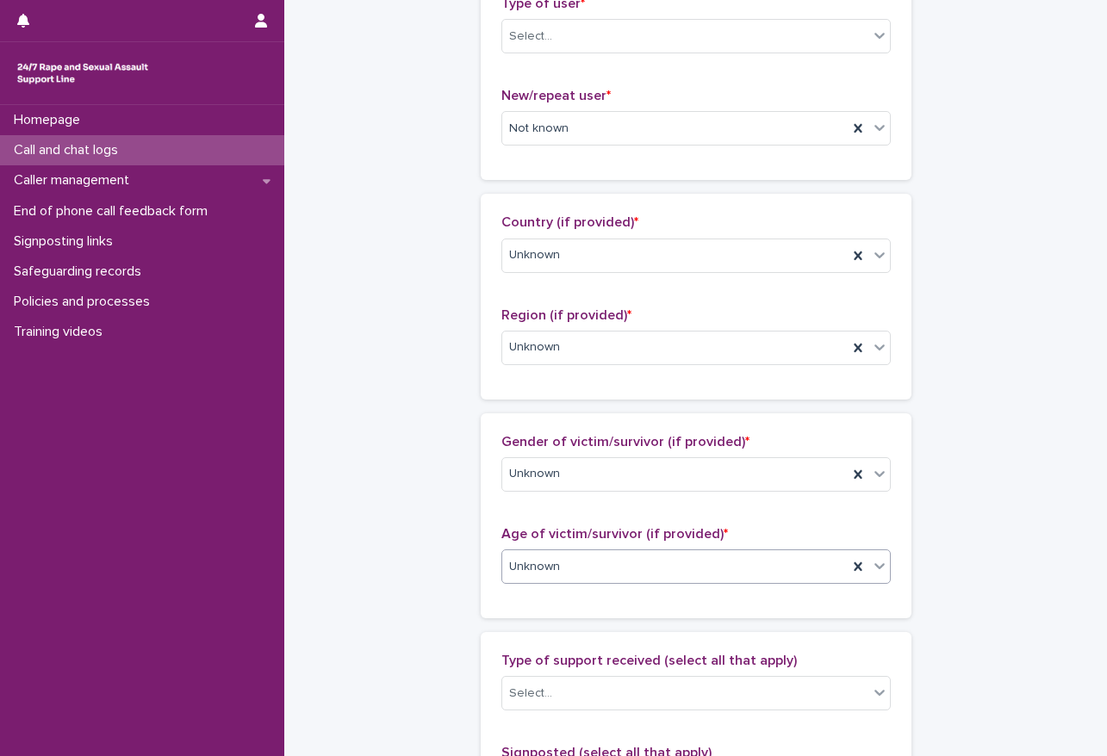
click at [396, 433] on div "**********" at bounding box center [695, 503] width 788 height 1865
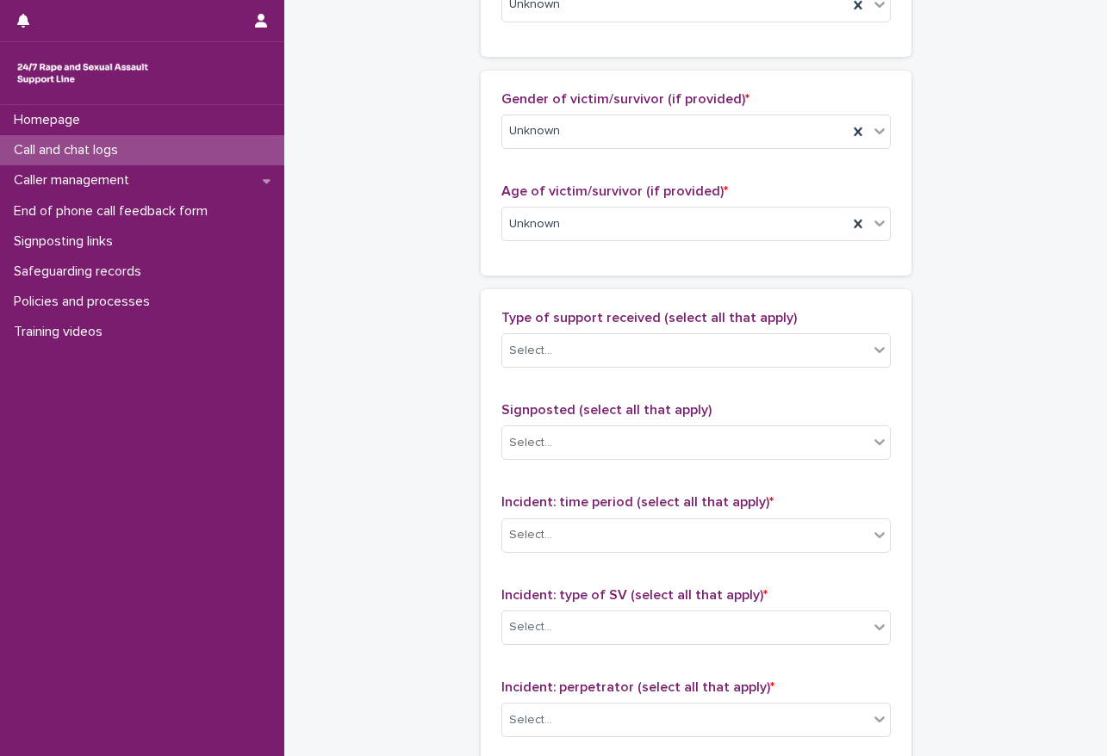
scroll to position [775, 0]
click at [421, 370] on div "**********" at bounding box center [695, 159] width 788 height 1865
click at [553, 351] on div "Select..." at bounding box center [685, 349] width 366 height 28
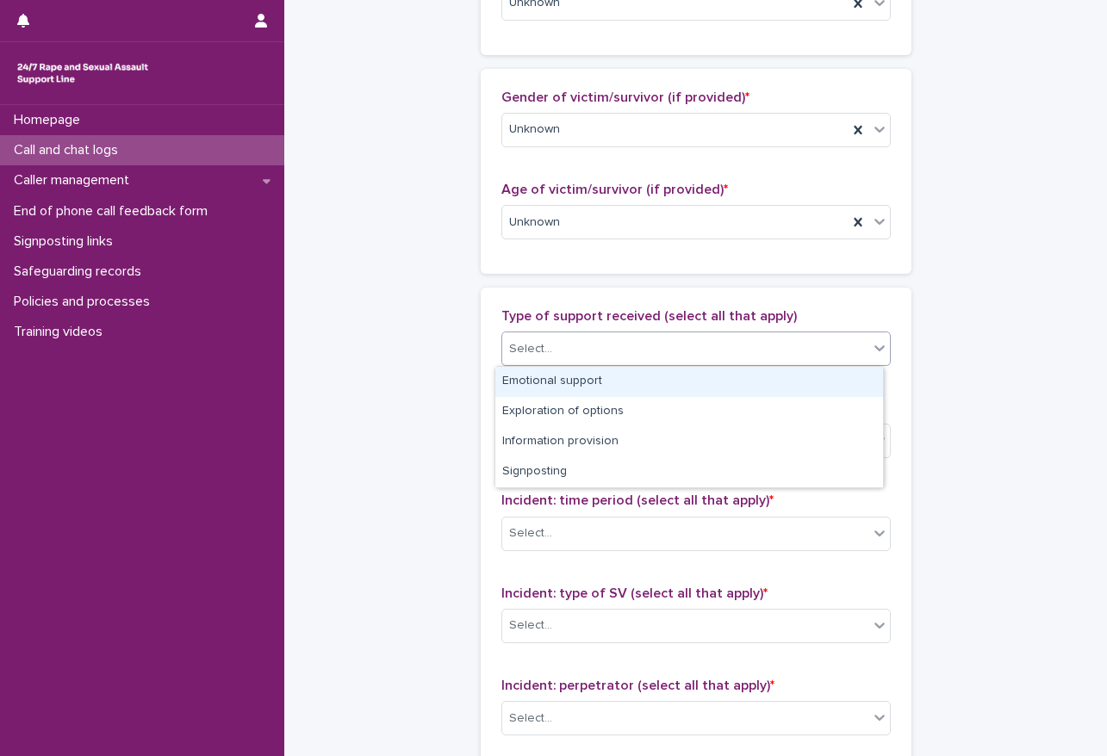
click at [569, 385] on div "Emotional support" at bounding box center [689, 382] width 388 height 30
click at [723, 342] on div "Emotional support" at bounding box center [674, 349] width 345 height 30
click at [588, 379] on div "Exploration of options" at bounding box center [689, 382] width 388 height 30
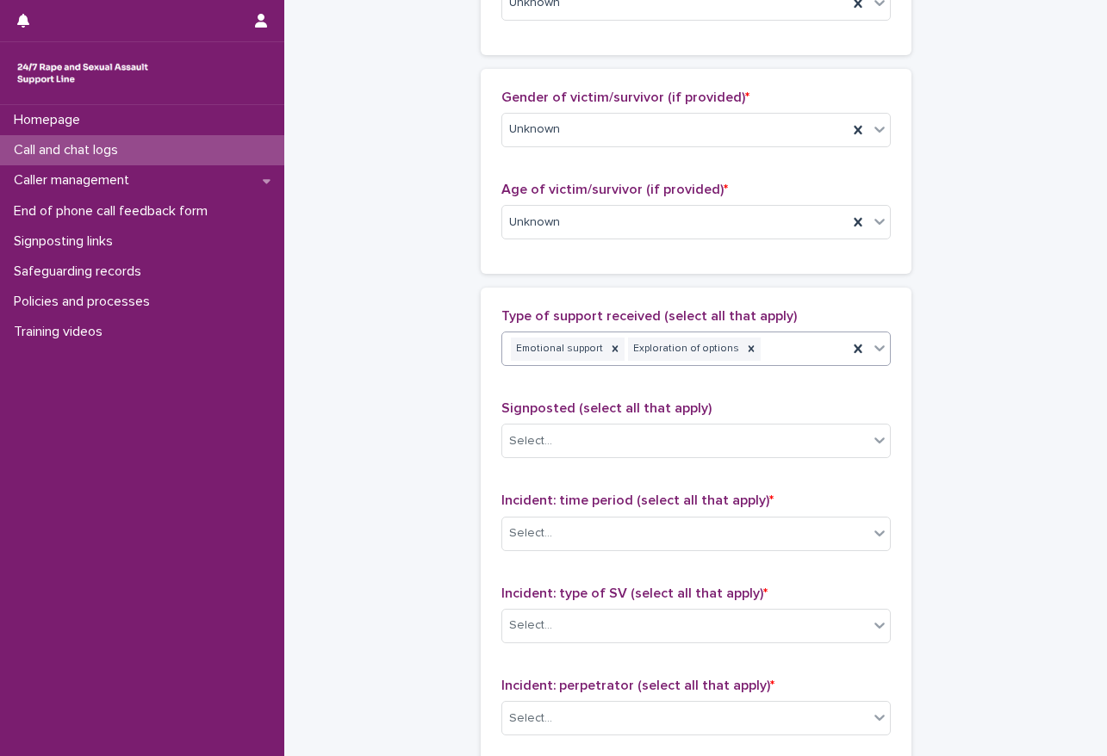
click at [754, 351] on div "Emotional support Exploration of options" at bounding box center [674, 349] width 345 height 30
click at [438, 368] on div "**********" at bounding box center [695, 159] width 788 height 1865
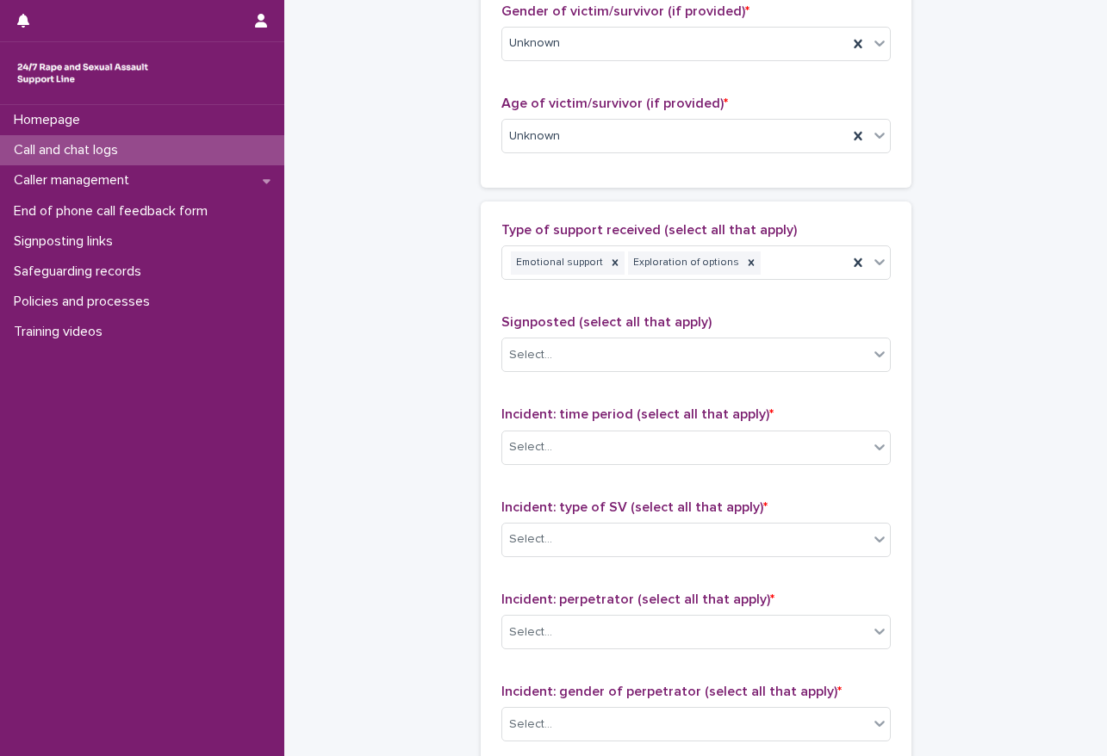
scroll to position [947, 0]
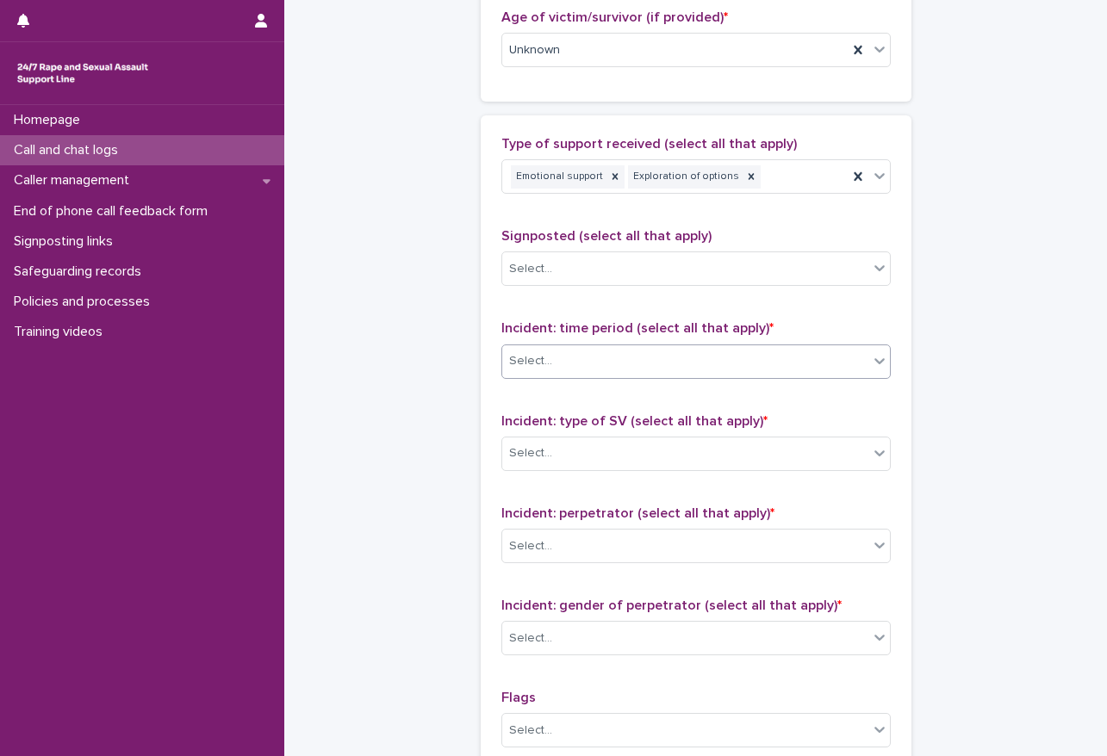
click at [604, 368] on div "Select..." at bounding box center [685, 361] width 366 height 28
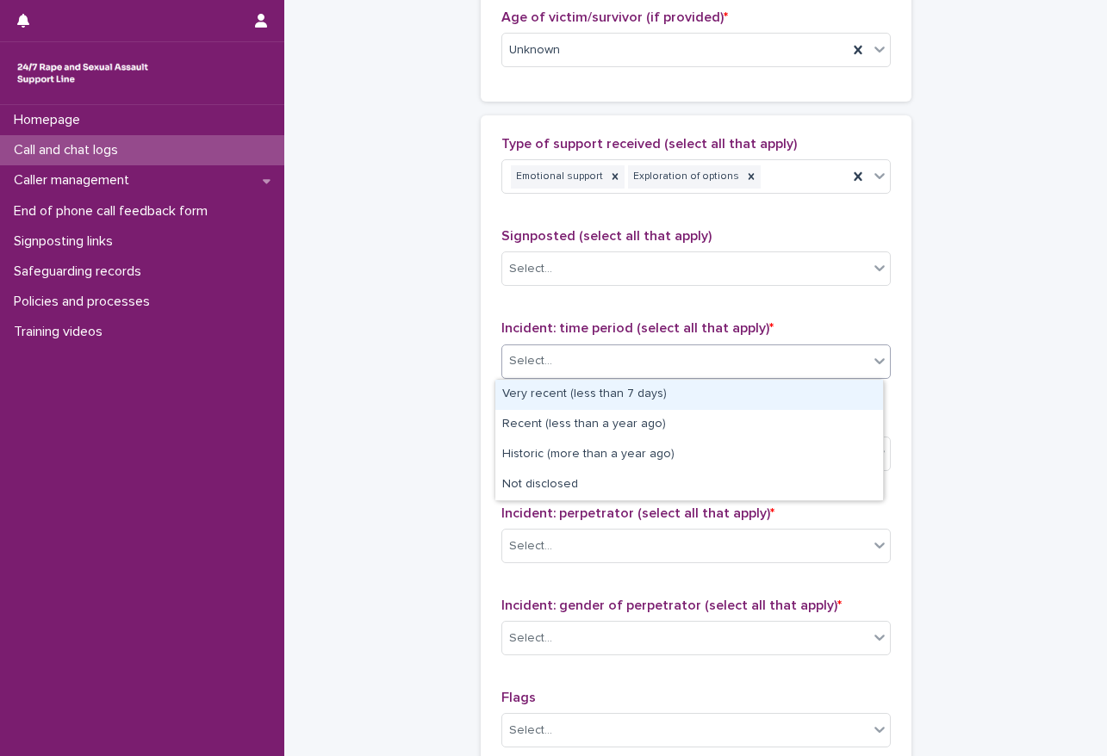
click at [599, 388] on div "Very recent (less than 7 days)" at bounding box center [689, 395] width 388 height 30
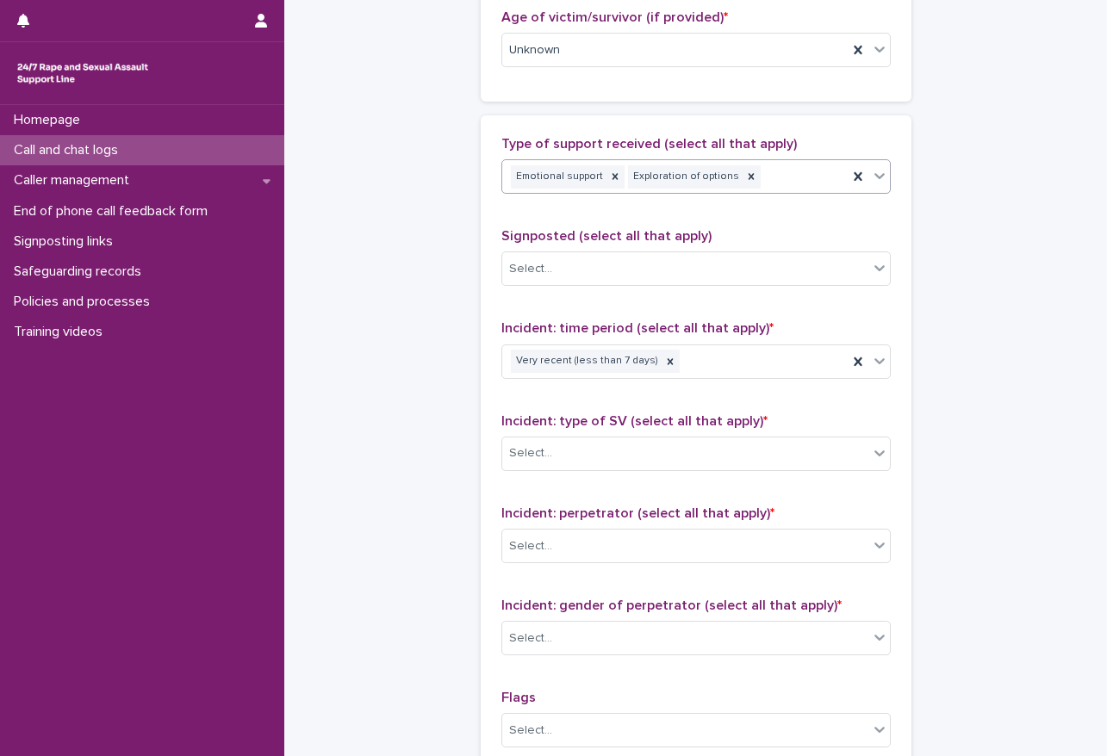
click at [779, 167] on div "Emotional support Exploration of options" at bounding box center [674, 177] width 345 height 30
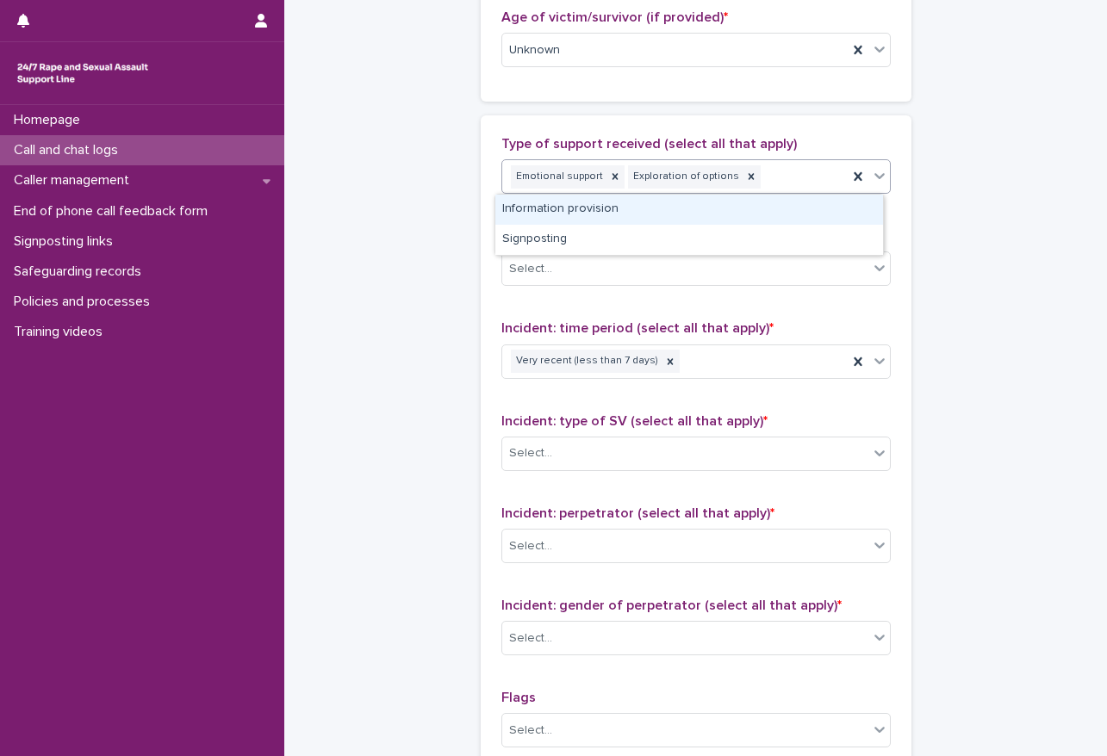
click at [584, 220] on div "Information provision" at bounding box center [689, 210] width 388 height 30
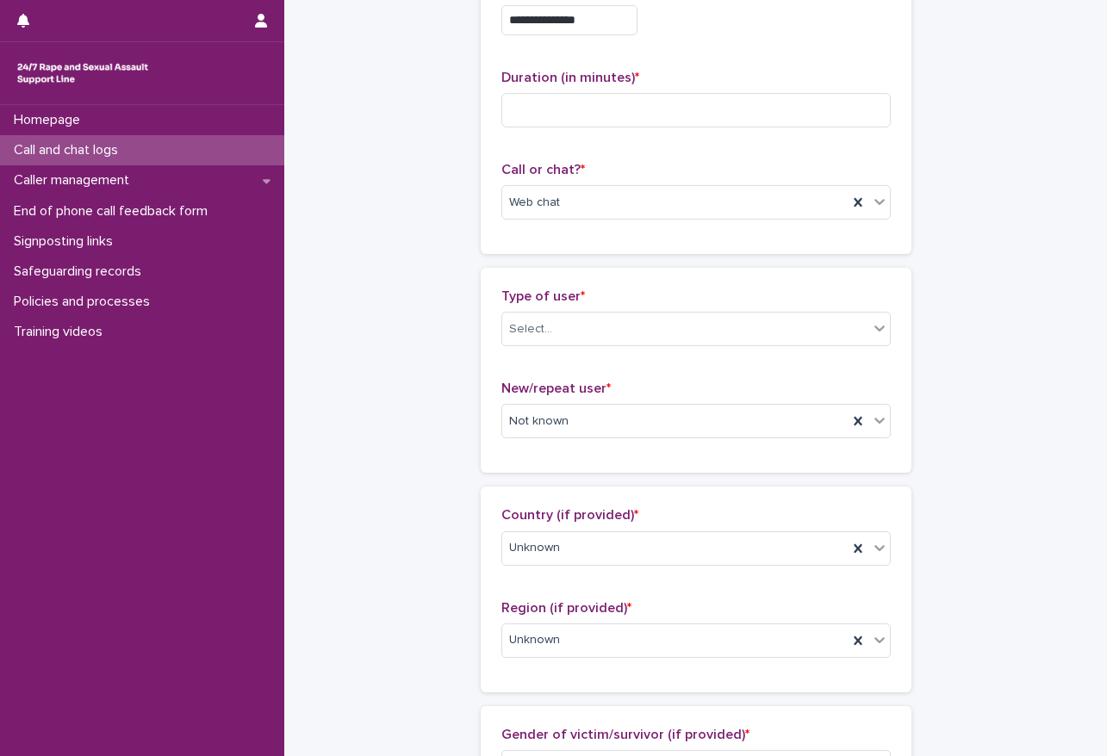
scroll to position [0, 0]
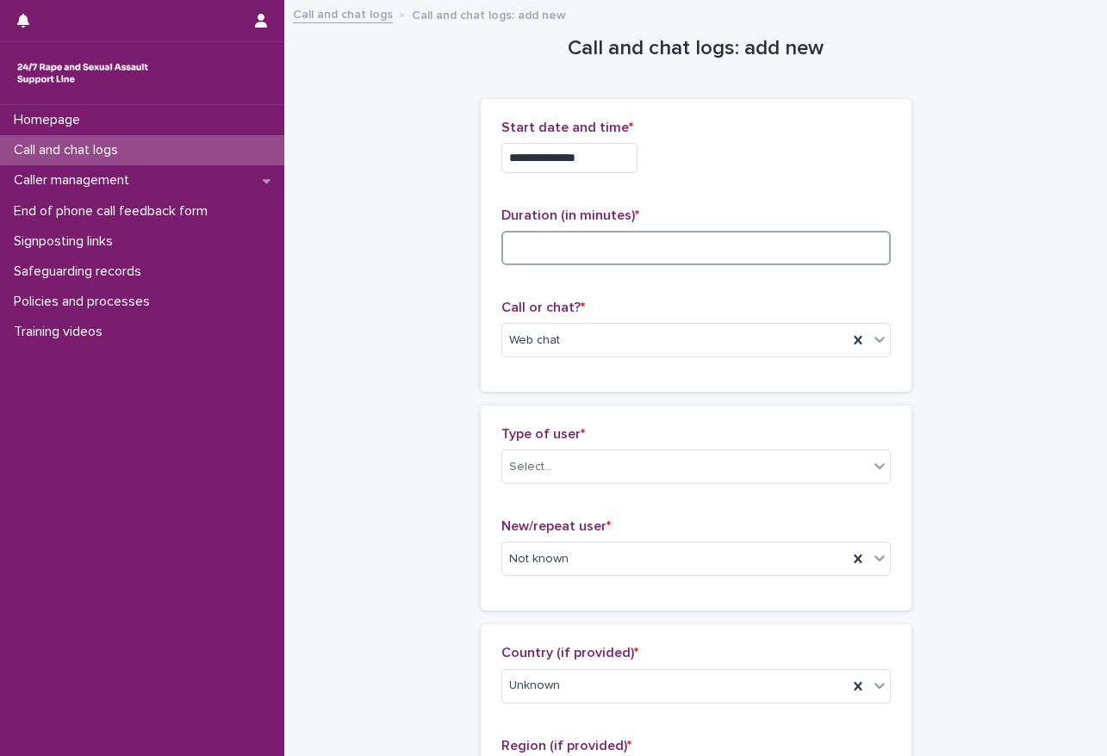
click at [521, 238] on input at bounding box center [695, 248] width 389 height 34
type input "**"
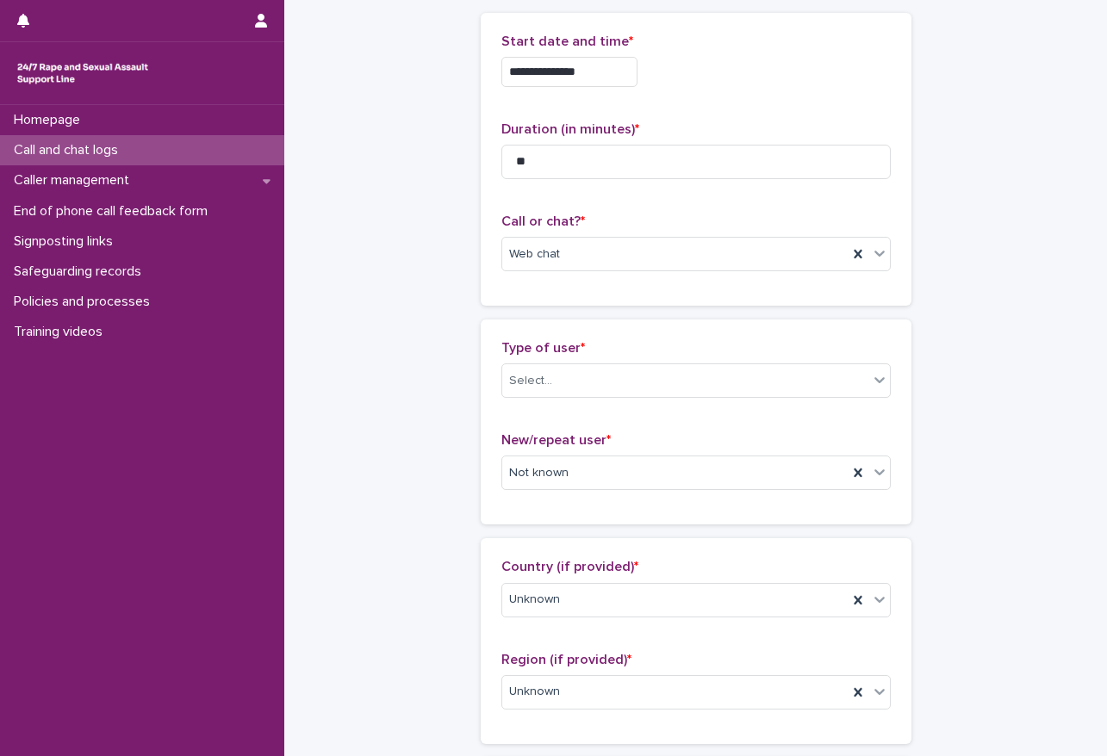
scroll to position [172, 0]
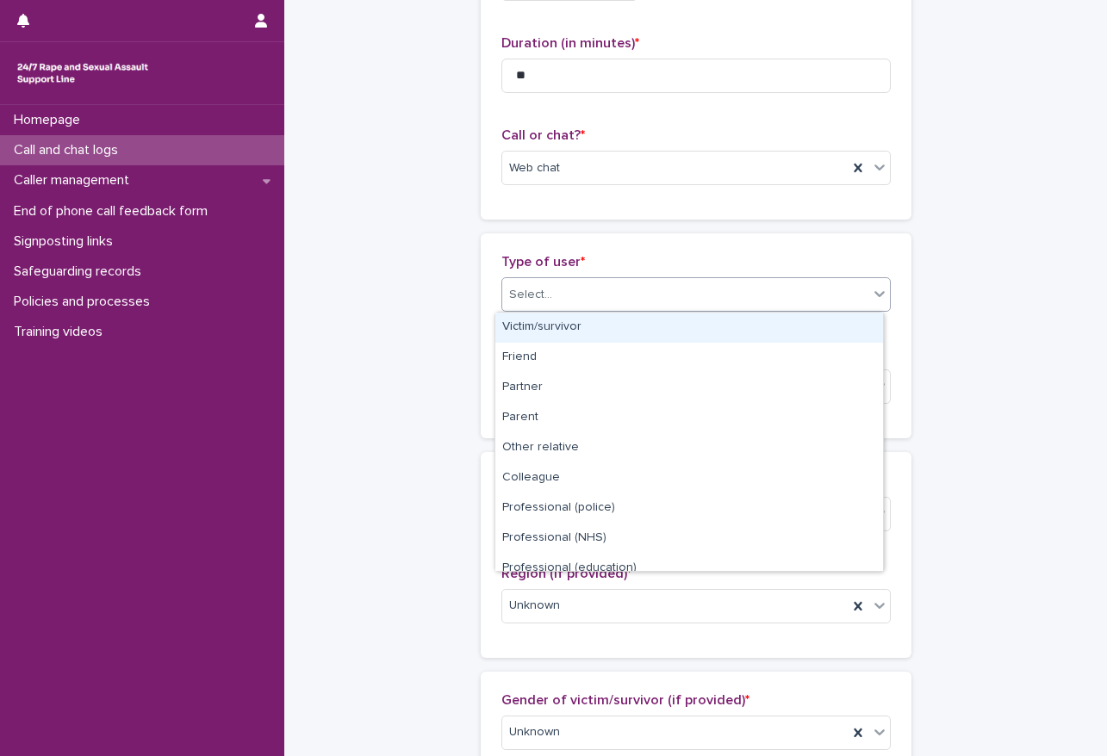
click at [552, 287] on div "Select..." at bounding box center [685, 295] width 366 height 28
click at [553, 326] on div "Victim/survivor" at bounding box center [689, 328] width 388 height 30
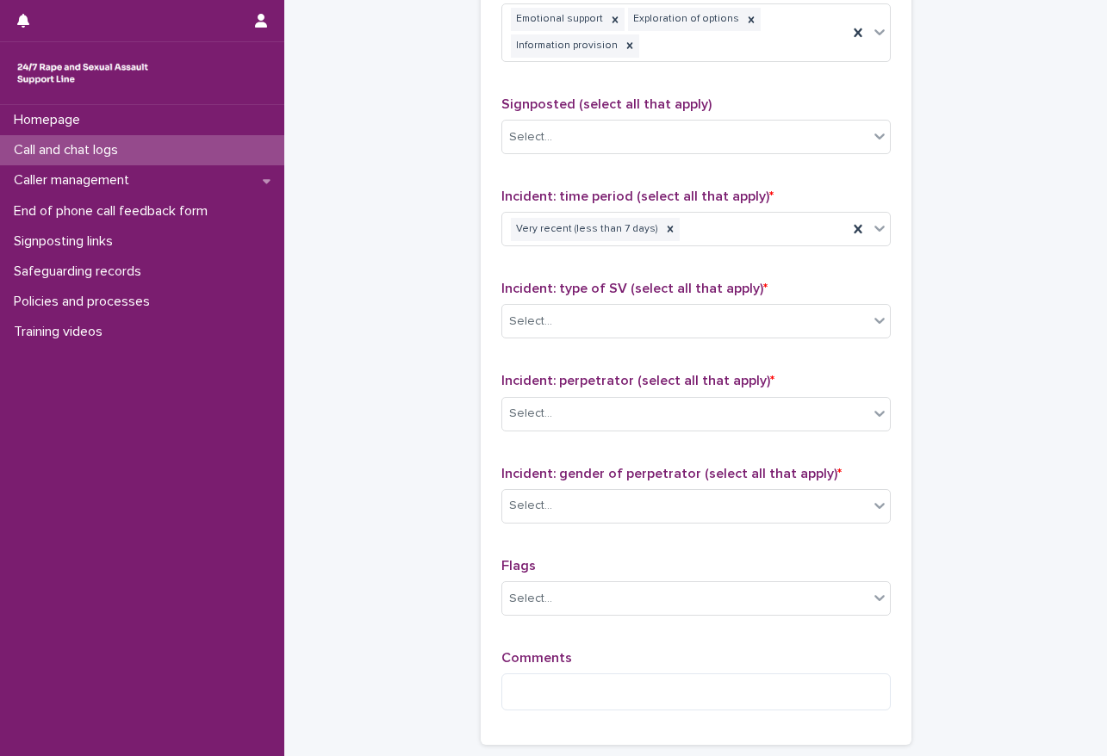
scroll to position [1120, 0]
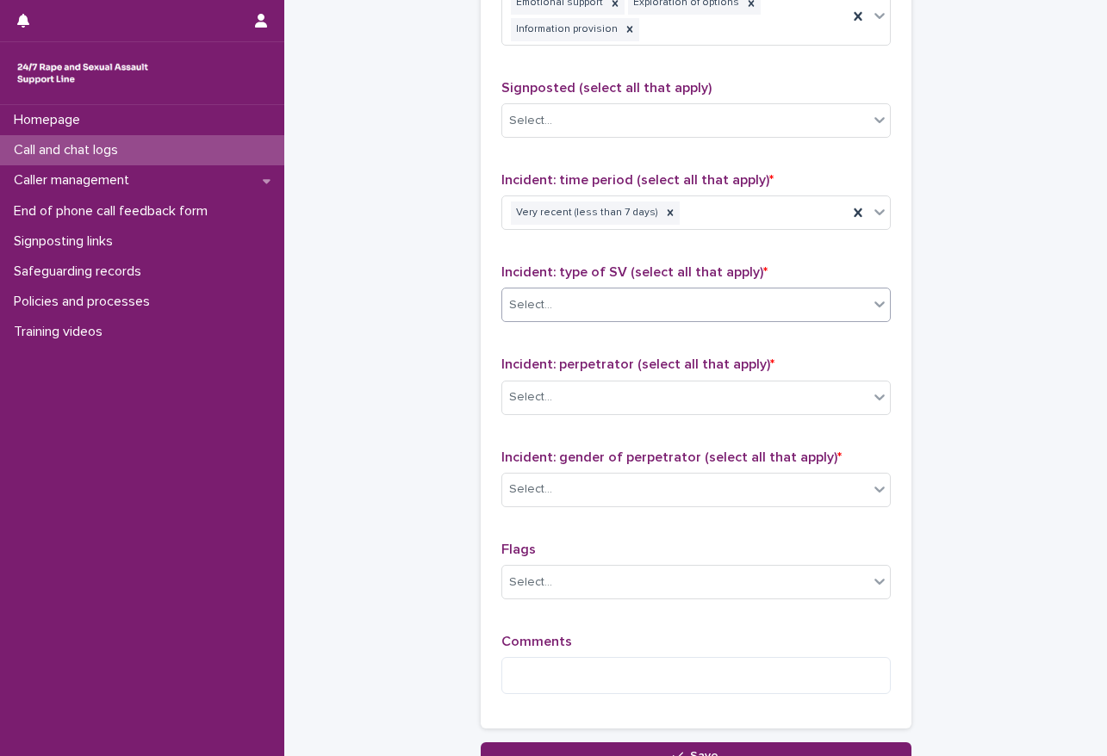
click at [626, 306] on div "Select..." at bounding box center [685, 305] width 366 height 28
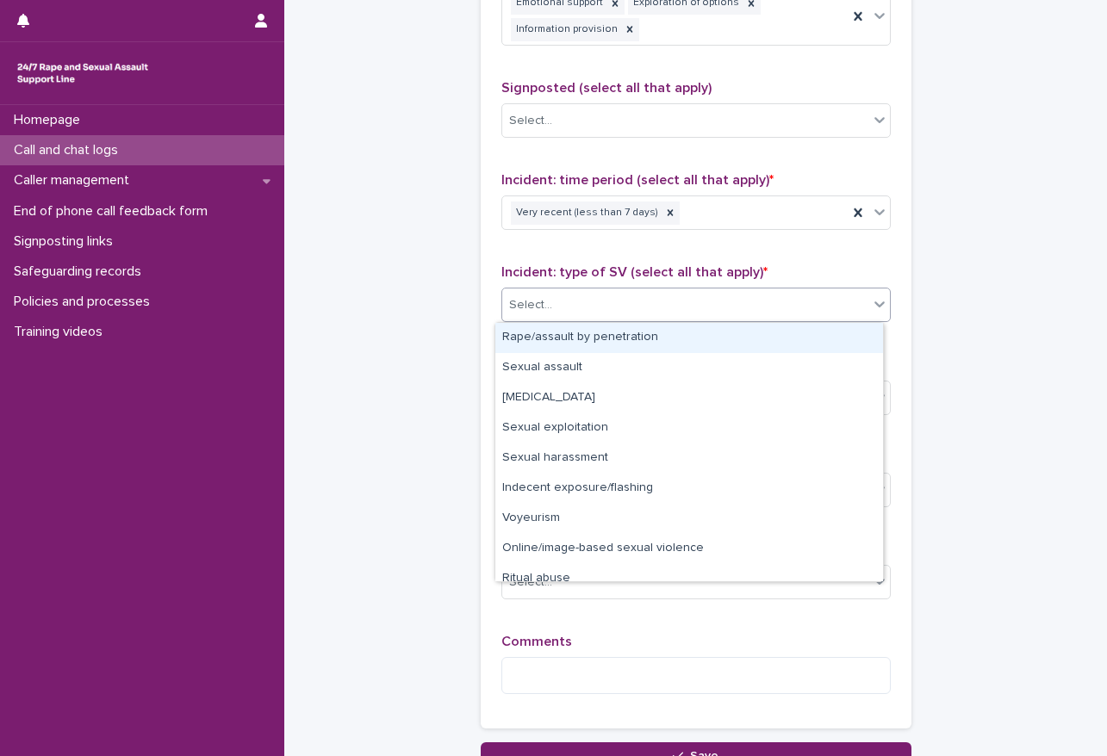
click at [584, 333] on div "Rape/assault by penetration" at bounding box center [689, 338] width 388 height 30
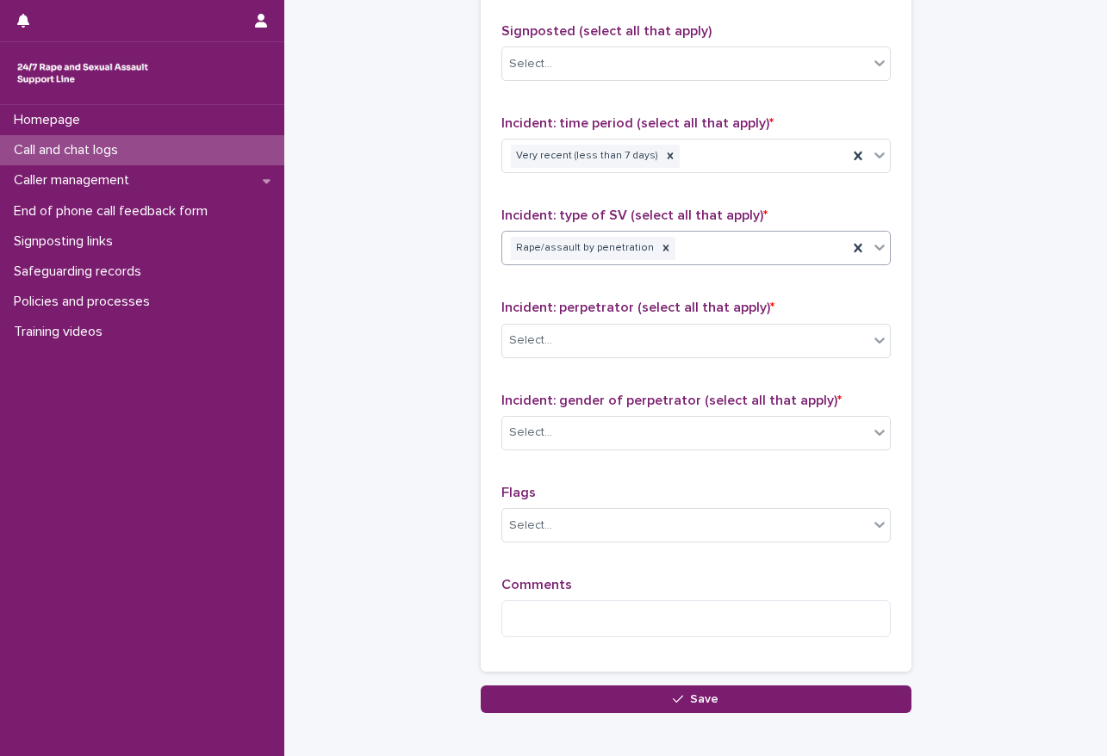
scroll to position [1206, 0]
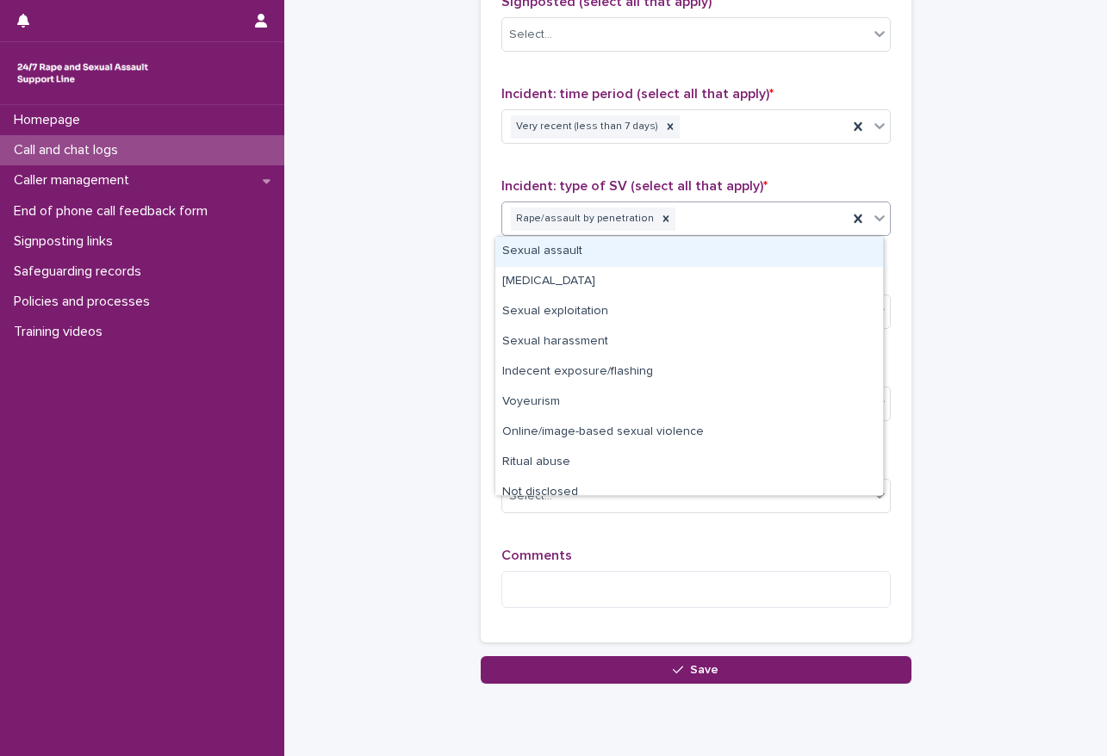
click at [723, 233] on div "Rape/assault by penetration" at bounding box center [674, 219] width 345 height 30
click at [624, 261] on div "Sexual assault" at bounding box center [689, 252] width 388 height 30
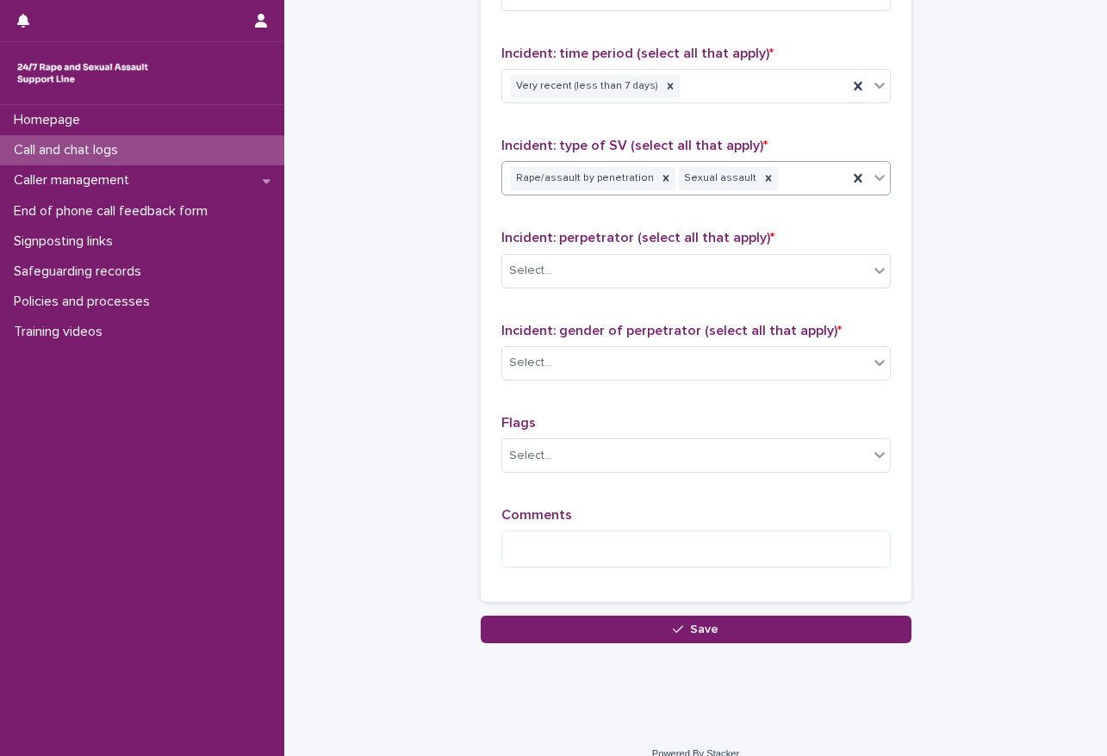
scroll to position [1269, 0]
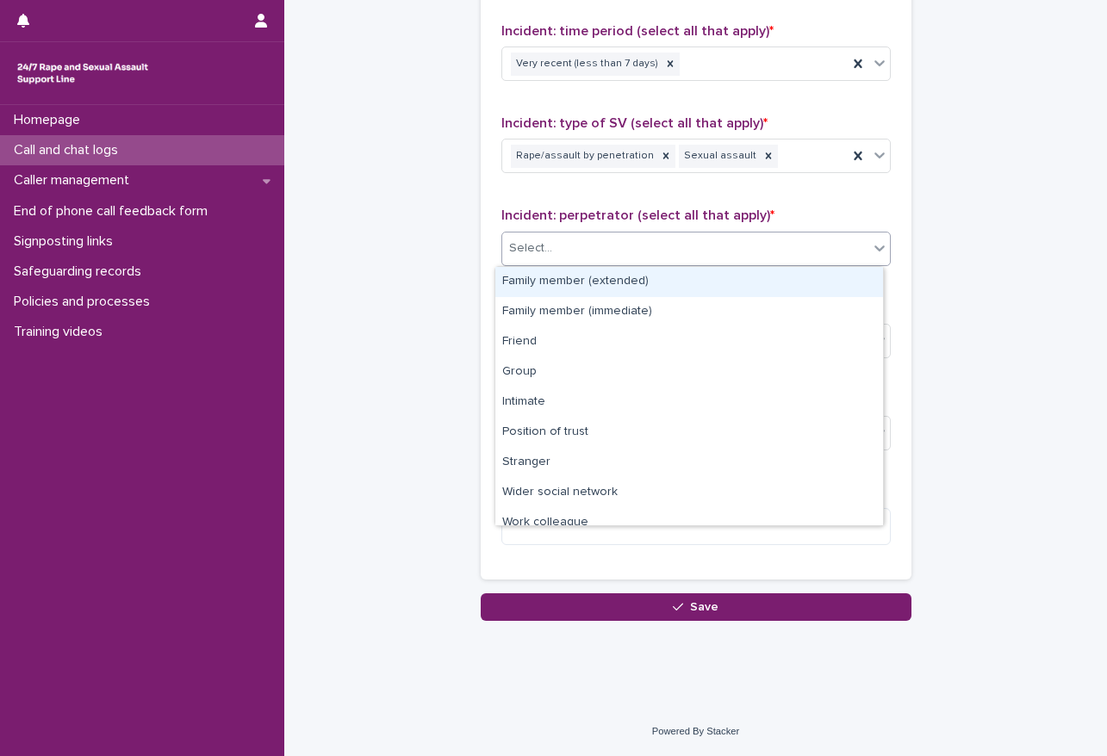
click at [554, 242] on input "text" at bounding box center [555, 248] width 2 height 15
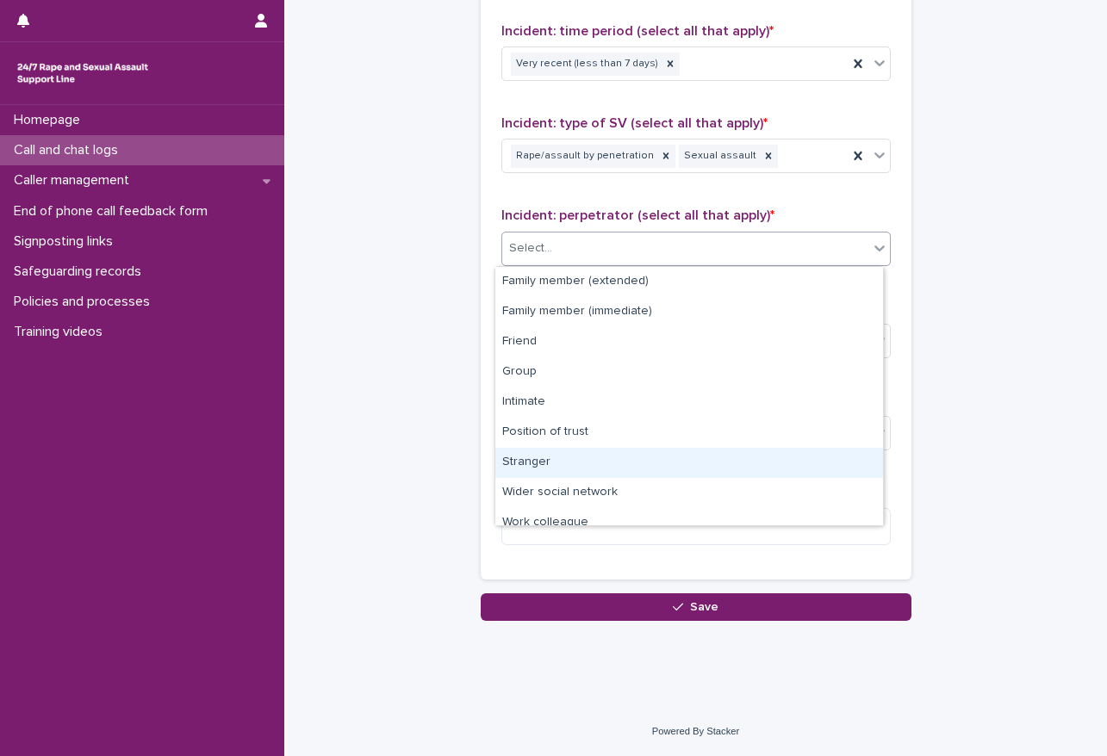
click at [568, 459] on div "Stranger" at bounding box center [689, 463] width 388 height 30
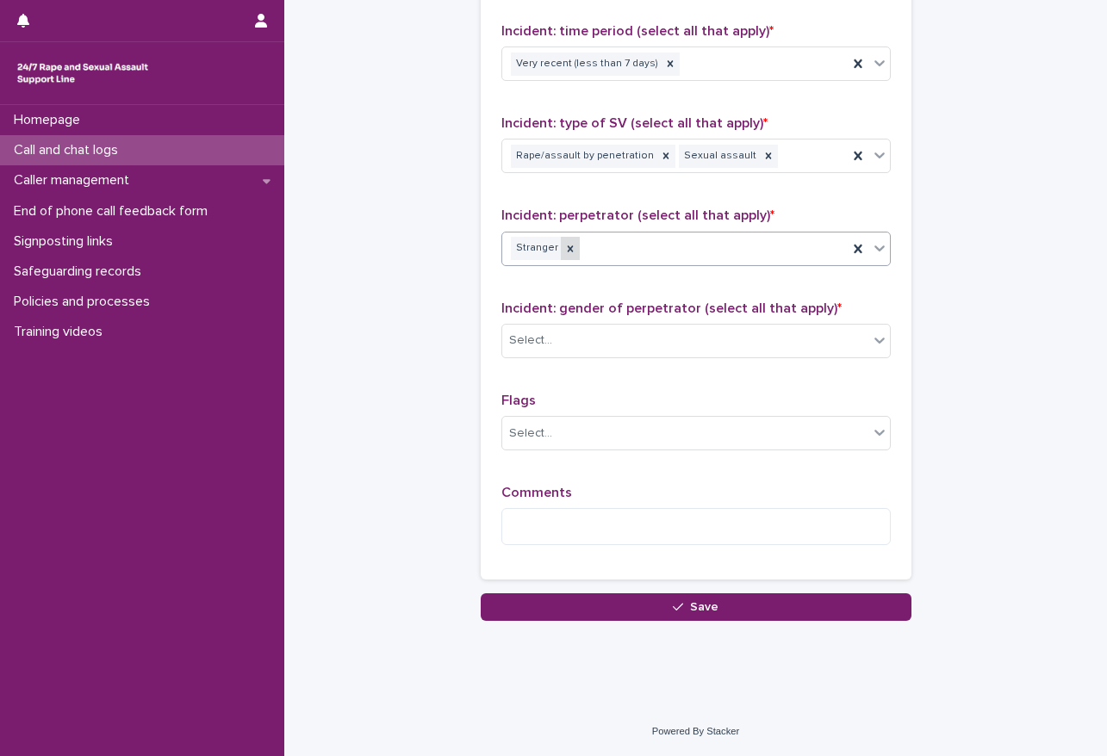
click at [566, 250] on div at bounding box center [570, 248] width 19 height 23
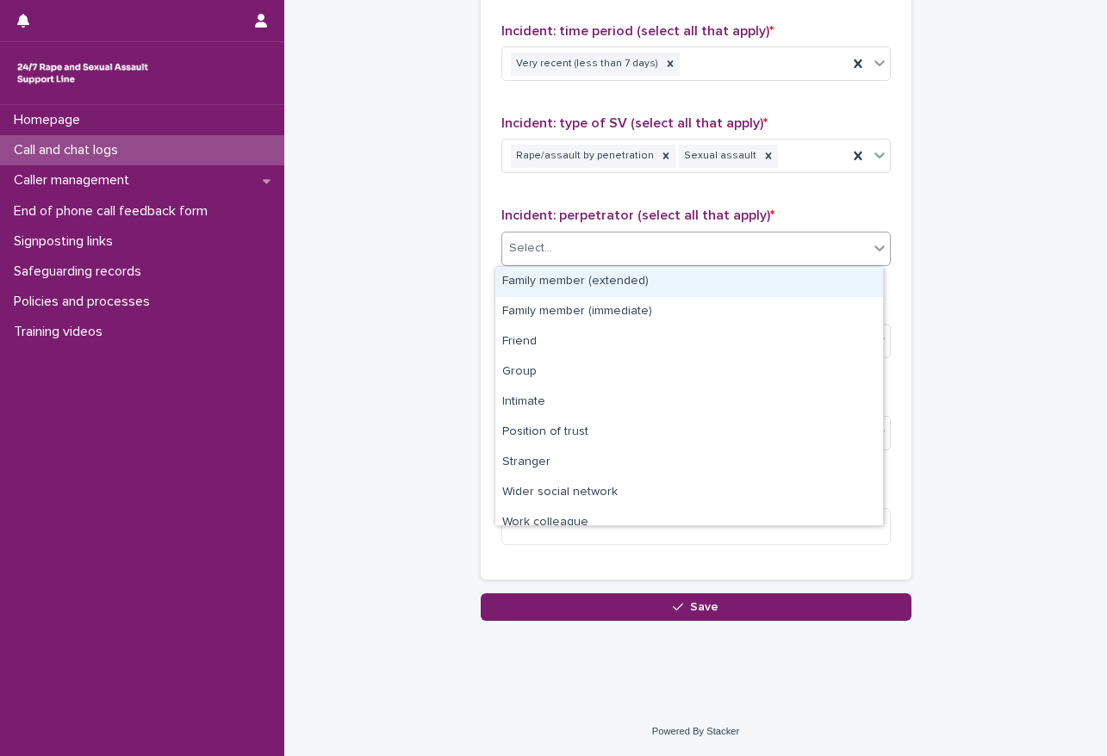
click at [612, 251] on div "Select..." at bounding box center [685, 248] width 366 height 28
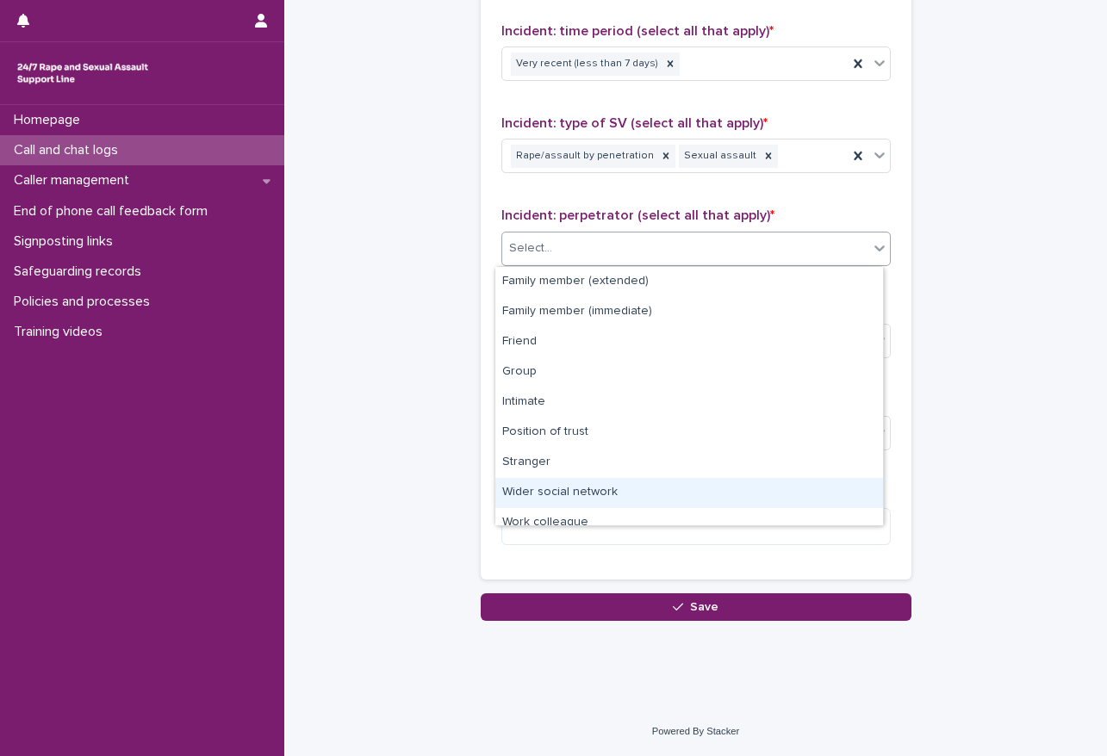
click at [540, 495] on div "Wider social network" at bounding box center [689, 493] width 388 height 30
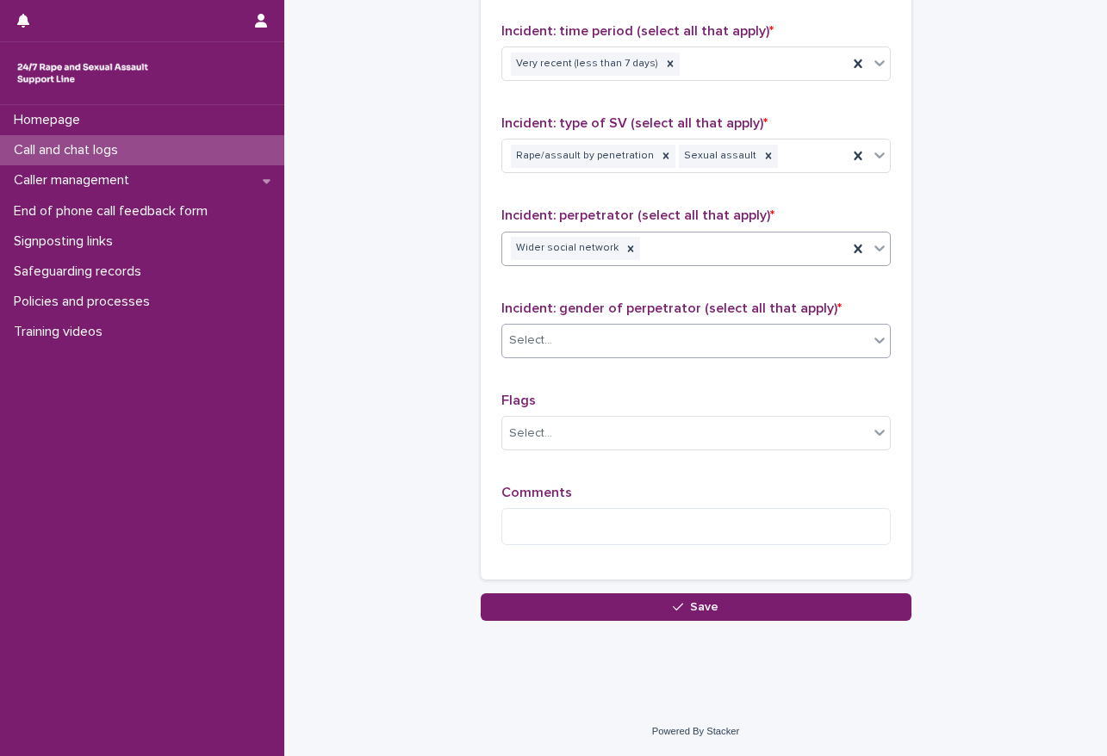
click at [565, 334] on div "Select..." at bounding box center [685, 340] width 366 height 28
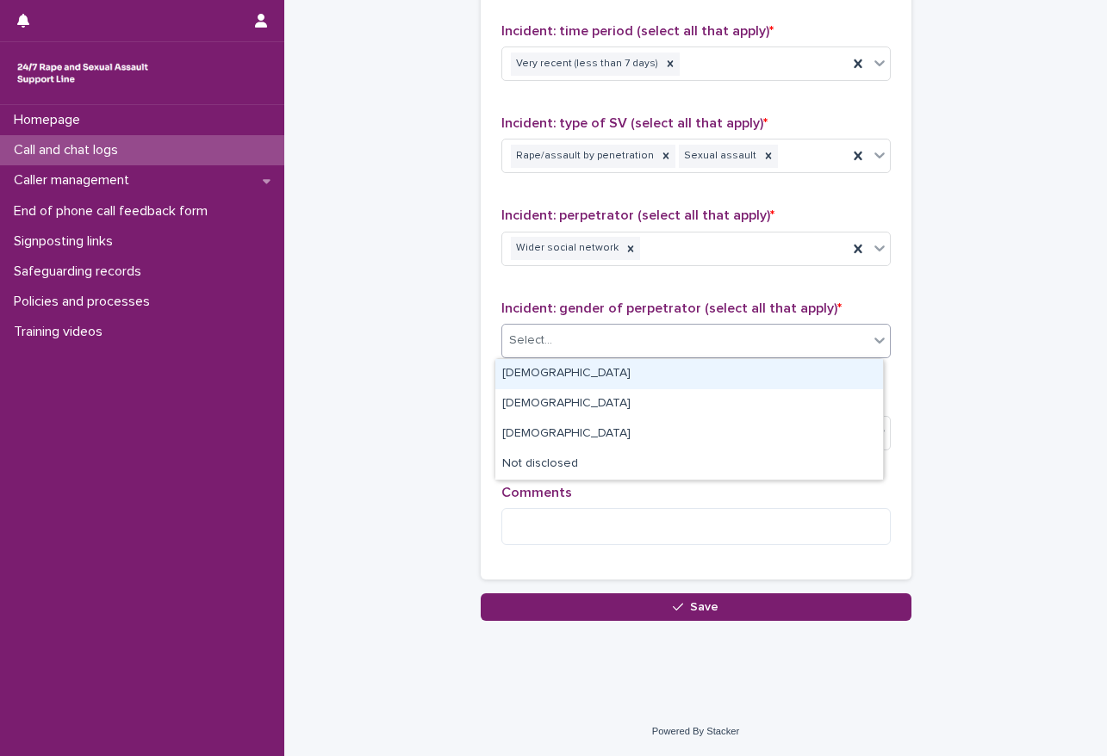
click at [537, 367] on div "[DEMOGRAPHIC_DATA]" at bounding box center [689, 374] width 388 height 30
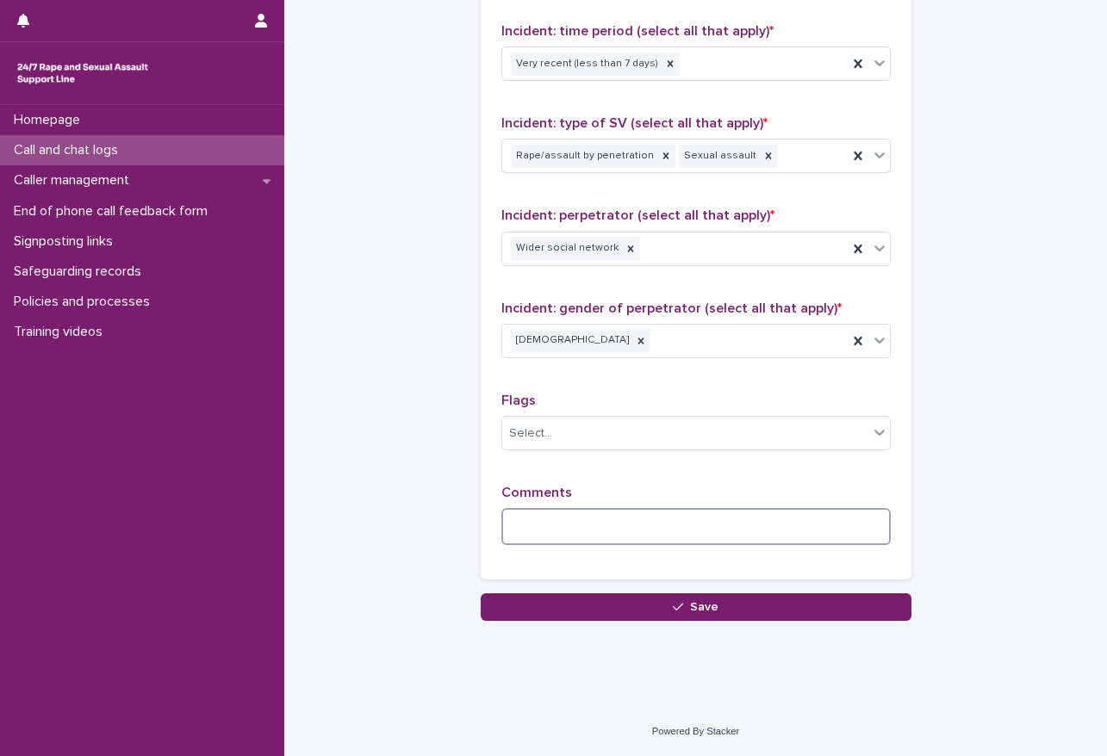
click at [538, 522] on textarea at bounding box center [695, 526] width 389 height 37
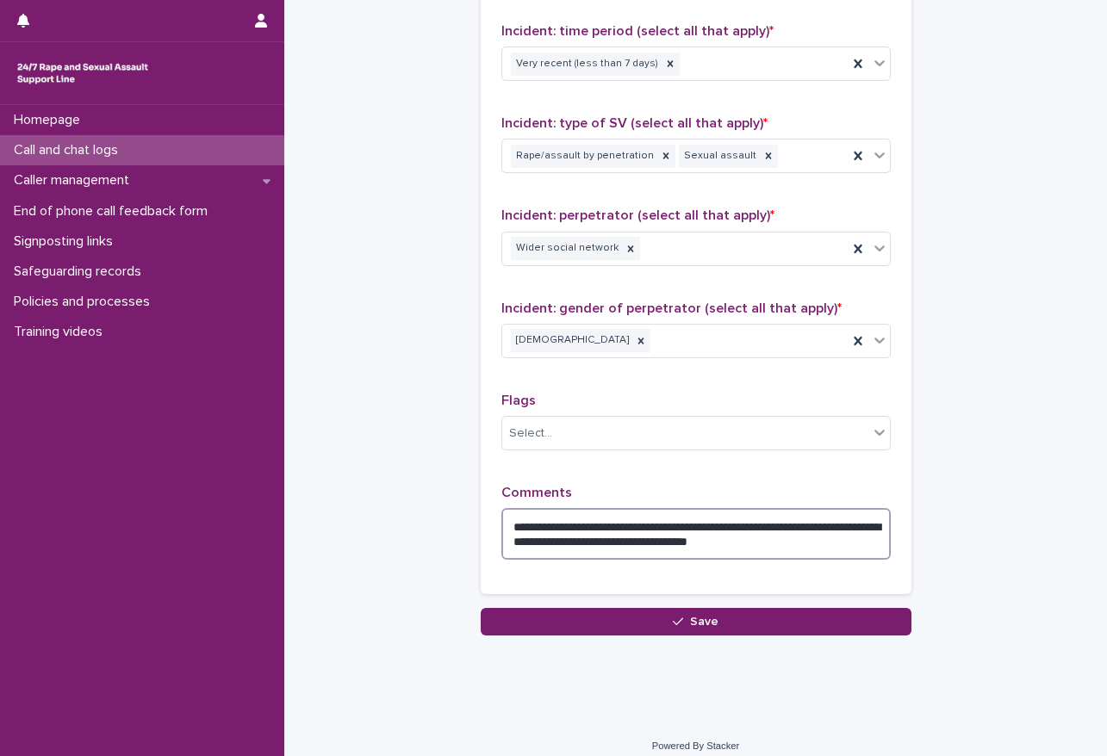
click at [565, 548] on textarea "**********" at bounding box center [695, 534] width 389 height 52
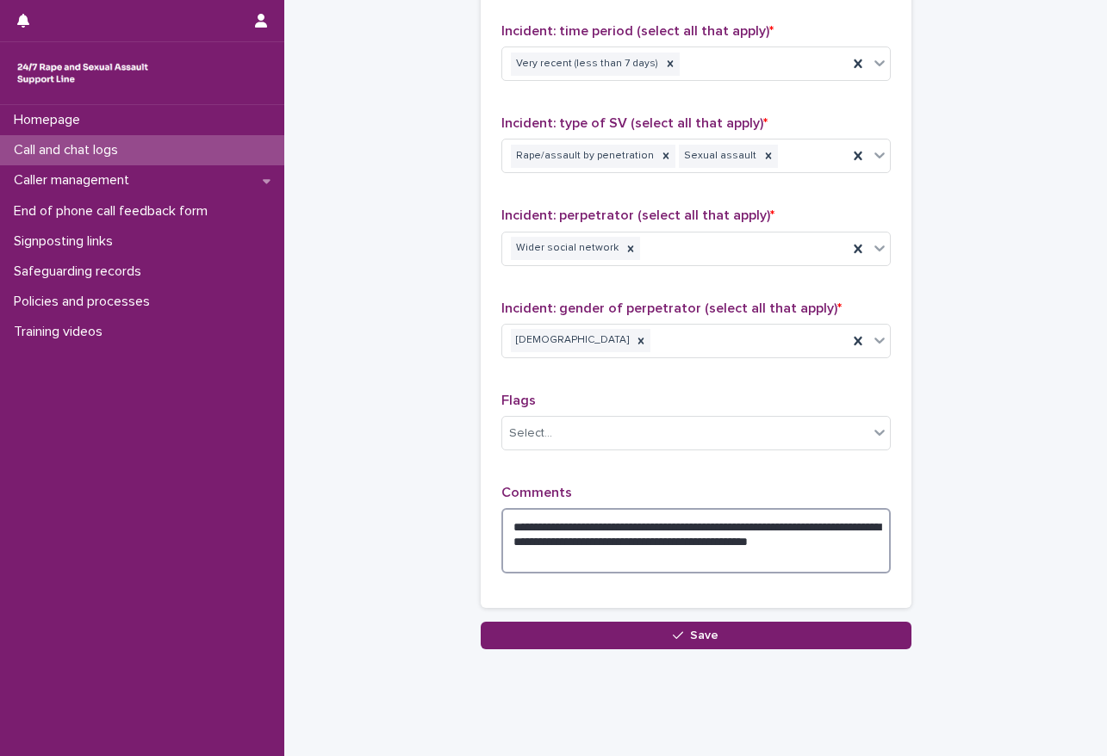
click at [627, 555] on textarea "**********" at bounding box center [695, 540] width 389 height 65
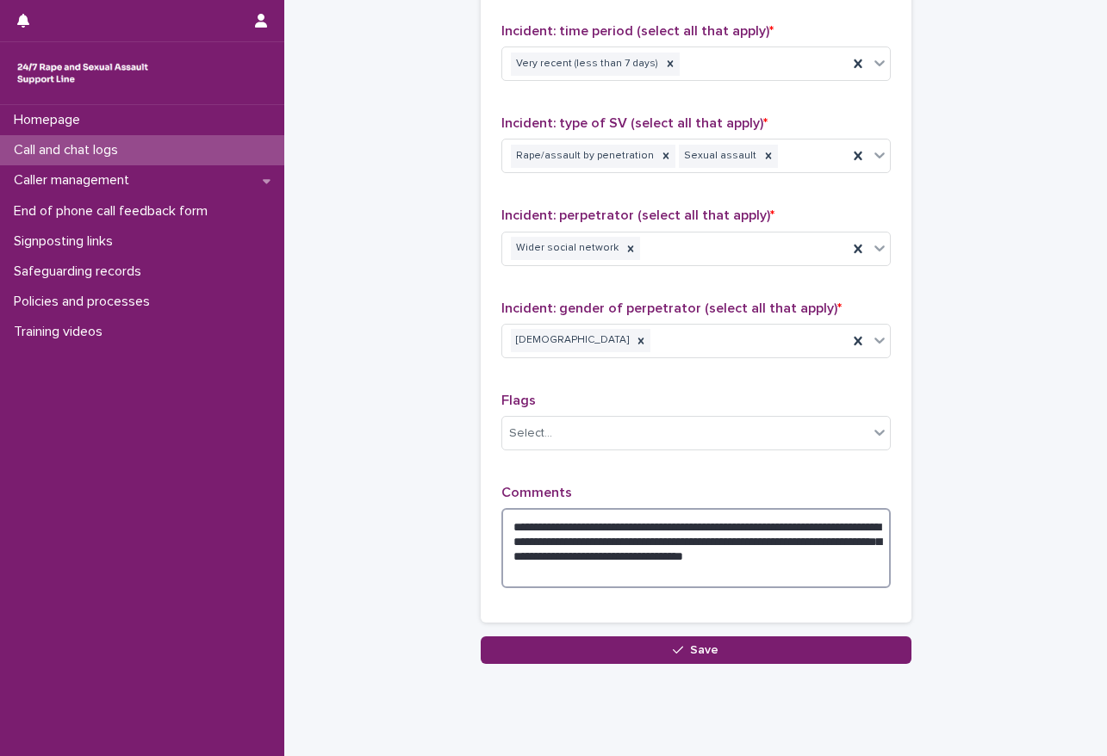
click at [778, 538] on textarea "**********" at bounding box center [695, 548] width 389 height 80
click at [752, 569] on textarea "**********" at bounding box center [695, 548] width 389 height 80
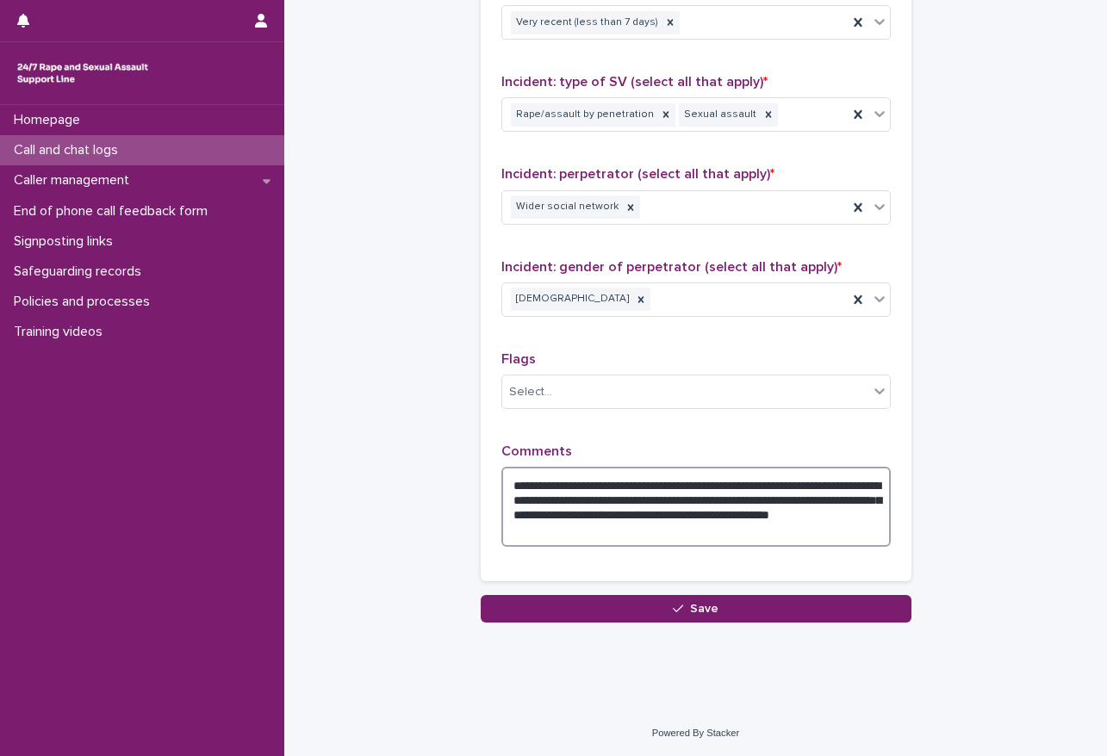
scroll to position [1312, 0]
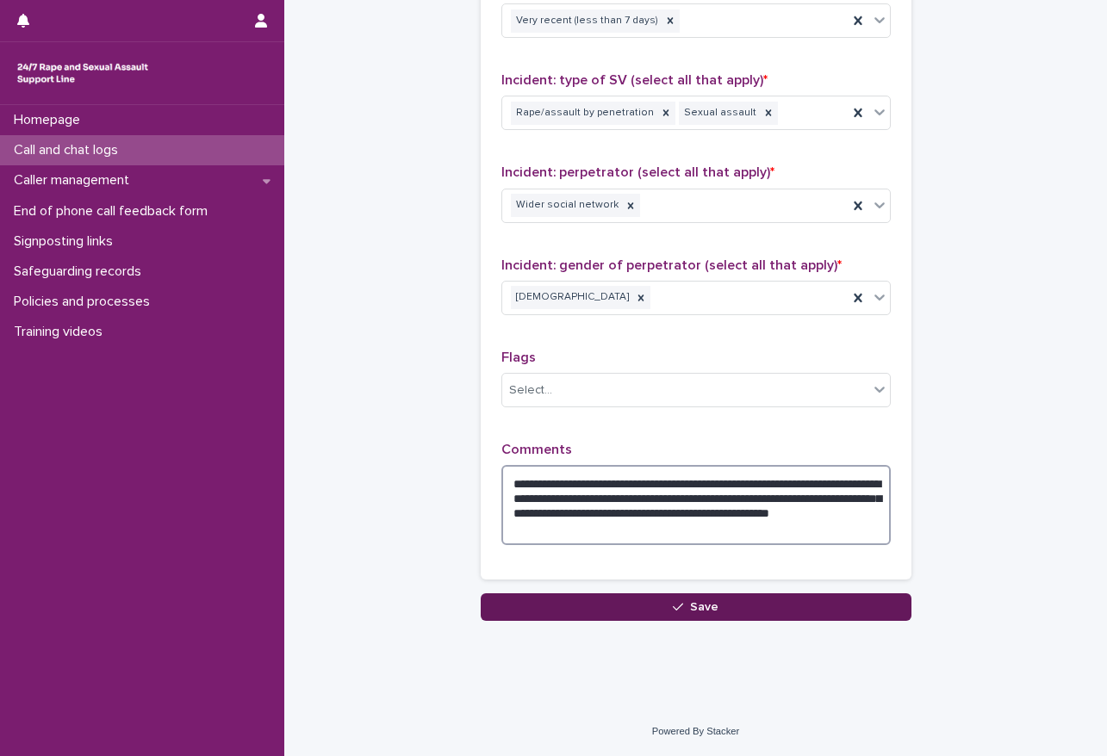
type textarea "**********"
click at [644, 613] on button "Save" at bounding box center [696, 607] width 431 height 28
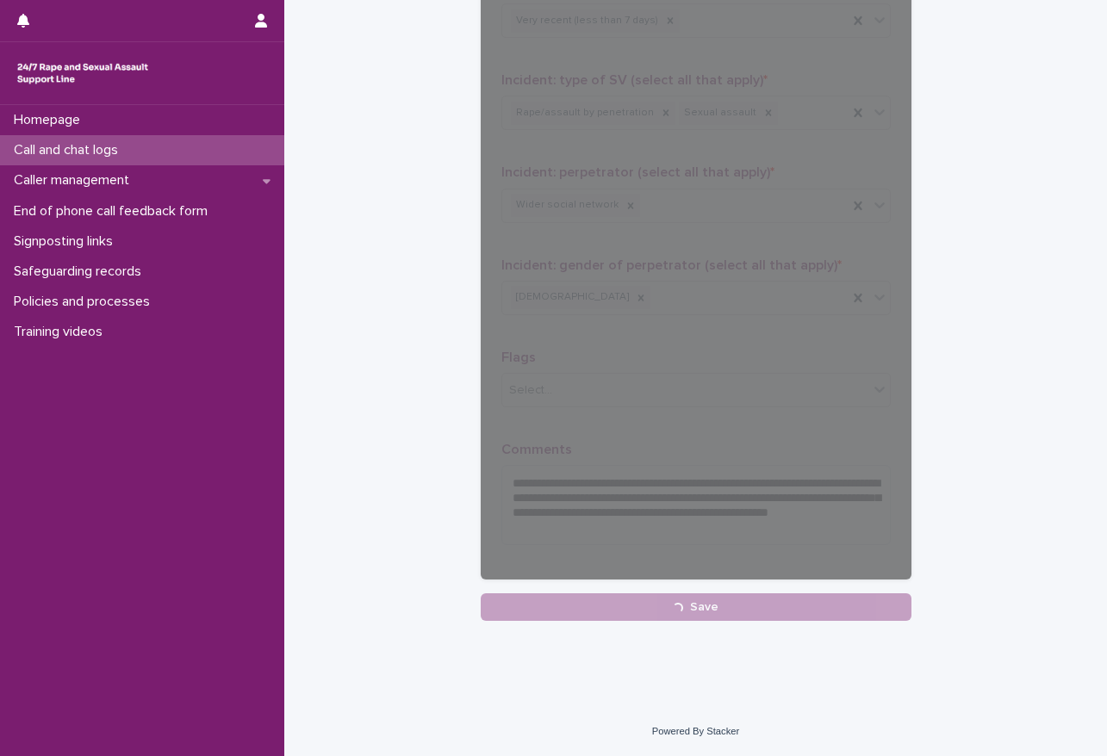
scroll to position [262, 0]
